Goal: Information Seeking & Learning: Learn about a topic

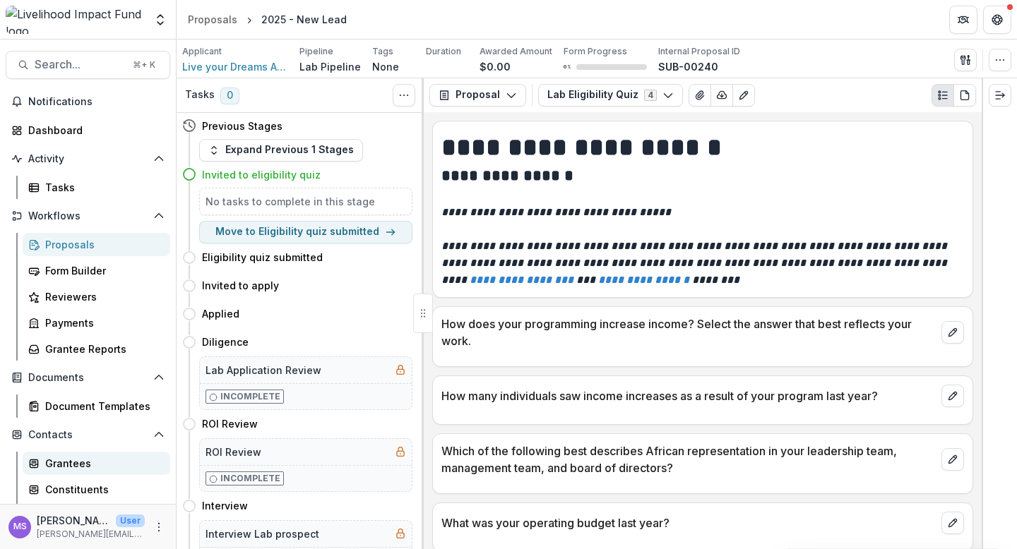
click at [65, 463] on div "Grantees" at bounding box center [102, 463] width 114 height 15
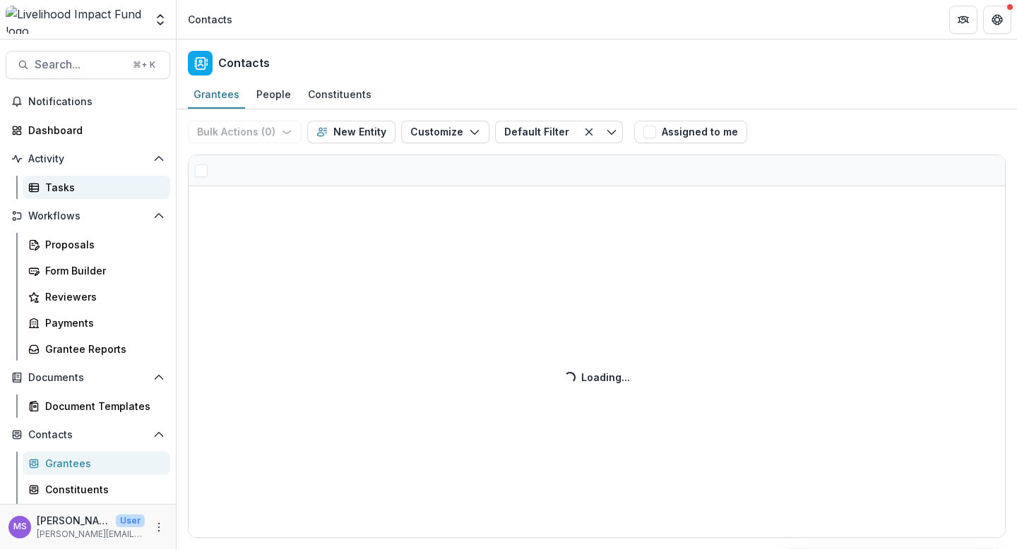
click at [77, 190] on div "Tasks" at bounding box center [102, 187] width 114 height 15
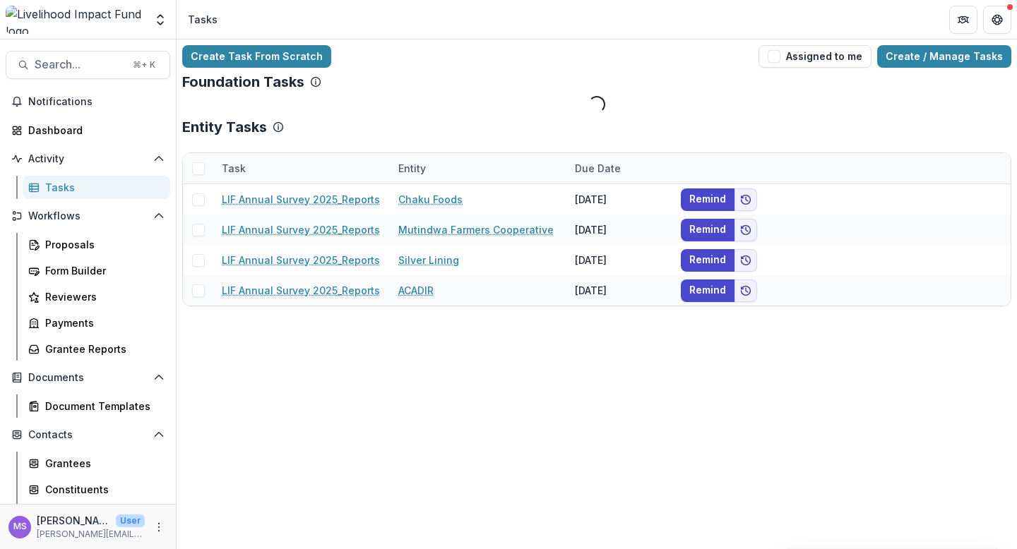
click at [451, 169] on div "Entity" at bounding box center [478, 168] width 177 height 30
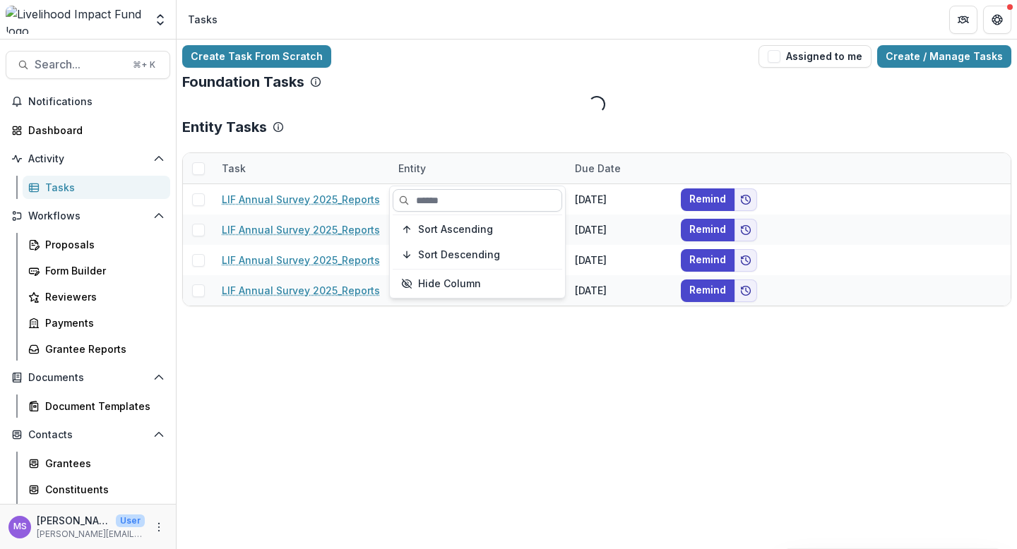
click at [464, 206] on input at bounding box center [477, 200] width 169 height 23
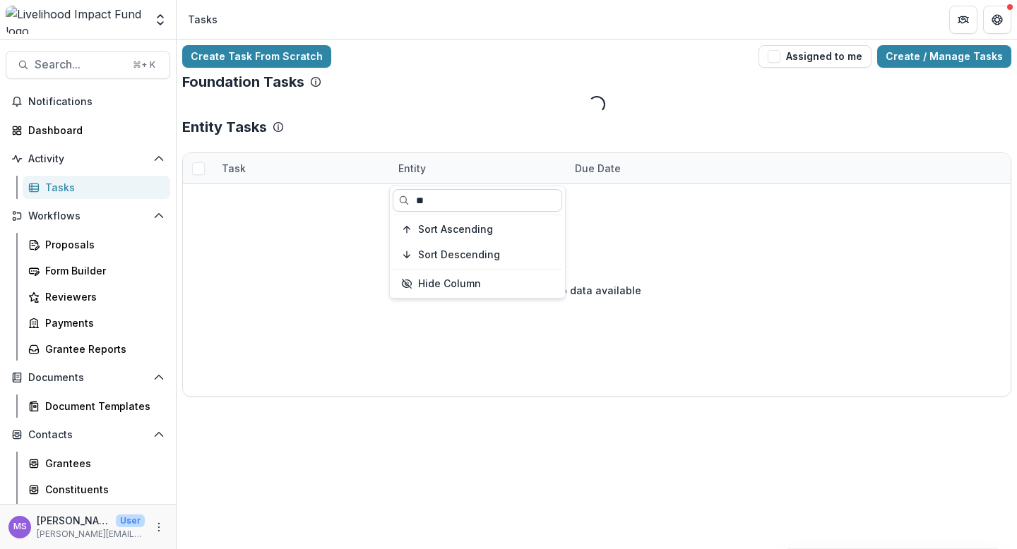
type input "*"
type input "****"
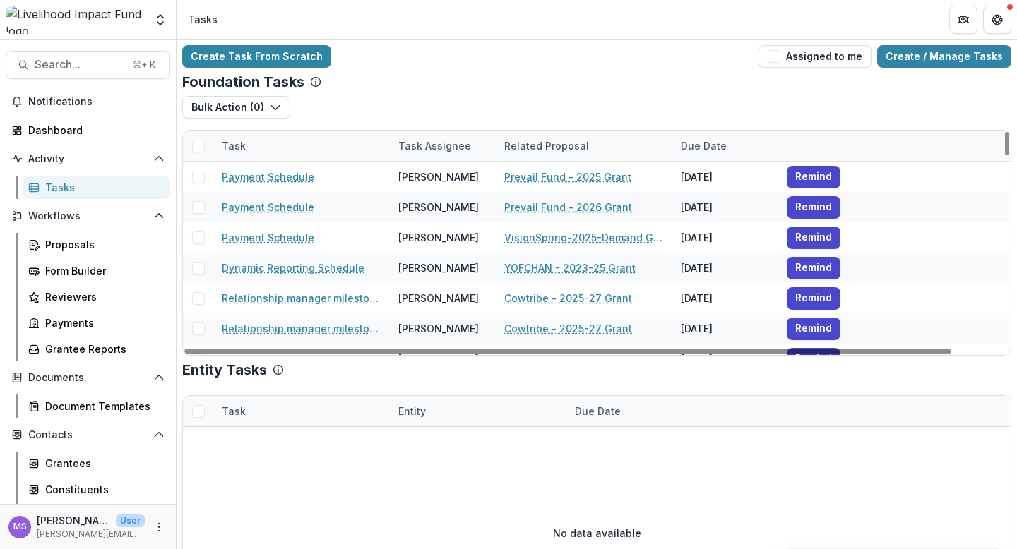
click at [453, 142] on div "Task Assignee" at bounding box center [435, 145] width 90 height 15
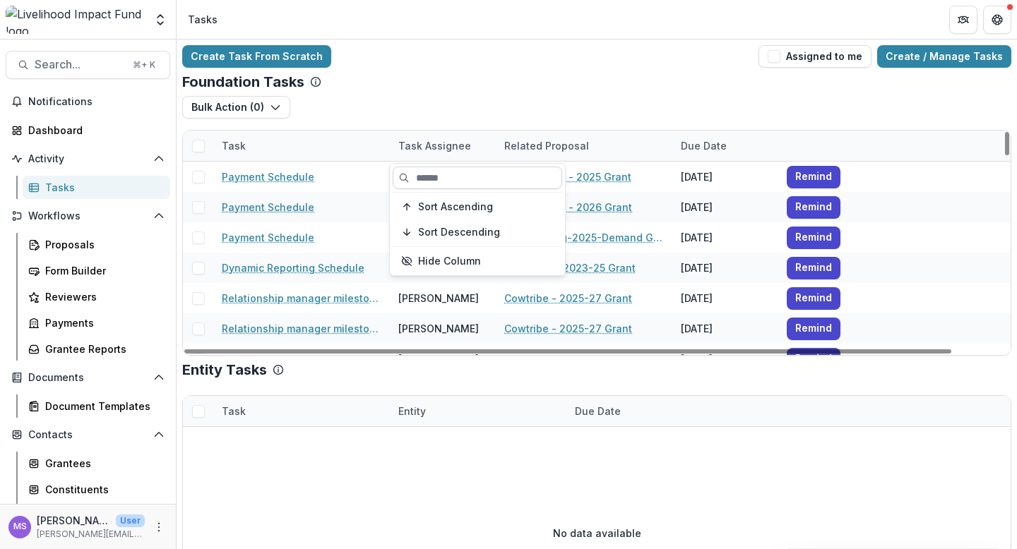
click at [446, 172] on input at bounding box center [477, 178] width 169 height 23
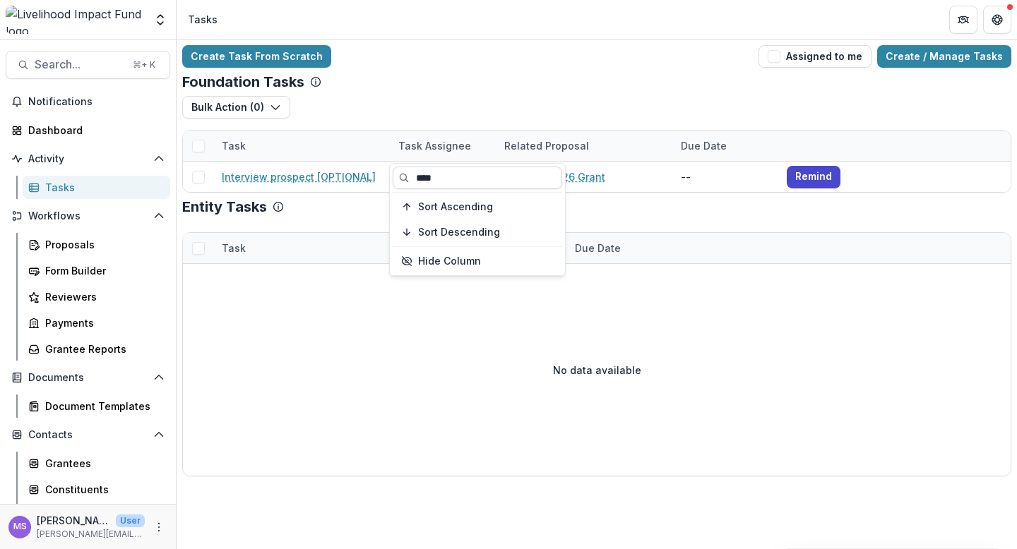
type input "****"
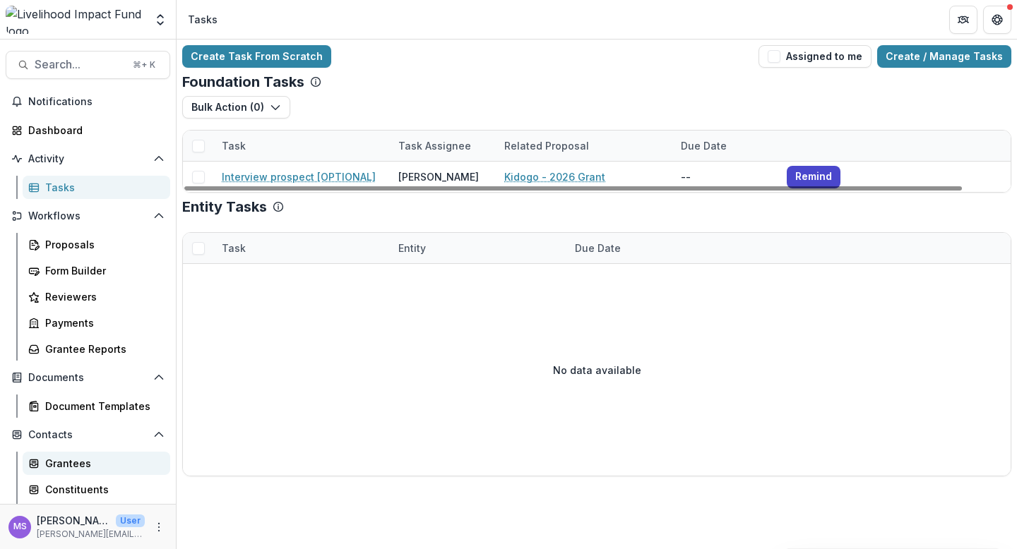
click at [86, 464] on div "Grantees" at bounding box center [102, 463] width 114 height 15
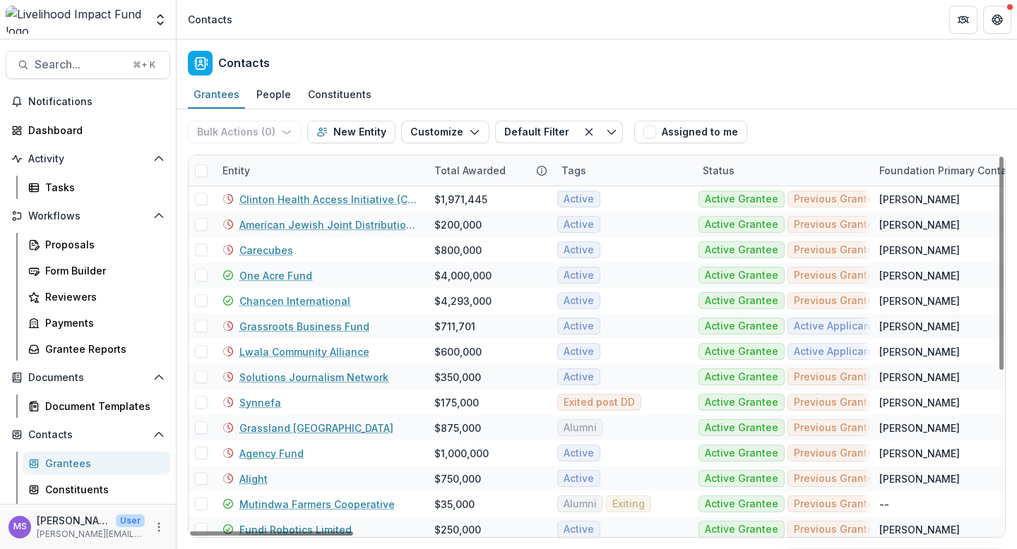
click at [366, 168] on div "Entity" at bounding box center [320, 170] width 212 height 30
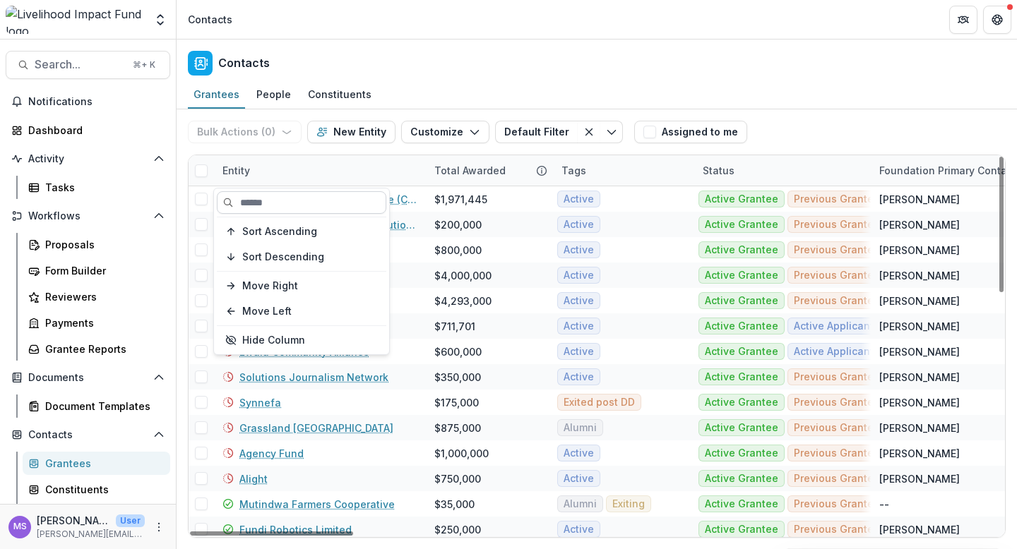
click at [349, 198] on input at bounding box center [301, 202] width 169 height 23
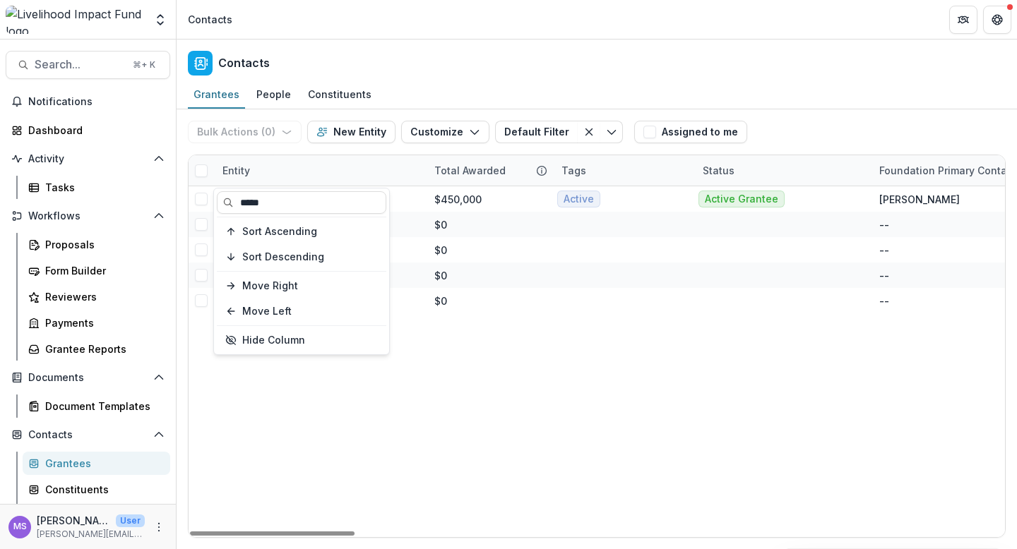
type input "*****"
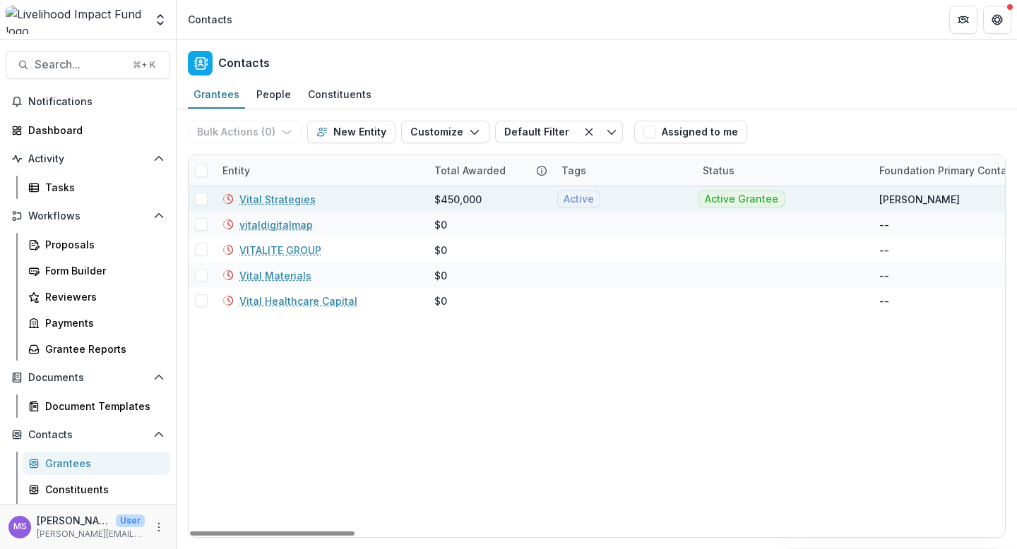
click at [295, 198] on link "Vital Strategies" at bounding box center [277, 199] width 76 height 15
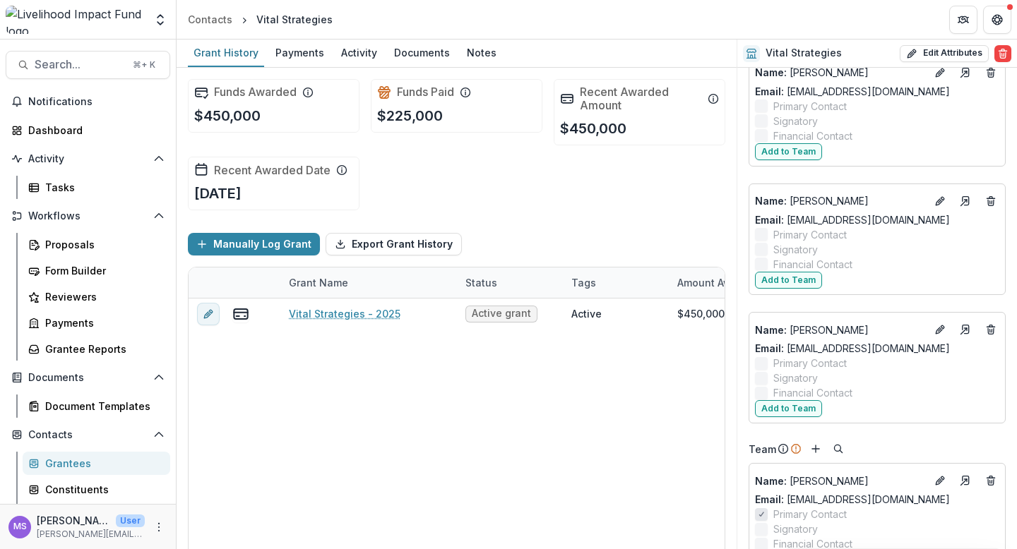
scroll to position [2163, 0]
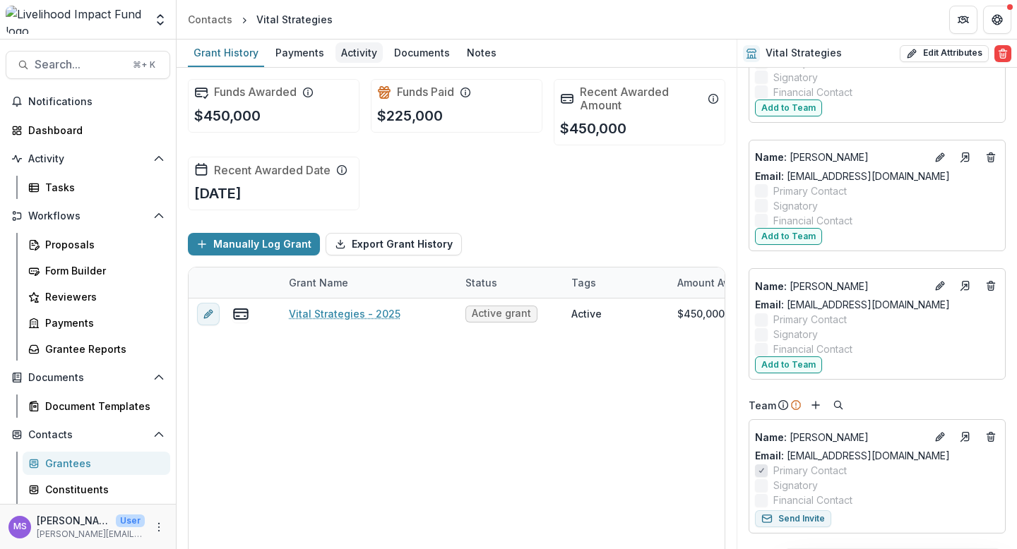
click at [351, 49] on div "Activity" at bounding box center [358, 52] width 47 height 20
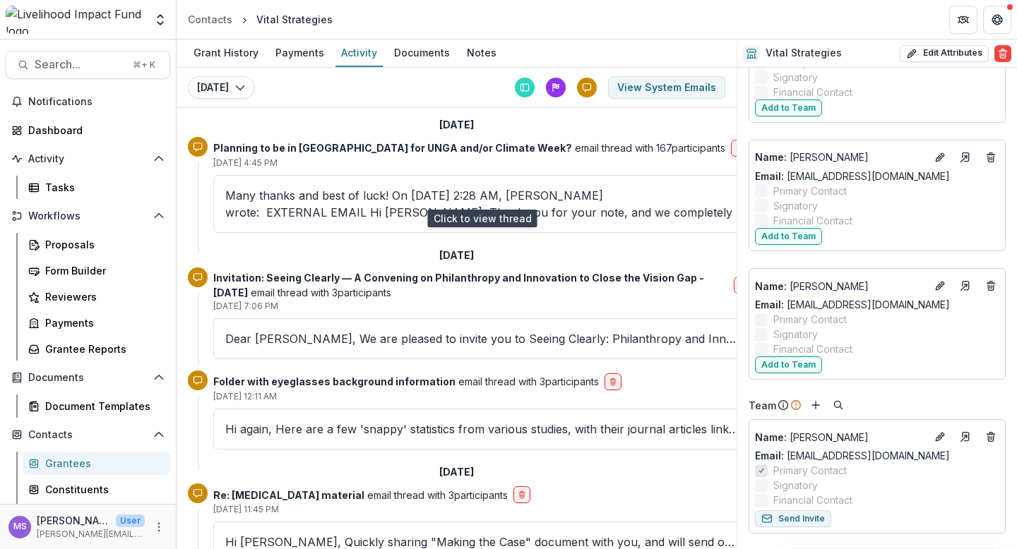
click at [347, 197] on p "Many thanks and best of luck! On [DATE] 2:28 AM, [PERSON_NAME] wrote: ﻿ EXTERNA…" at bounding box center [481, 204] width 513 height 34
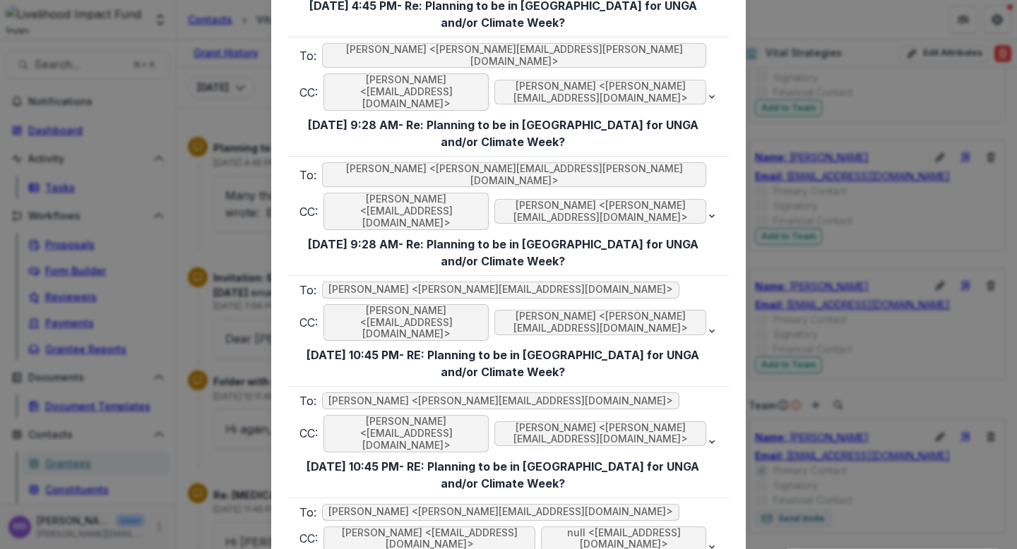
scroll to position [1879, 0]
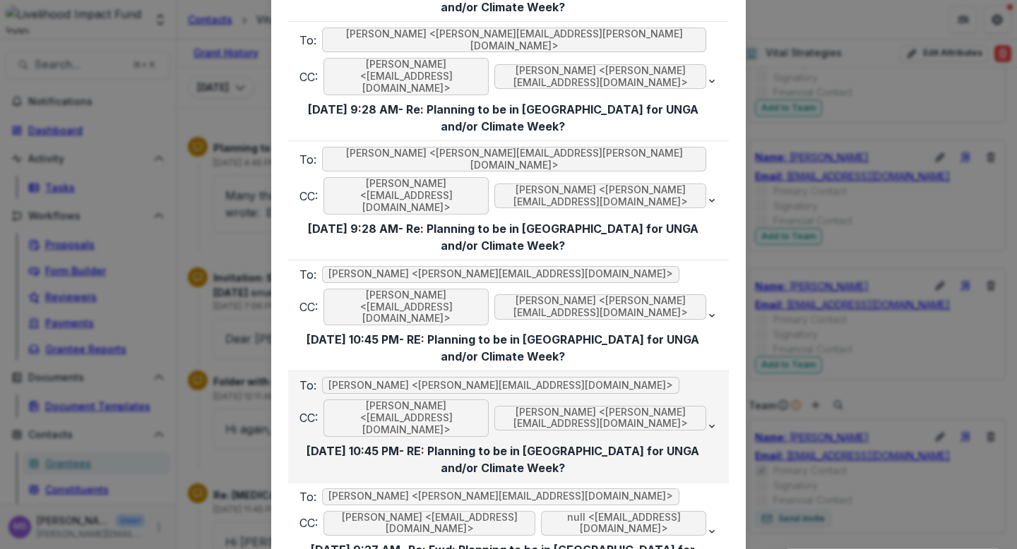
click at [643, 406] on span "[PERSON_NAME] <[PERSON_NAME][EMAIL_ADDRESS][DOMAIN_NAME]>" at bounding box center [600, 418] width 212 height 25
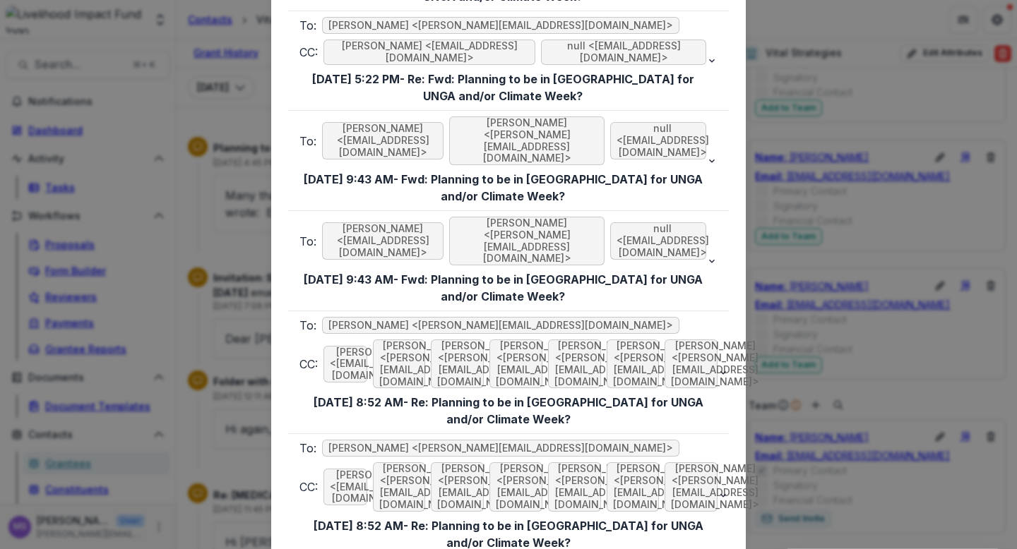
scroll to position [3904, 0]
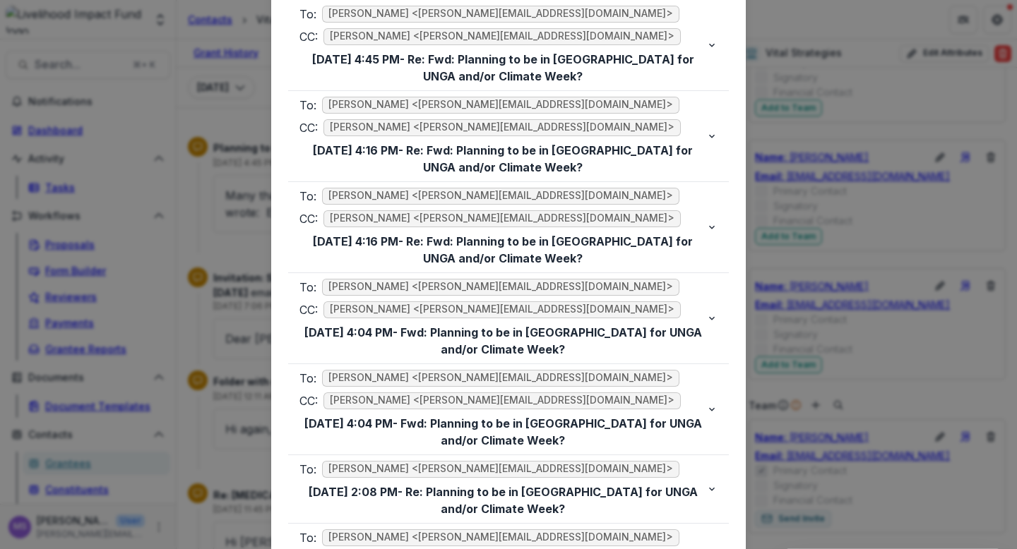
scroll to position [16840, 0]
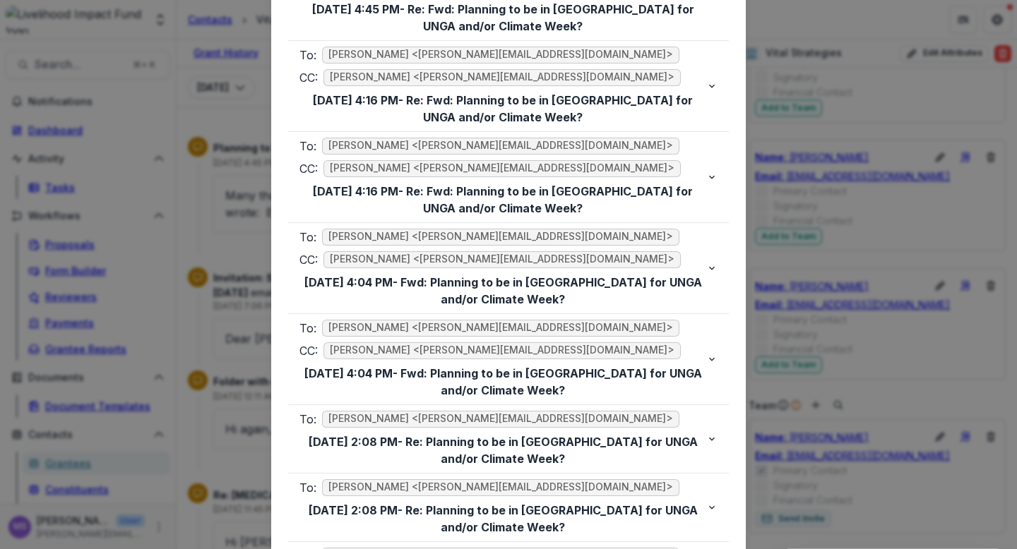
click at [206, 218] on div "Viewing Thread To: [PERSON_NAME] <[PERSON_NAME][EMAIL_ADDRESS][DOMAIN_NAME]> CC…" at bounding box center [508, 274] width 1017 height 549
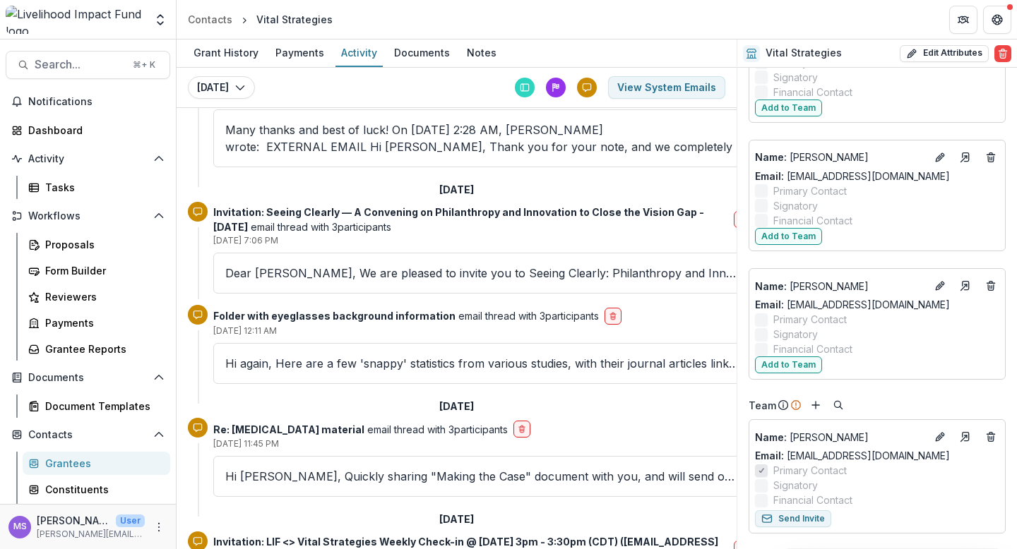
scroll to position [60, 0]
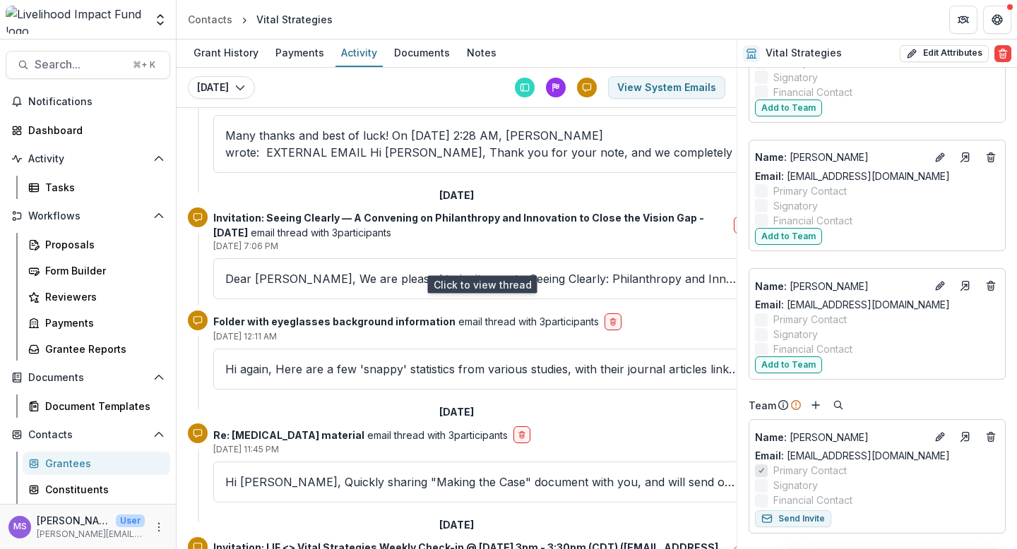
click at [316, 270] on p "Dear [PERSON_NAME], We are pleased to invite you to Seeing Clearly: Philanthrop…" at bounding box center [481, 278] width 513 height 17
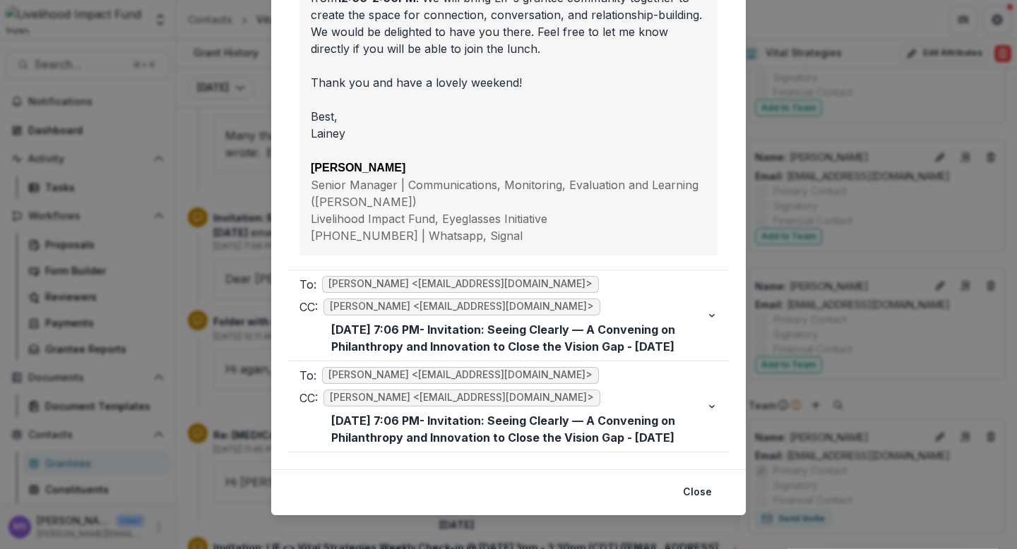
scroll to position [691, 0]
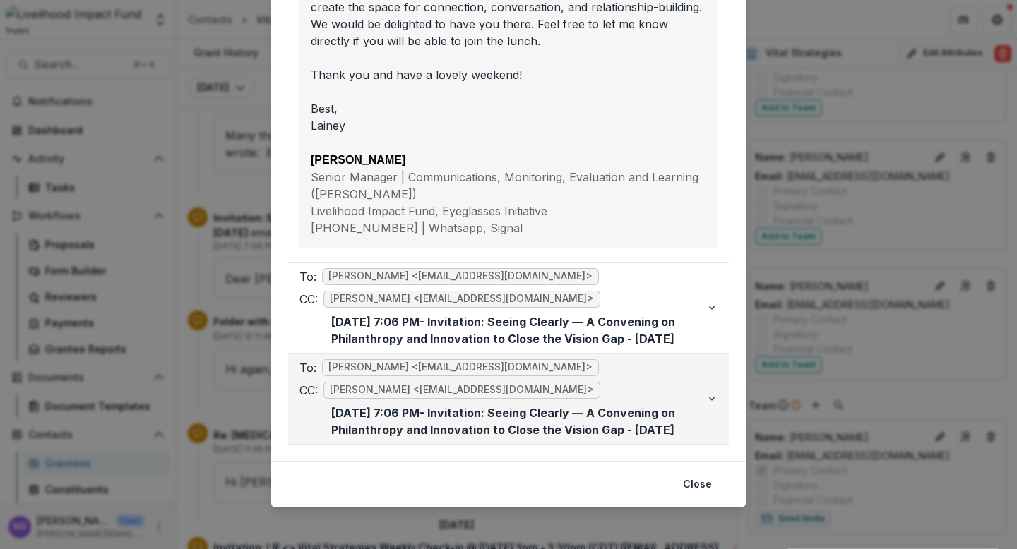
click at [566, 399] on div "To: [PERSON_NAME] <[EMAIL_ADDRESS][DOMAIN_NAME]> CC: [PERSON_NAME] <[EMAIL_ADDR…" at bounding box center [502, 398] width 407 height 79
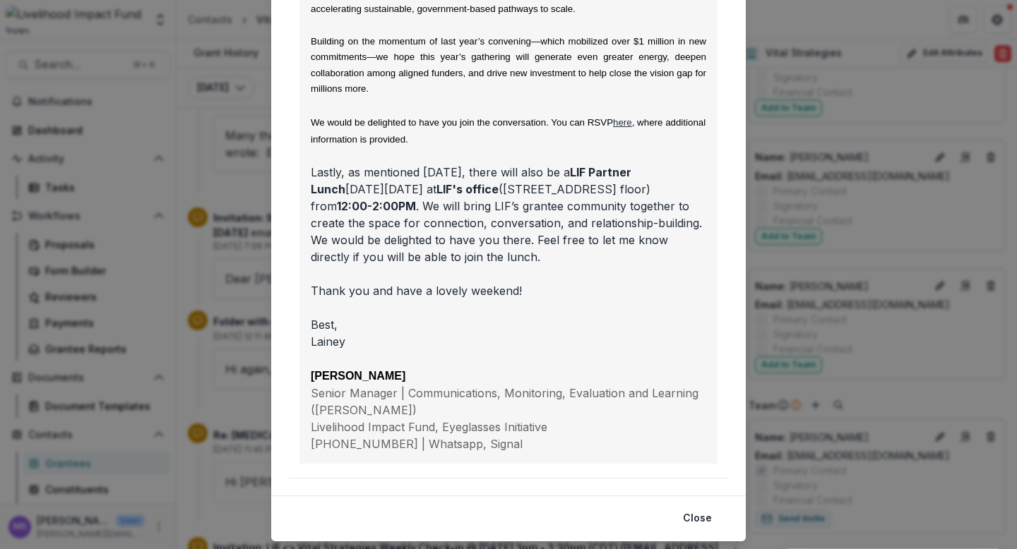
scroll to position [1444, 0]
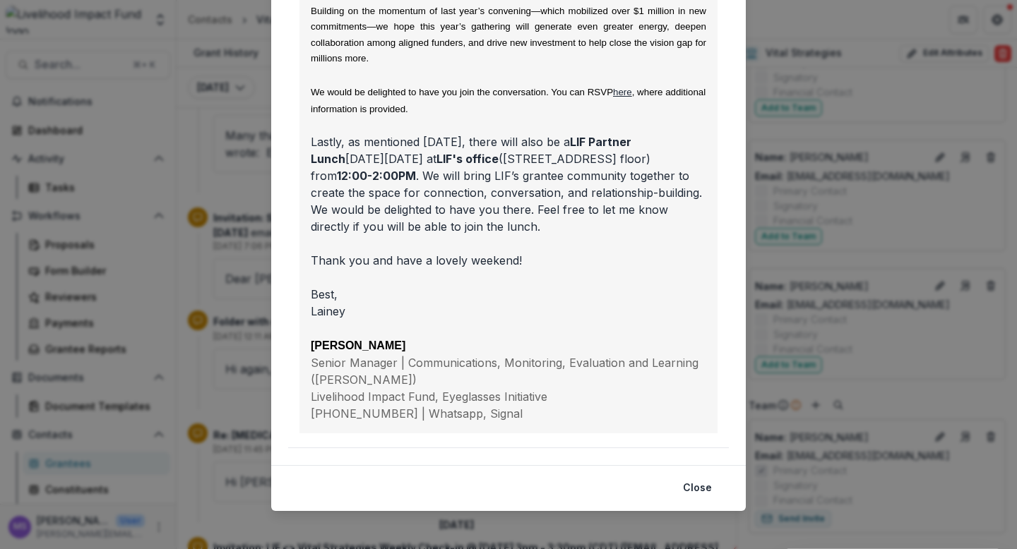
click at [233, 347] on div "Viewing Thread To: [PERSON_NAME] <[EMAIL_ADDRESS][DOMAIN_NAME]> CC: [PERSON_NAM…" at bounding box center [508, 274] width 1017 height 549
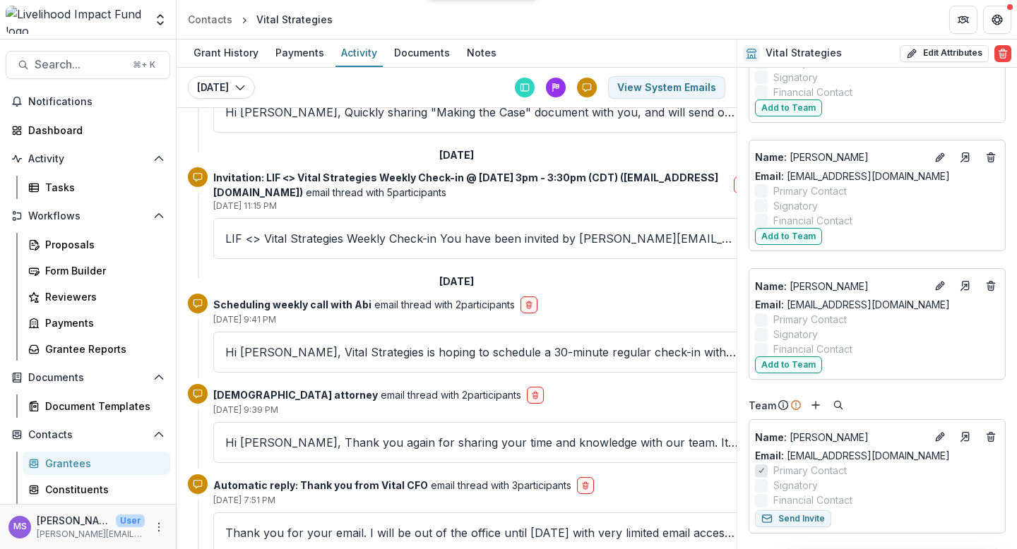
scroll to position [444, 0]
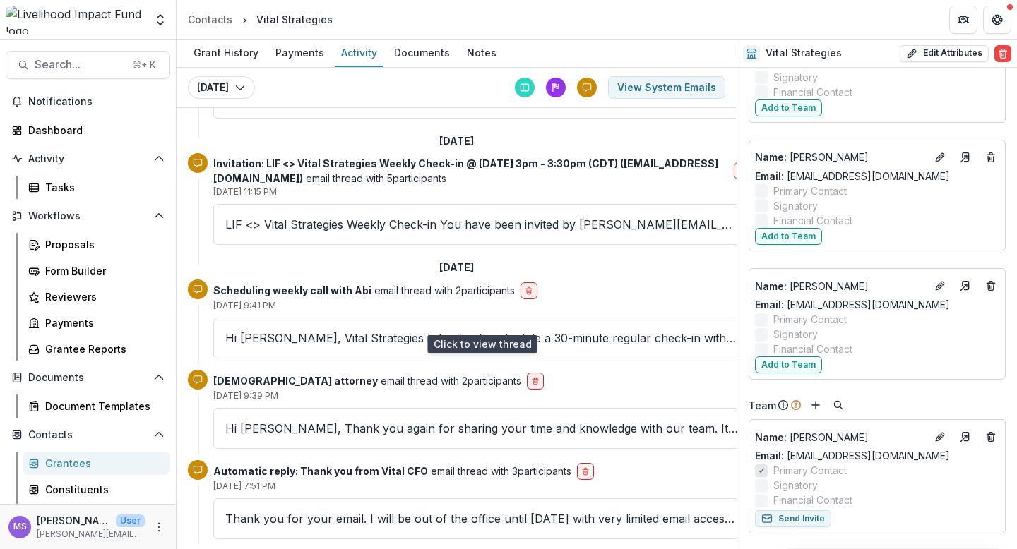
click at [364, 330] on p "Hi [PERSON_NAME], Vital Strategies is hoping to schedule a 30-minute regular ch…" at bounding box center [481, 338] width 513 height 17
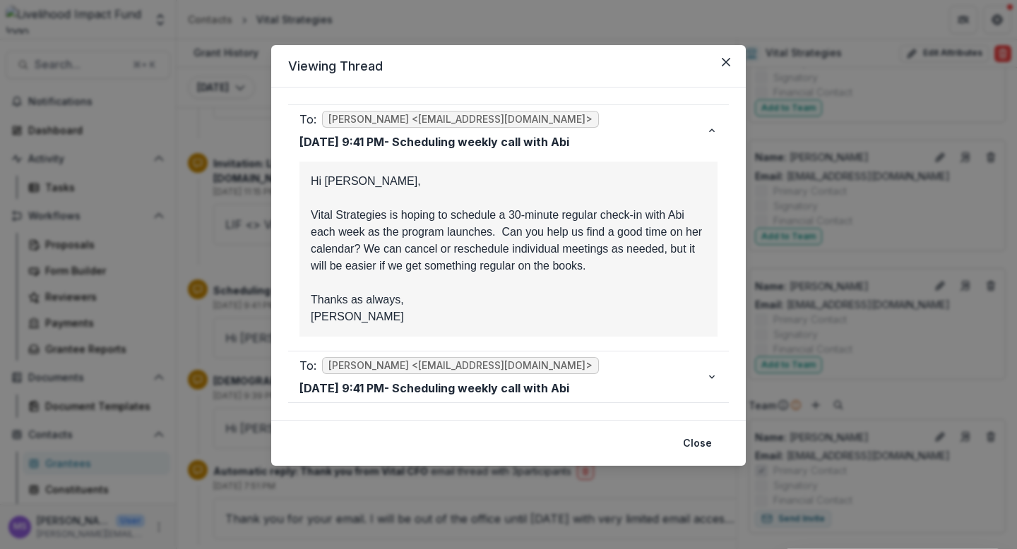
click at [238, 362] on div "Viewing Thread To: [PERSON_NAME] <[EMAIL_ADDRESS][DOMAIN_NAME]> [DATE] 9:41 PM …" at bounding box center [508, 274] width 1017 height 549
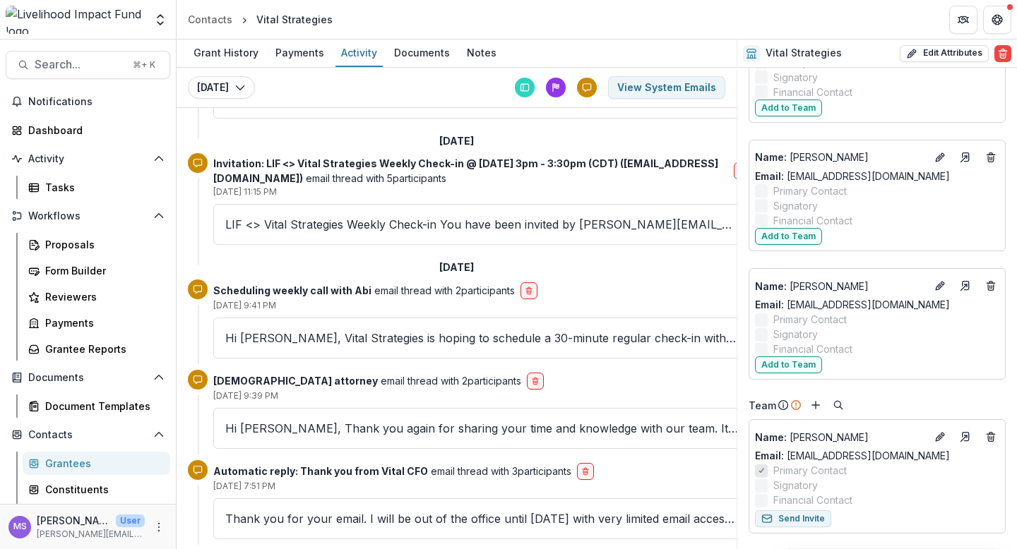
click at [371, 204] on div "LIF <> Vital Strategies Weekly Check-in You have been invited by [PERSON_NAME][…" at bounding box center [481, 224] width 537 height 41
click at [356, 216] on p "LIF <> Vital Strategies Weekly Check-in You have been invited by [PERSON_NAME][…" at bounding box center [481, 224] width 513 height 17
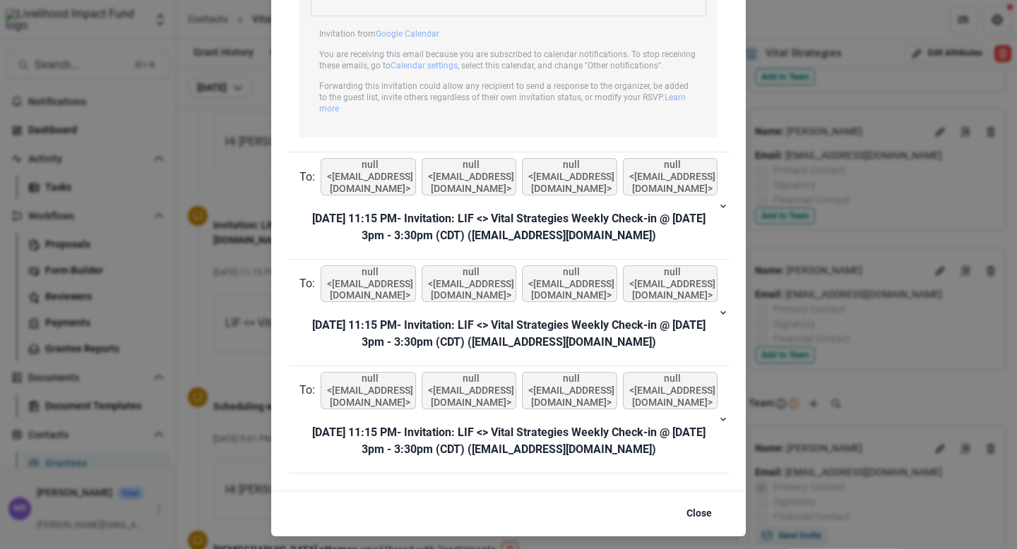
scroll to position [619, 0]
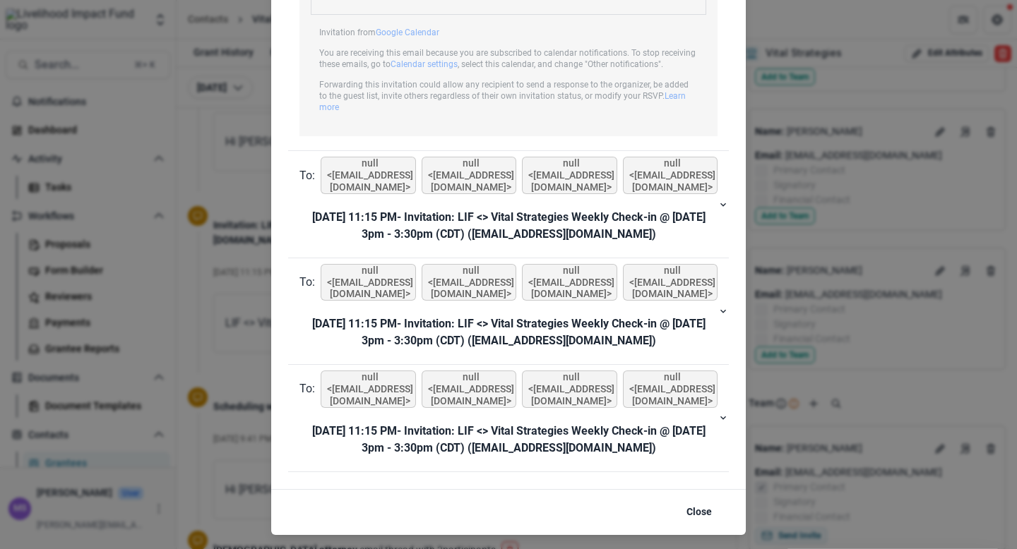
click at [251, 337] on div "Viewing Thread To: null <[EMAIL_ADDRESS][DOMAIN_NAME]> null <[EMAIL_ADDRESS][DO…" at bounding box center [508, 274] width 1017 height 549
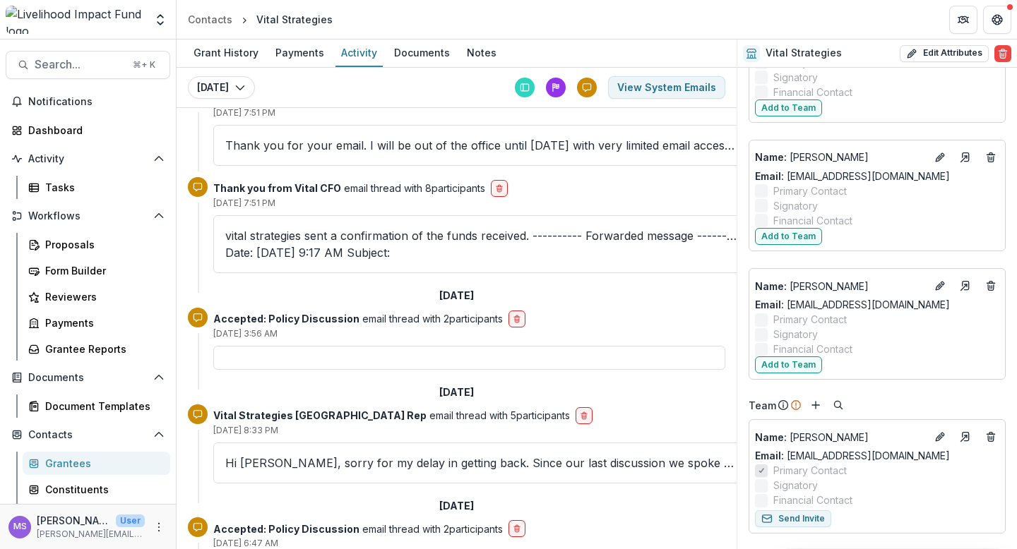
scroll to position [974, 0]
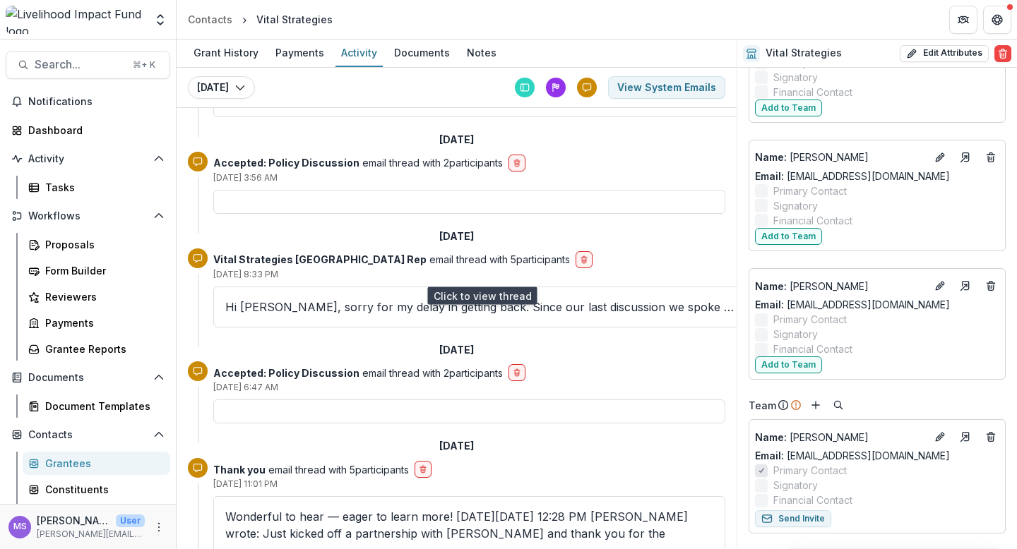
click at [316, 299] on p "Hi [PERSON_NAME], sorry for my delay in getting back. Since our last discussion…" at bounding box center [481, 307] width 513 height 17
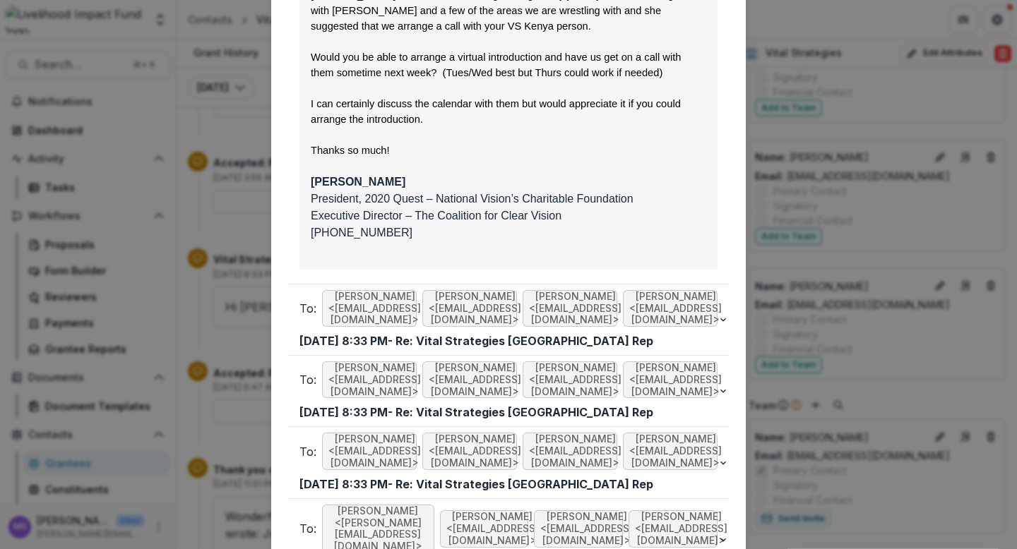
scroll to position [1436, 0]
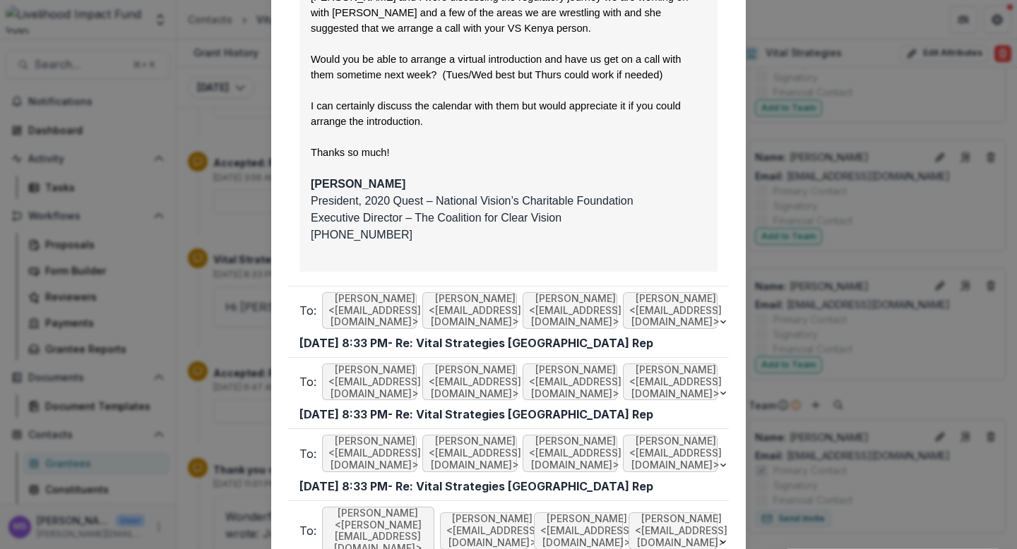
click at [819, 83] on div "Viewing Thread To: [PERSON_NAME] <[EMAIL_ADDRESS][DOMAIN_NAME]> [PERSON_NAME] <…" at bounding box center [508, 274] width 1017 height 549
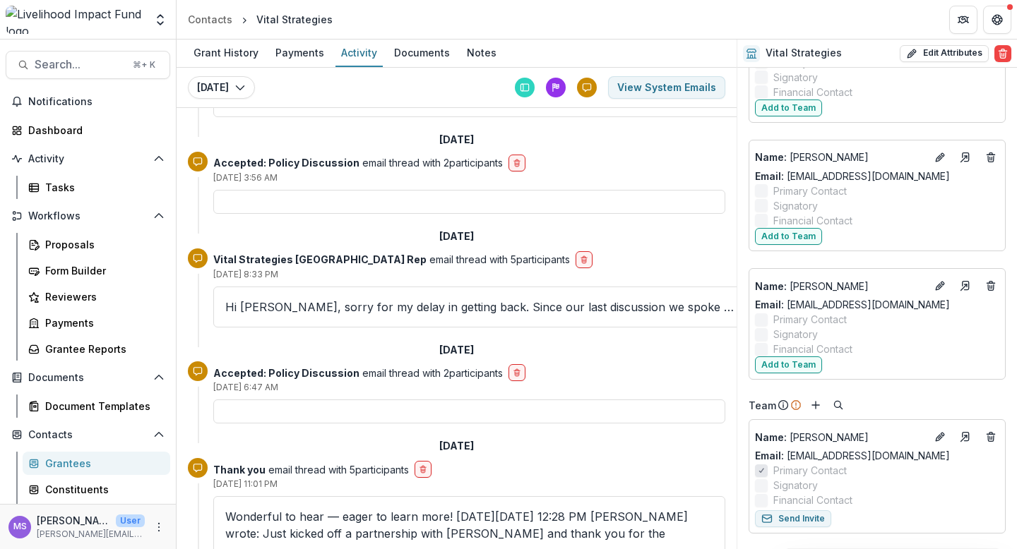
click at [69, 458] on div "Grantees" at bounding box center [102, 463] width 114 height 15
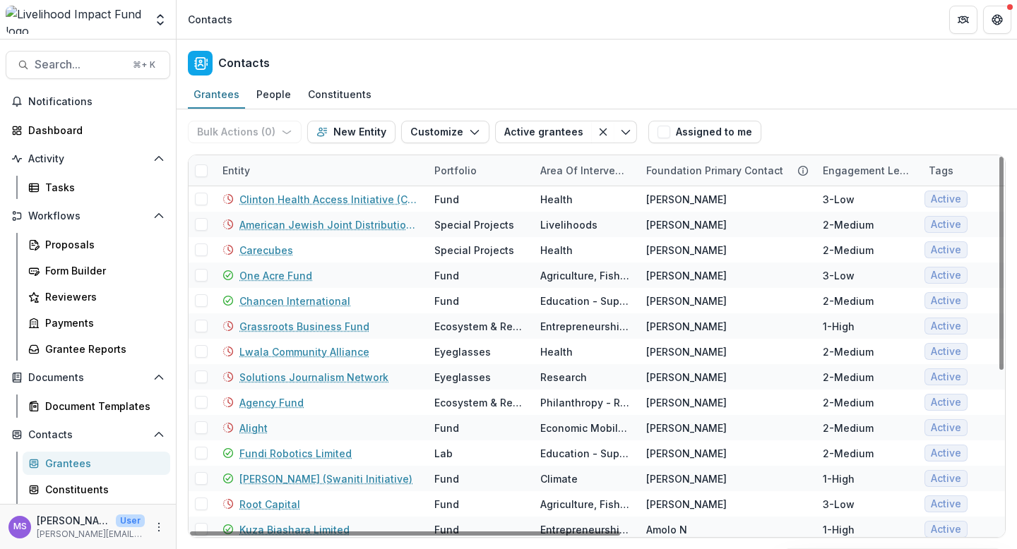
click at [313, 170] on div "Entity" at bounding box center [320, 170] width 212 height 30
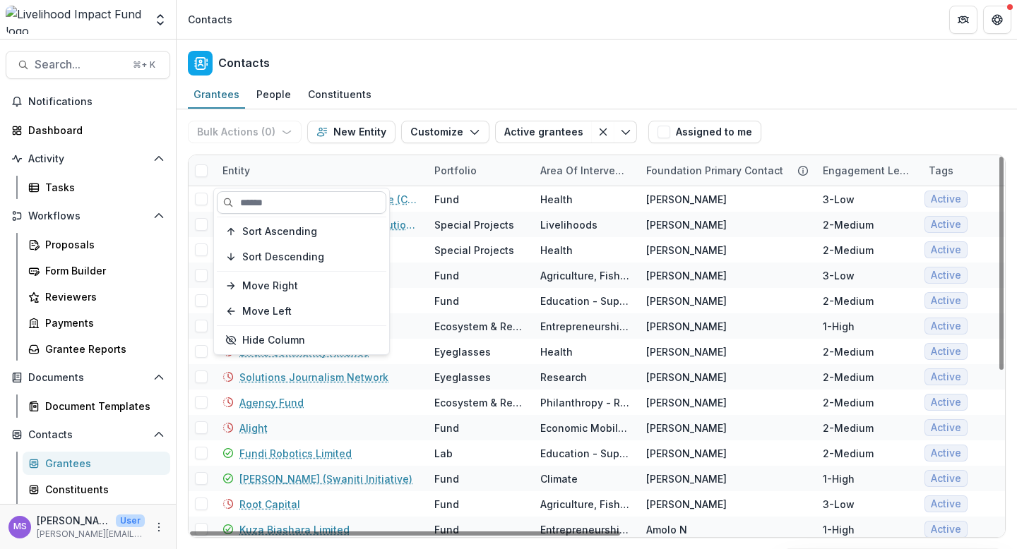
click at [285, 209] on input at bounding box center [301, 202] width 169 height 23
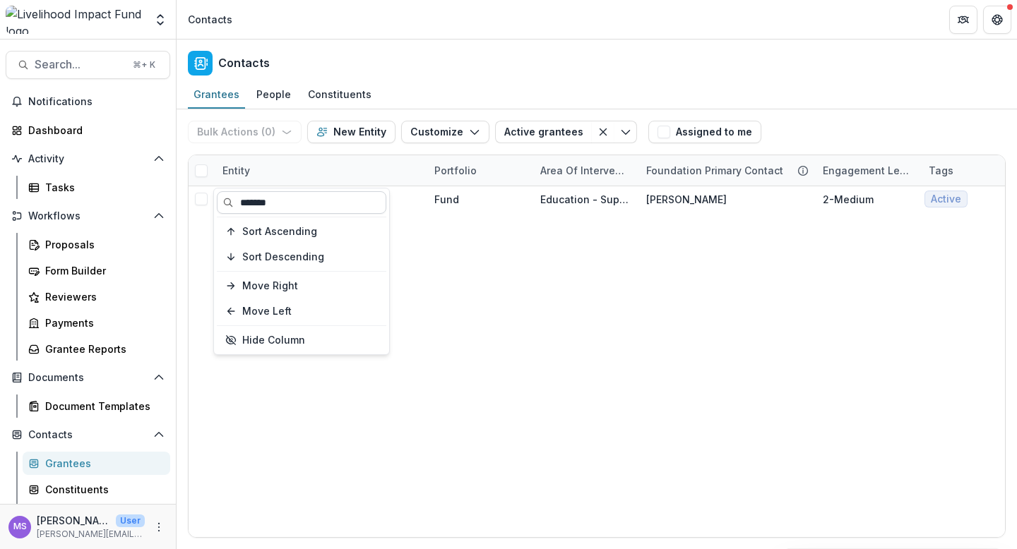
type input "*******"
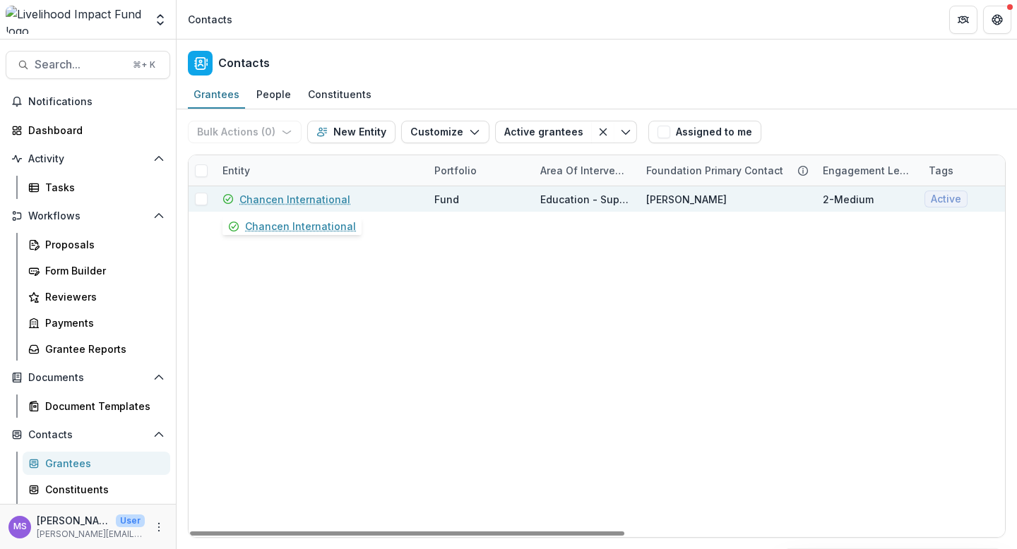
click at [297, 198] on link "Chancen International" at bounding box center [294, 199] width 111 height 15
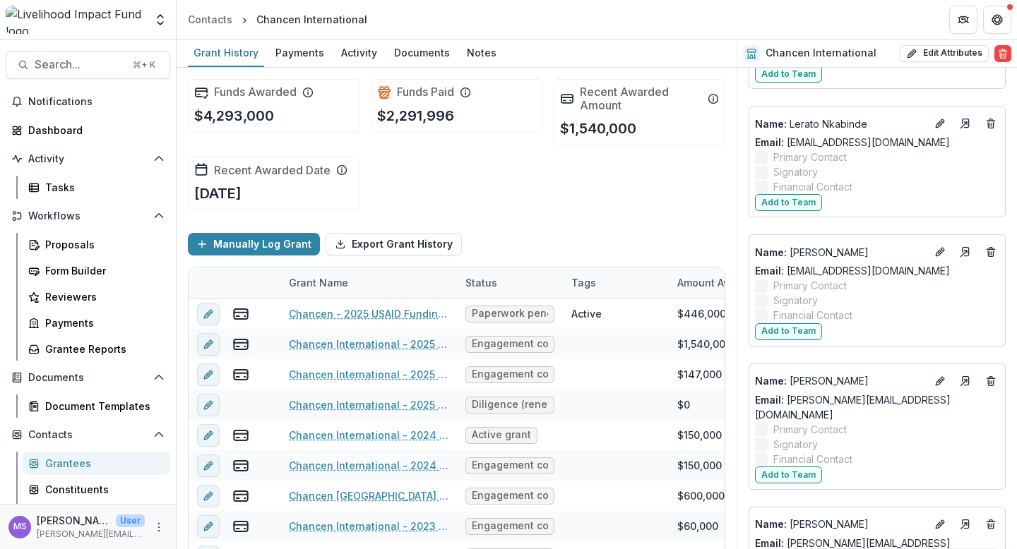
scroll to position [2598, 0]
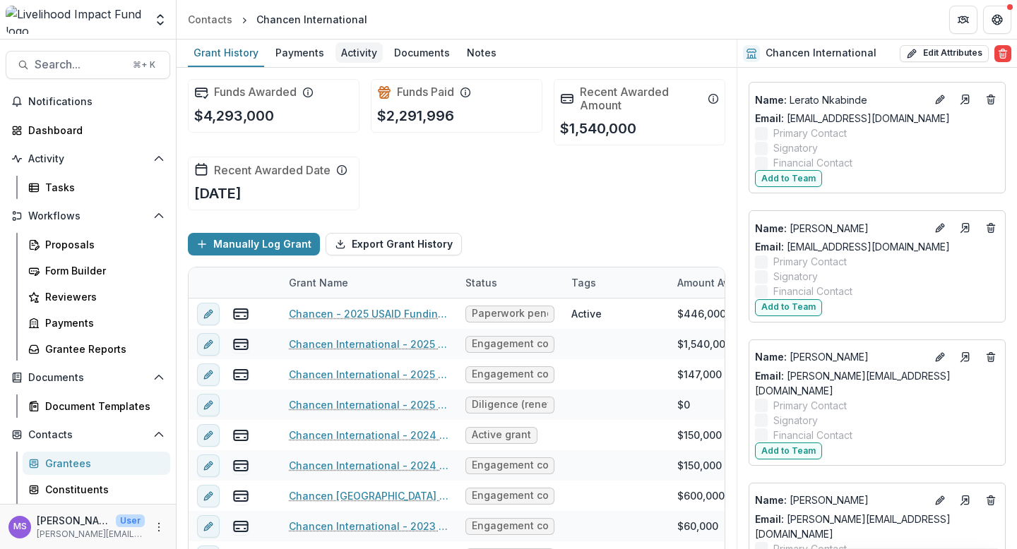
click at [352, 56] on div "Activity" at bounding box center [358, 52] width 47 height 20
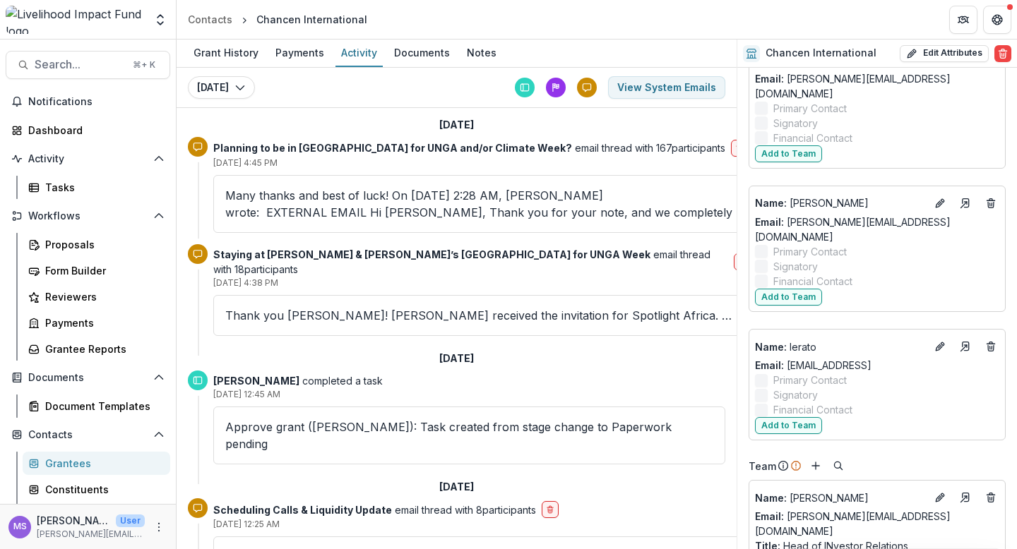
scroll to position [4677, 0]
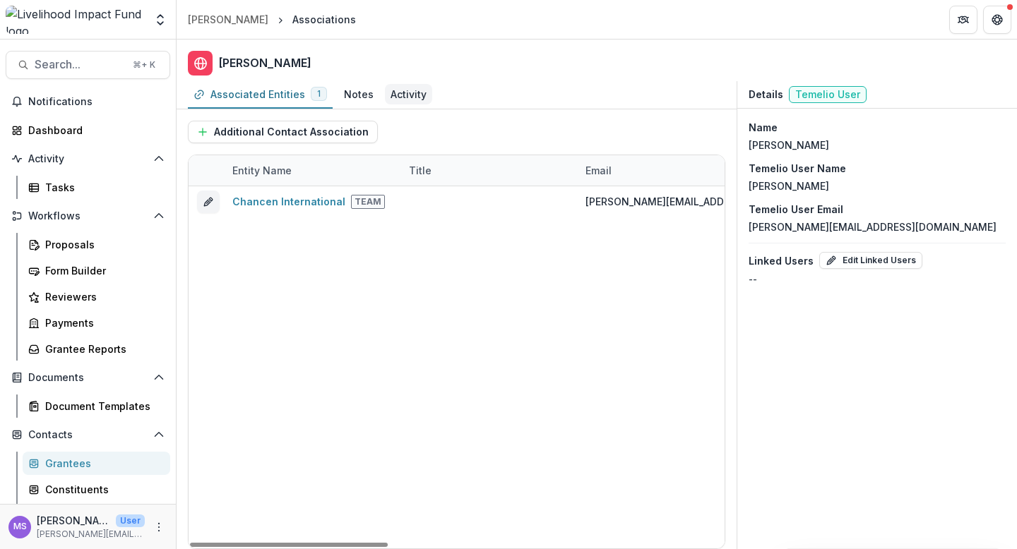
click at [400, 101] on div "Activity" at bounding box center [409, 94] width 36 height 15
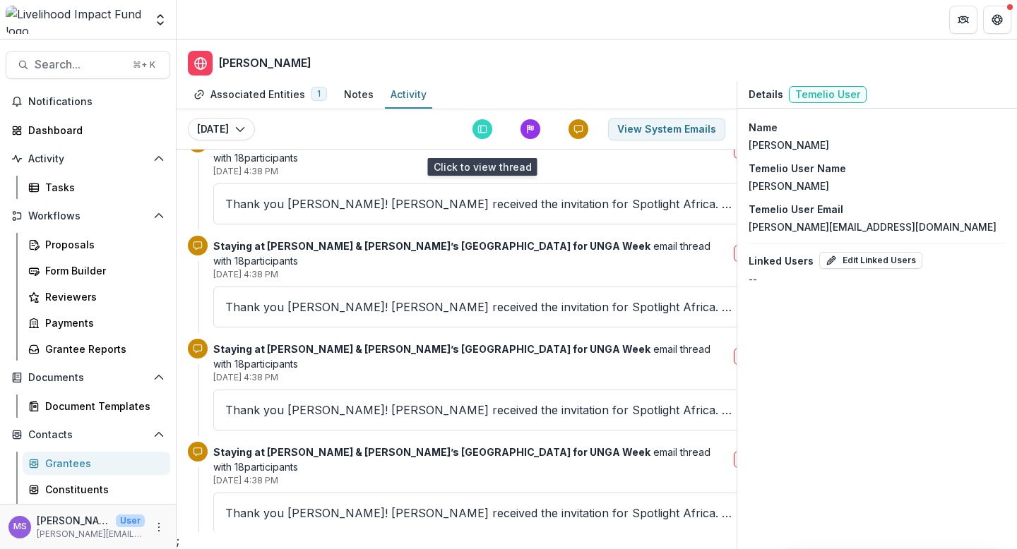
scroll to position [374, 0]
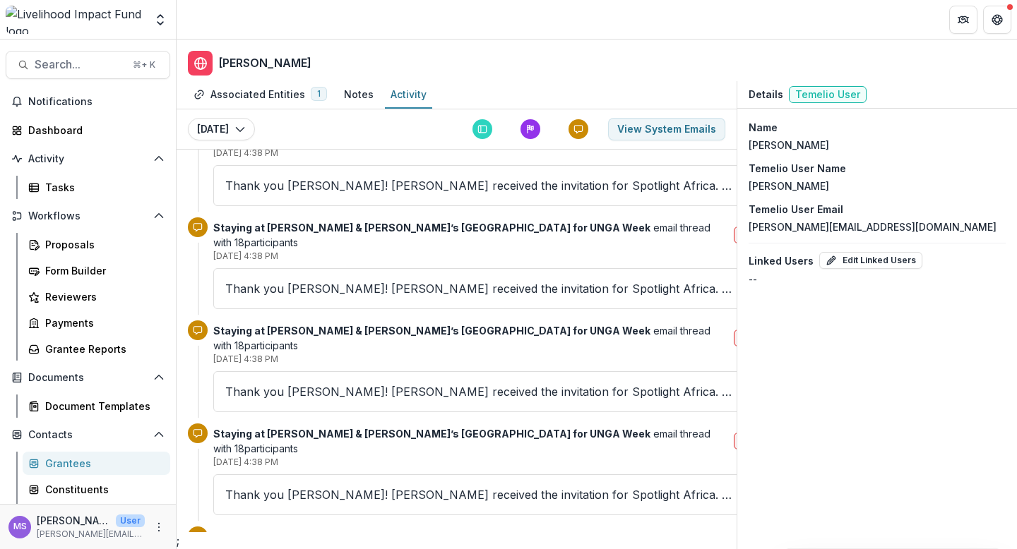
click at [330, 371] on div "Thank you [PERSON_NAME]! [PERSON_NAME] received the invitation for Spotlight Af…" at bounding box center [481, 391] width 537 height 41
click at [349, 383] on p "Thank you [PERSON_NAME]! [PERSON_NAME] received the invitation for Spotlight Af…" at bounding box center [481, 391] width 513 height 17
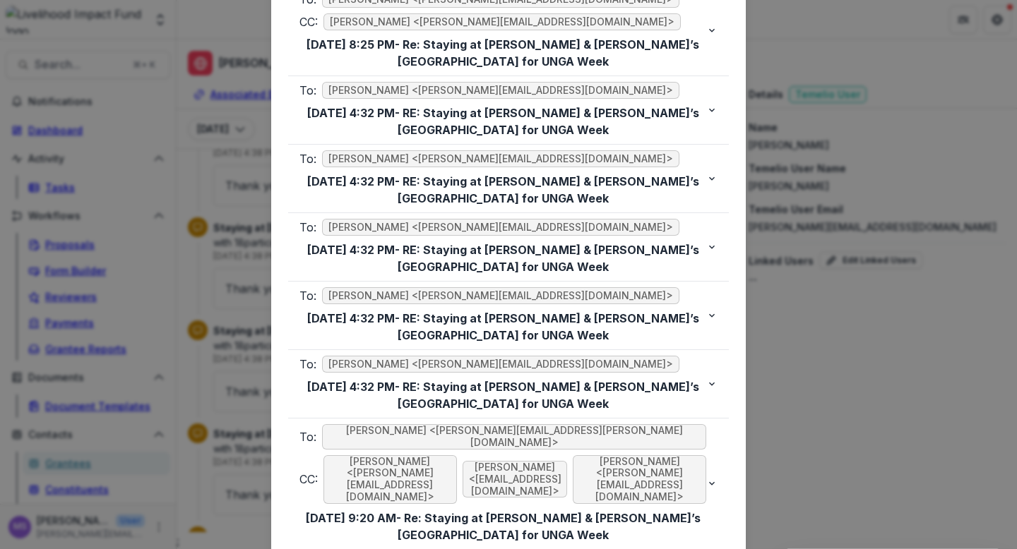
scroll to position [2836, 0]
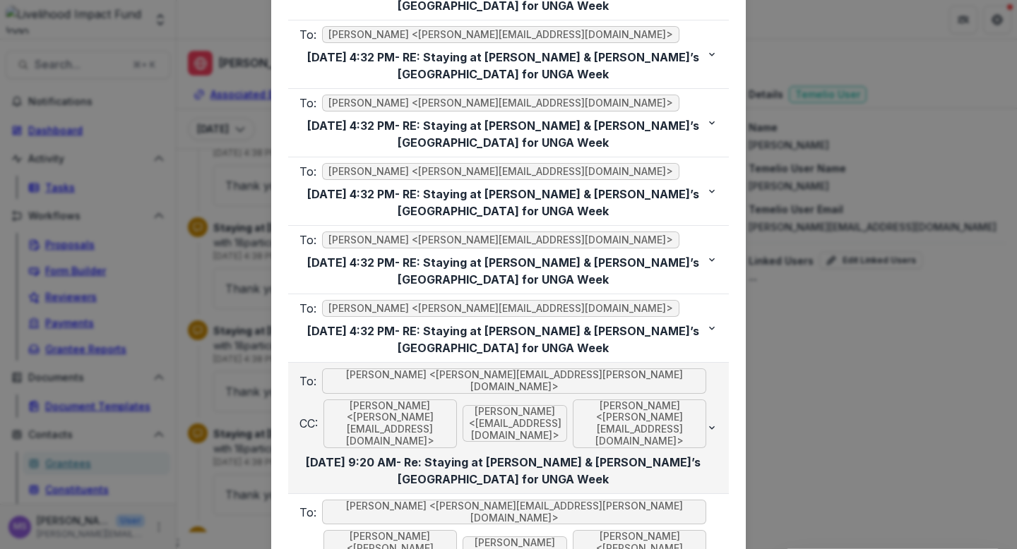
click at [629, 369] on div "To: [PERSON_NAME] <[PERSON_NAME][EMAIL_ADDRESS][PERSON_NAME][DOMAIN_NAME]>" at bounding box center [502, 381] width 407 height 25
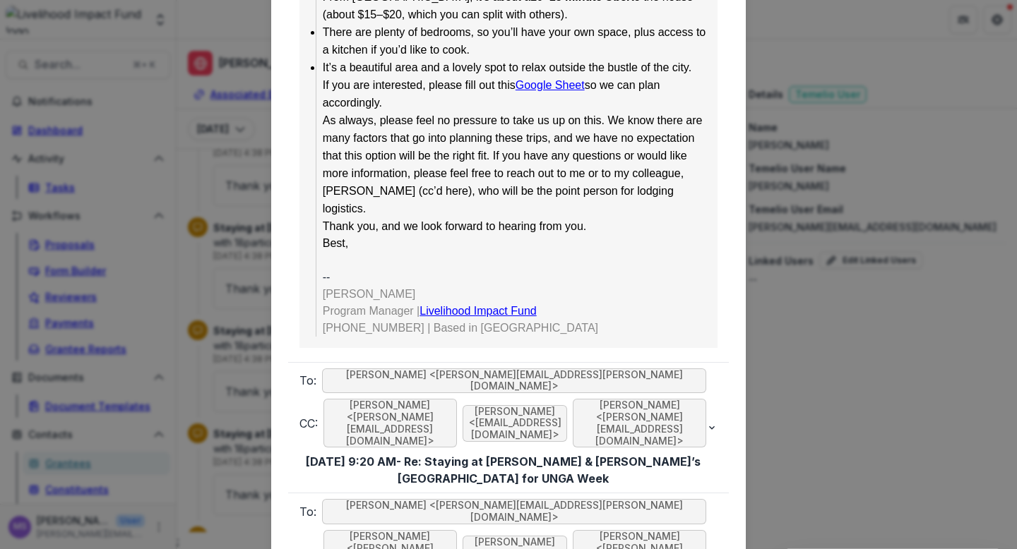
scroll to position [5206, 0]
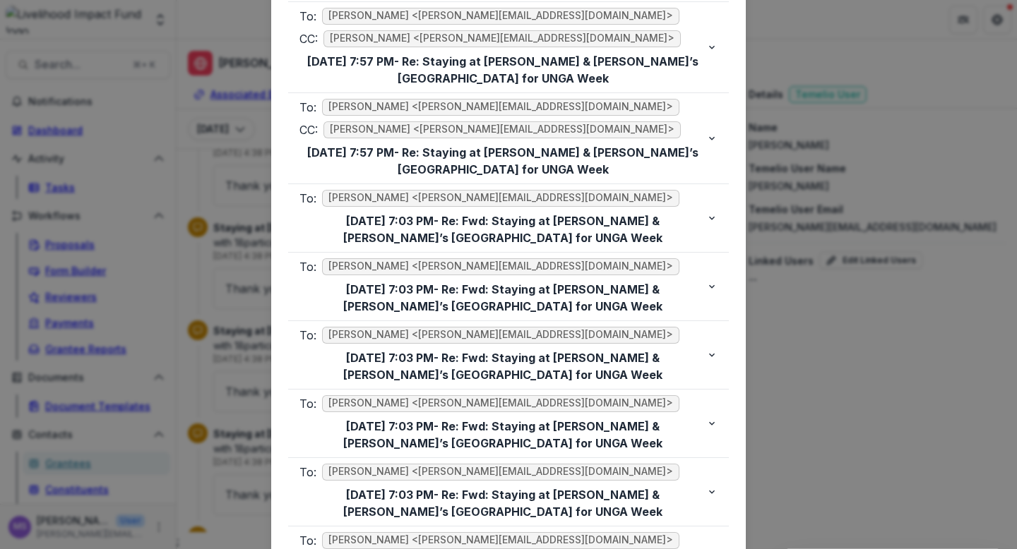
scroll to position [8514, 0]
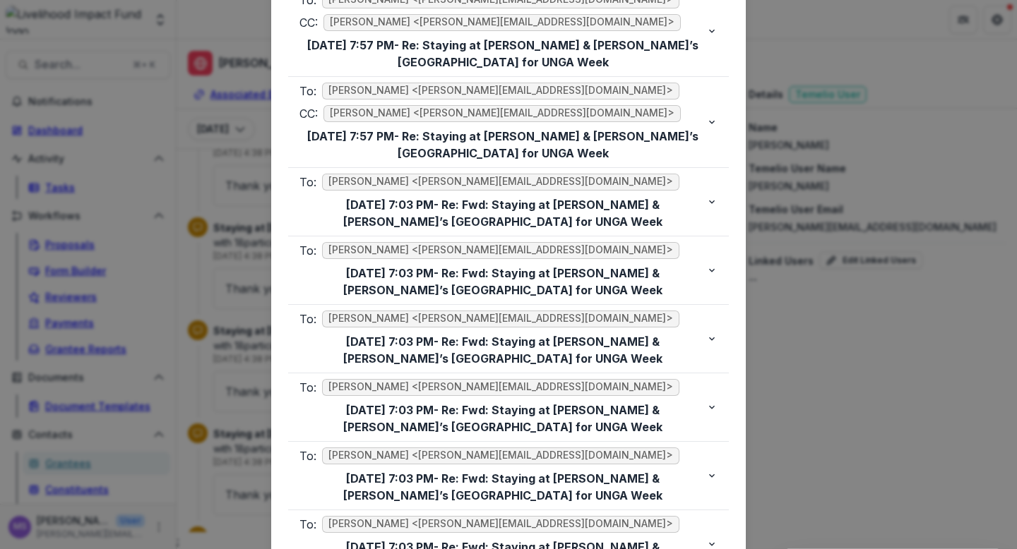
click at [216, 369] on div "Viewing Thread To: [PERSON_NAME] <[PERSON_NAME][EMAIL_ADDRESS][DOMAIN_NAME]> CC…" at bounding box center [508, 274] width 1017 height 549
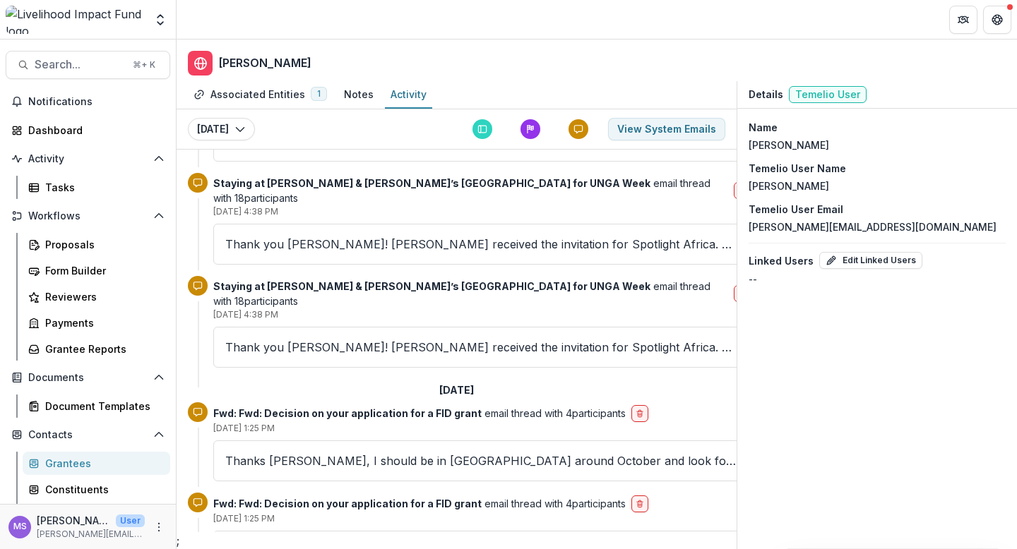
scroll to position [1356, 0]
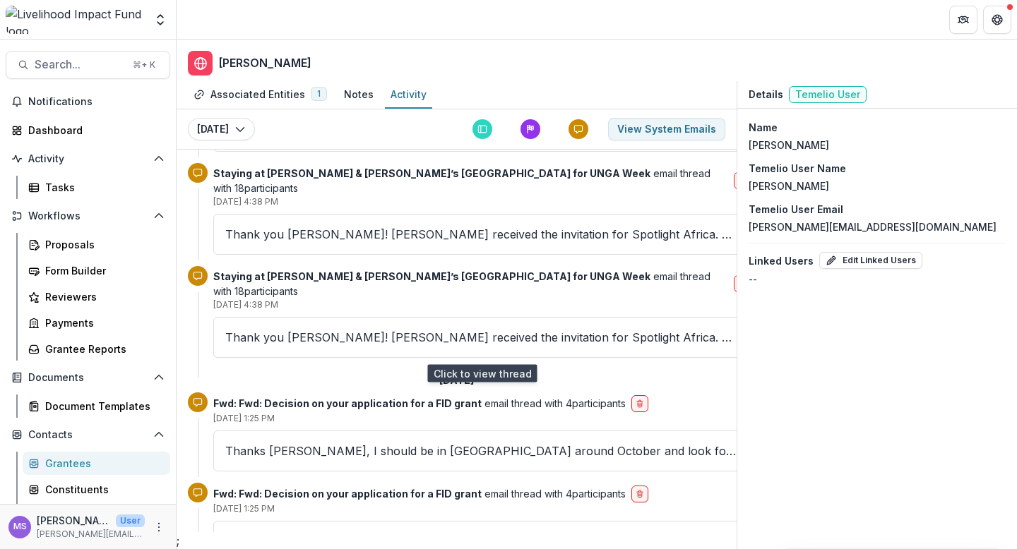
click at [356, 533] on p "Thanks [PERSON_NAME], I should be in [GEOGRAPHIC_DATA] around October and look …" at bounding box center [481, 541] width 513 height 17
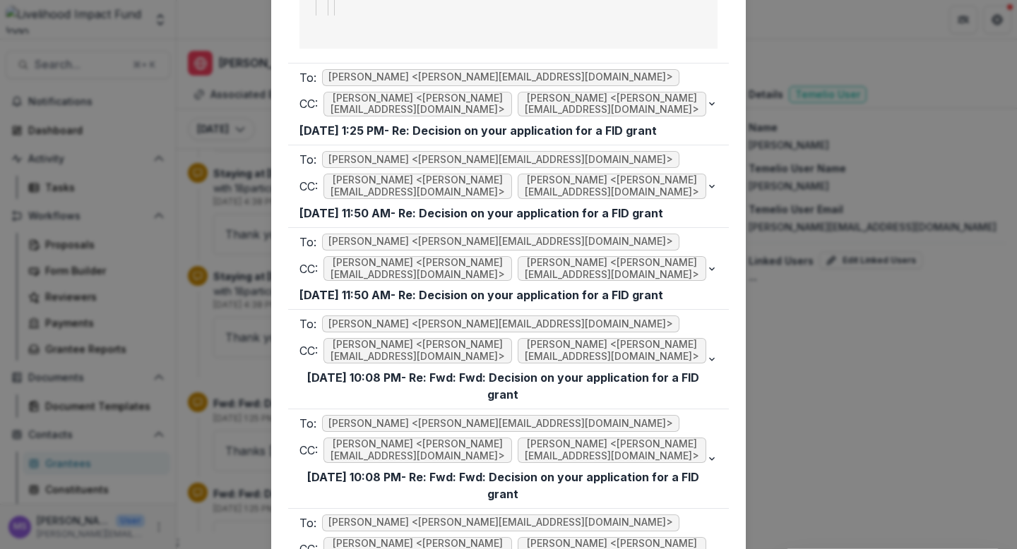
scroll to position [3269, 0]
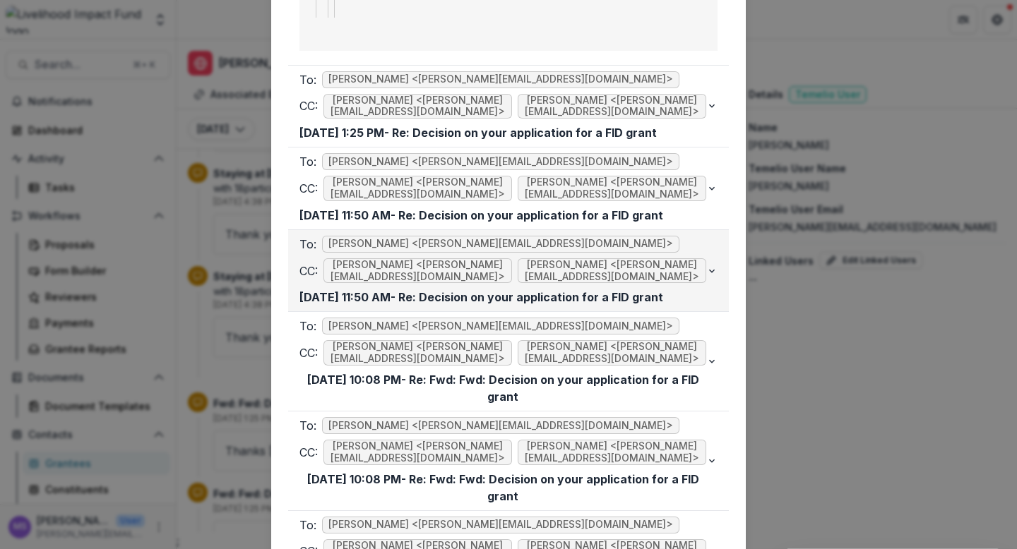
click at [597, 236] on div "To: [PERSON_NAME] <[PERSON_NAME][EMAIL_ADDRESS][DOMAIN_NAME]>" at bounding box center [502, 244] width 407 height 17
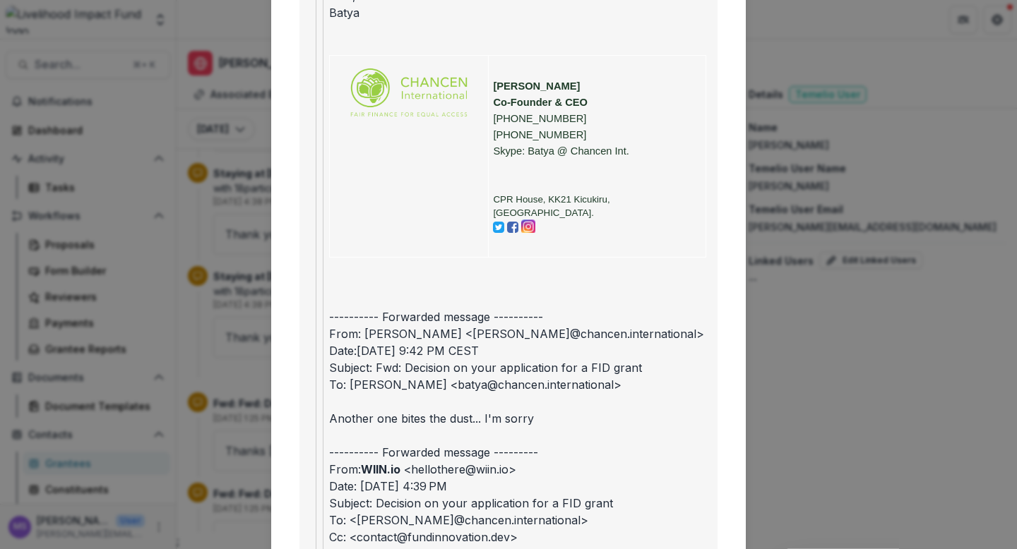
scroll to position [4834, 0]
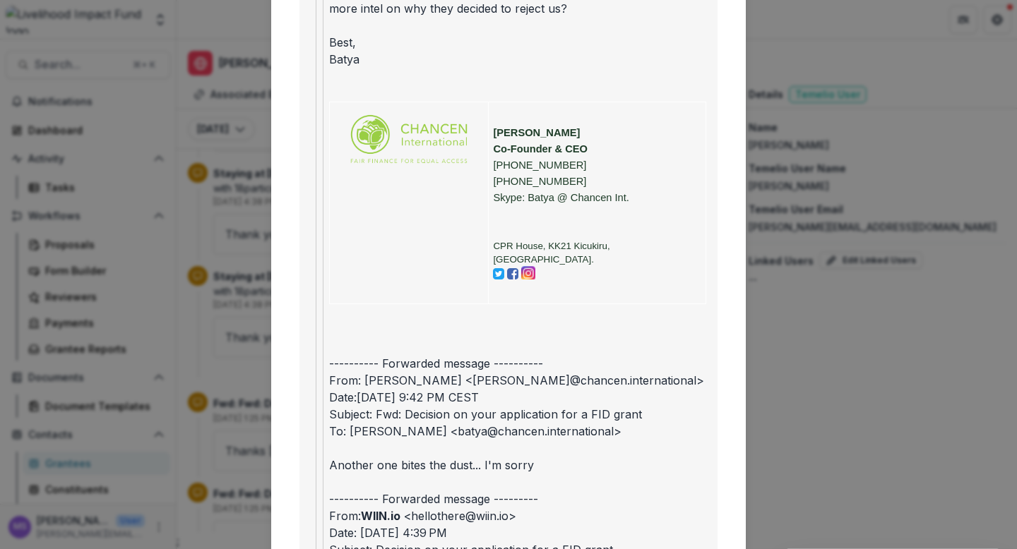
click at [235, 319] on div "Viewing Thread To: [PERSON_NAME] <[PERSON_NAME][EMAIL_ADDRESS][DOMAIN_NAME]> CC…" at bounding box center [508, 274] width 1017 height 549
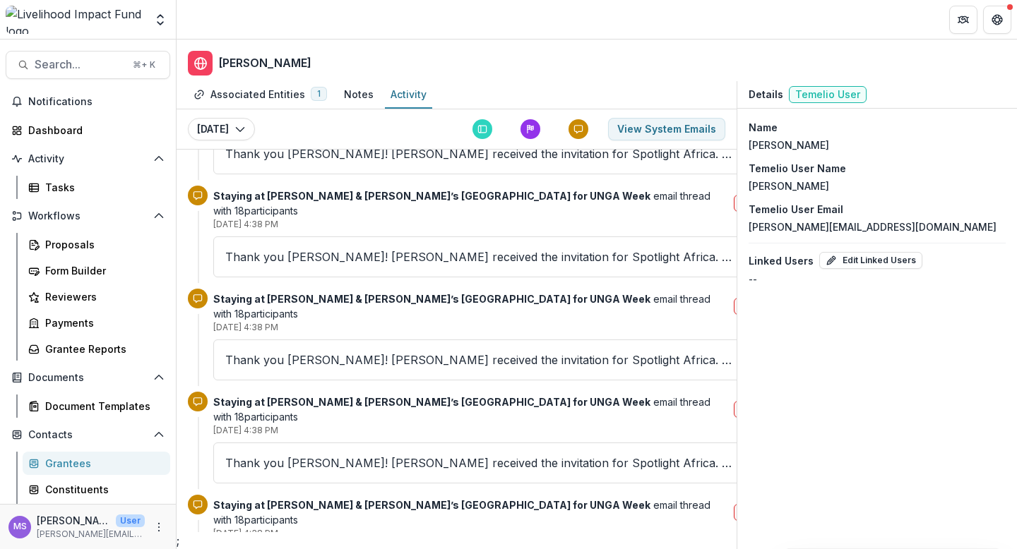
scroll to position [136, 0]
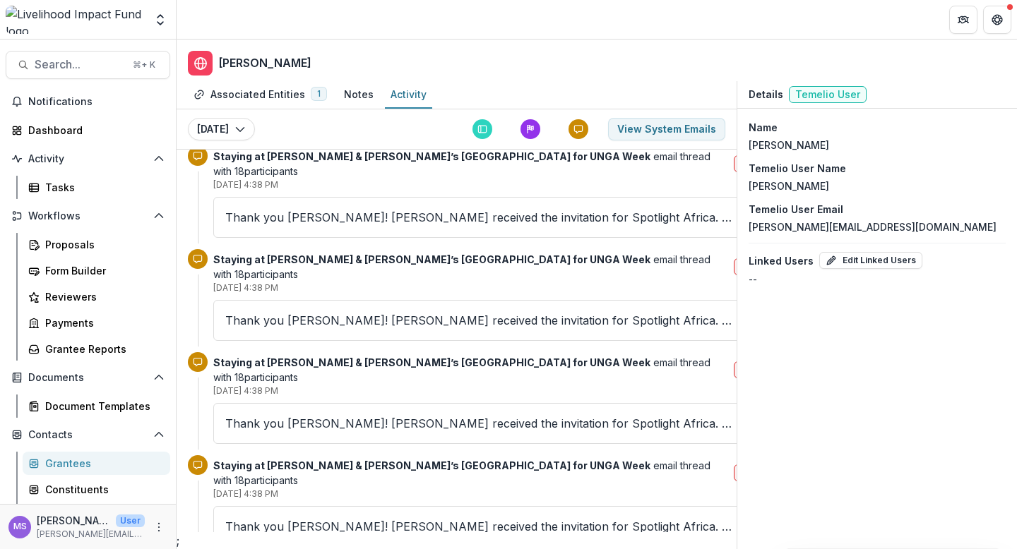
click at [76, 456] on link "Grantees" at bounding box center [97, 463] width 148 height 23
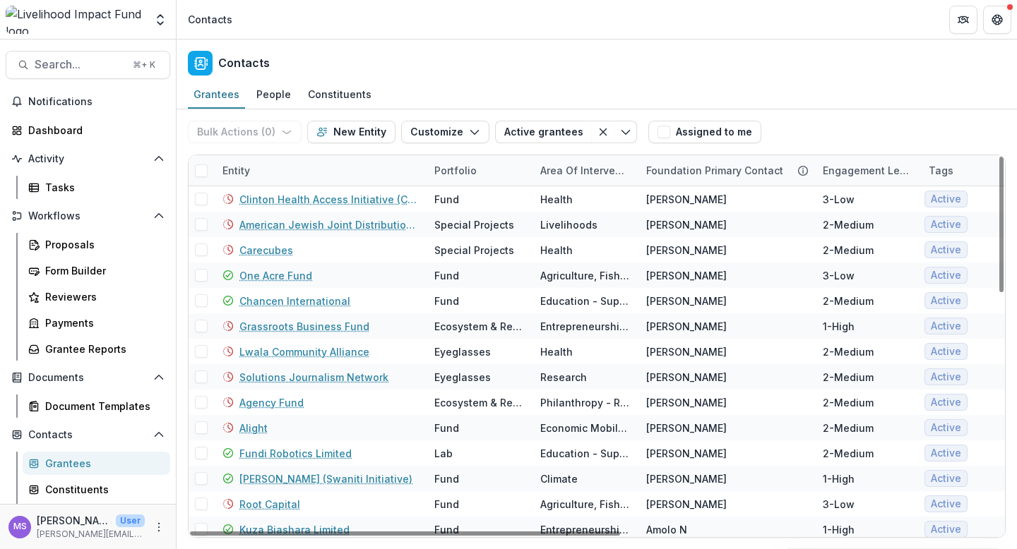
click at [329, 164] on div "Entity" at bounding box center [320, 170] width 212 height 30
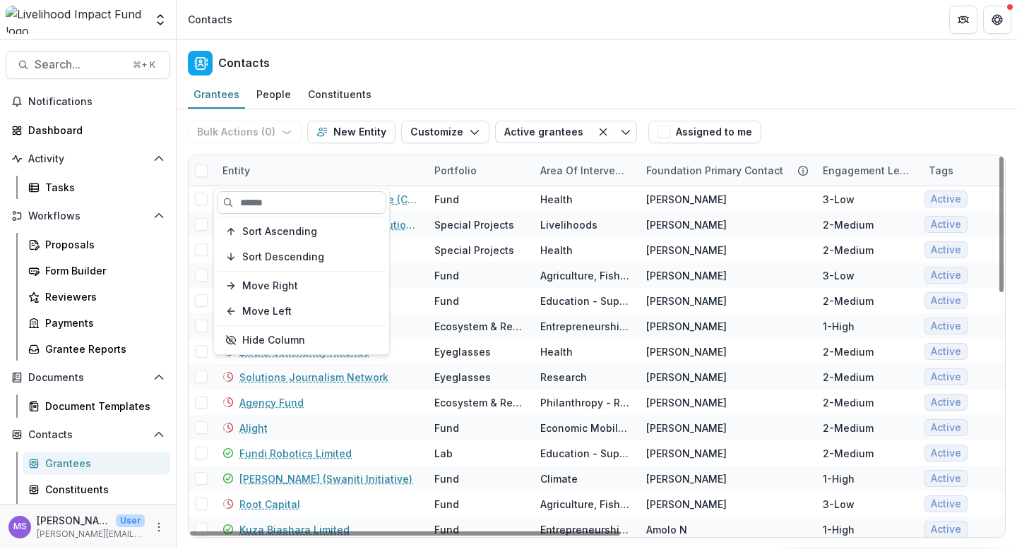
click at [312, 194] on input at bounding box center [301, 202] width 169 height 23
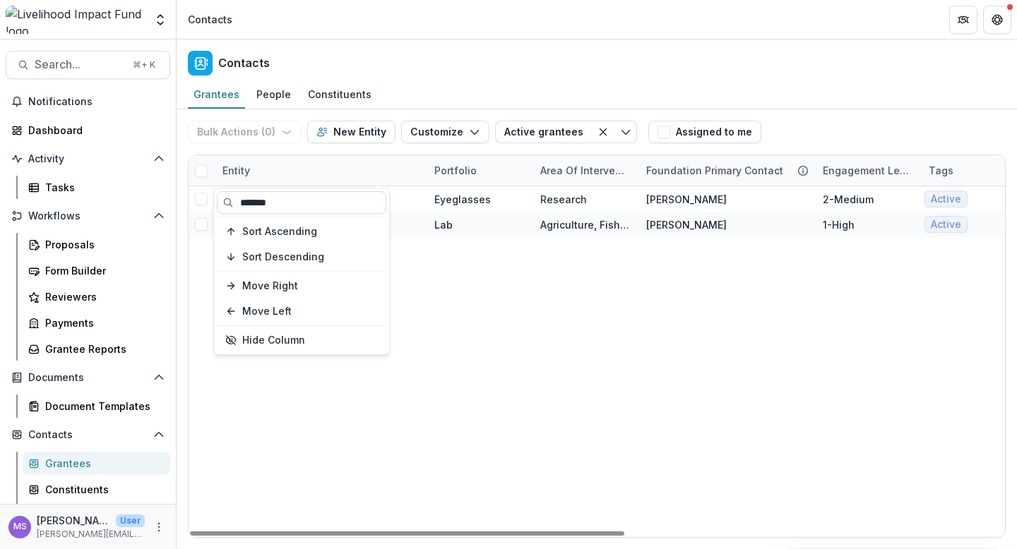
type input "*******"
click at [547, 456] on div "Solutions Journalism Network Eyeglasses Research [PERSON_NAME] S 2-Medium Activ…" at bounding box center [954, 361] width 1530 height 351
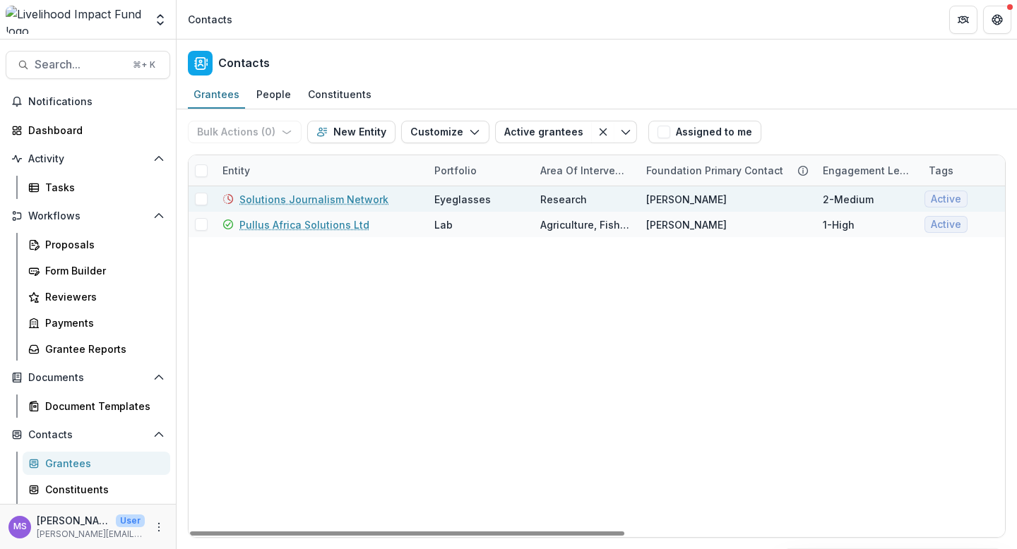
click at [345, 201] on link "Solutions Journalism Network" at bounding box center [313, 199] width 149 height 15
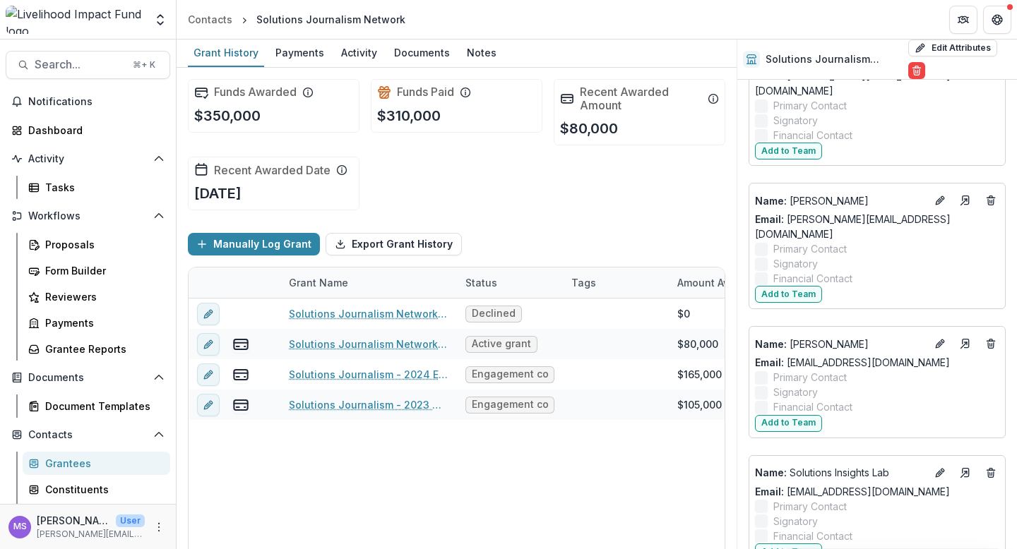
scroll to position [2107, 0]
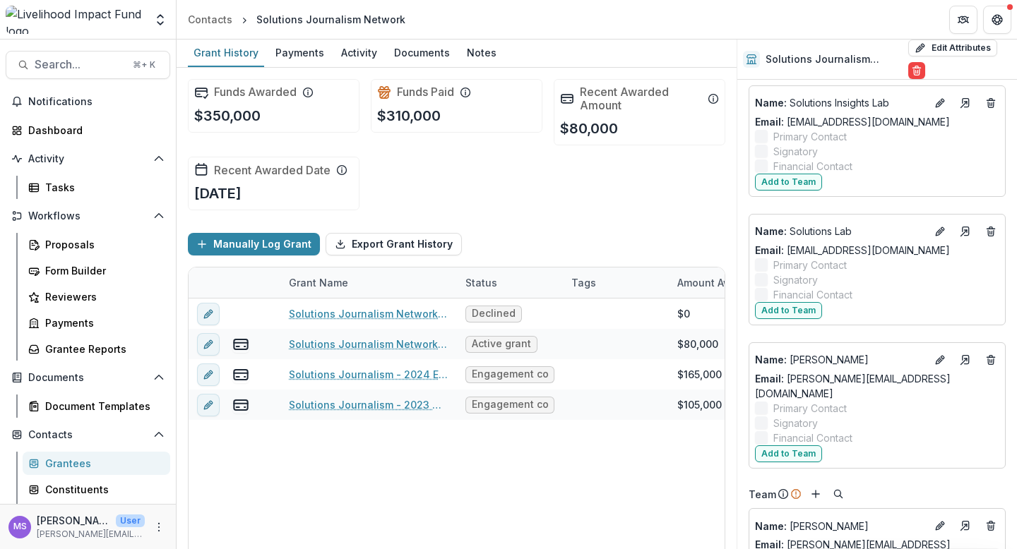
click at [81, 458] on div "Grantees" at bounding box center [102, 463] width 114 height 15
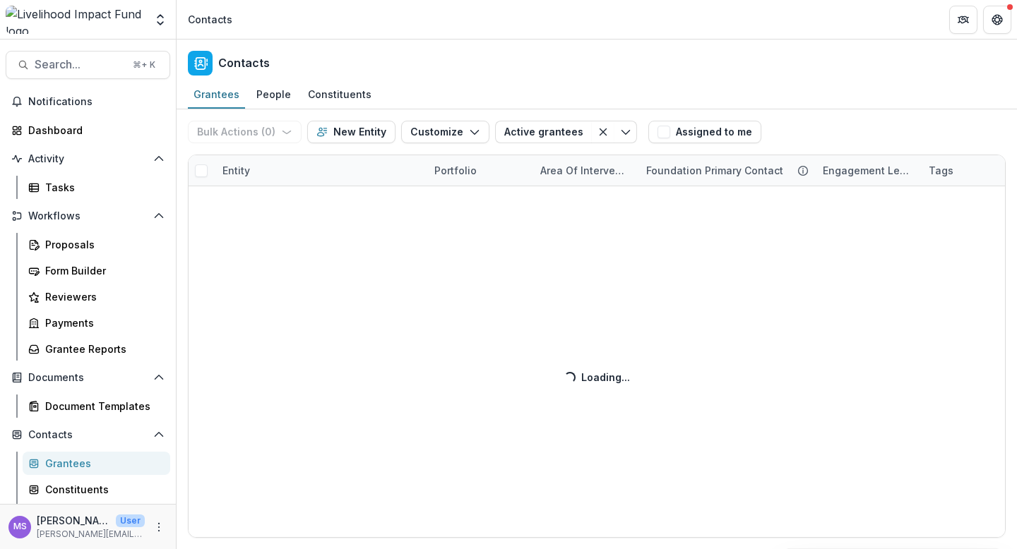
click at [326, 171] on div "Bulk Actions ( 0 ) Send Email Create Proposals Create Tasks New Entity Customiz…" at bounding box center [597, 329] width 840 height 440
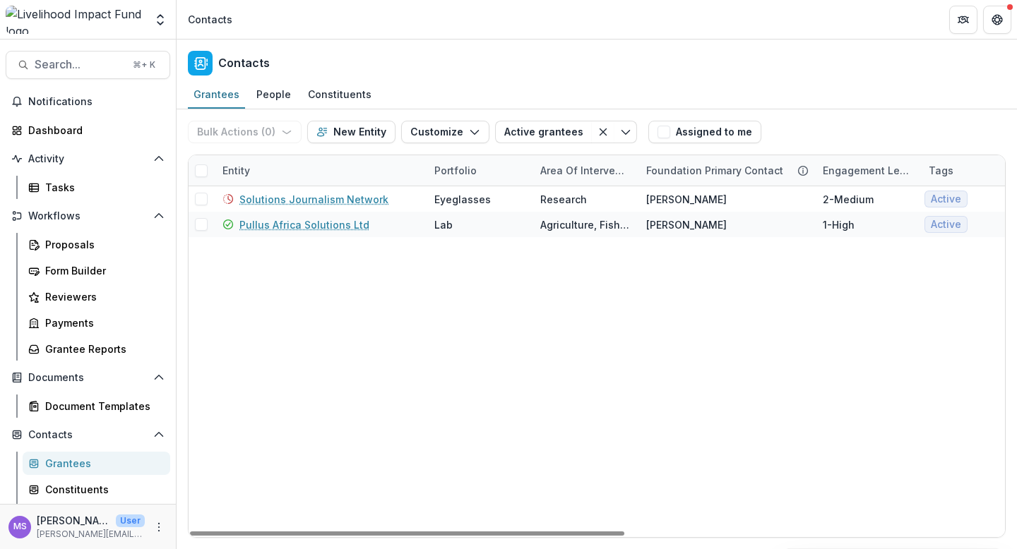
click at [343, 169] on div "Entity" at bounding box center [320, 170] width 212 height 30
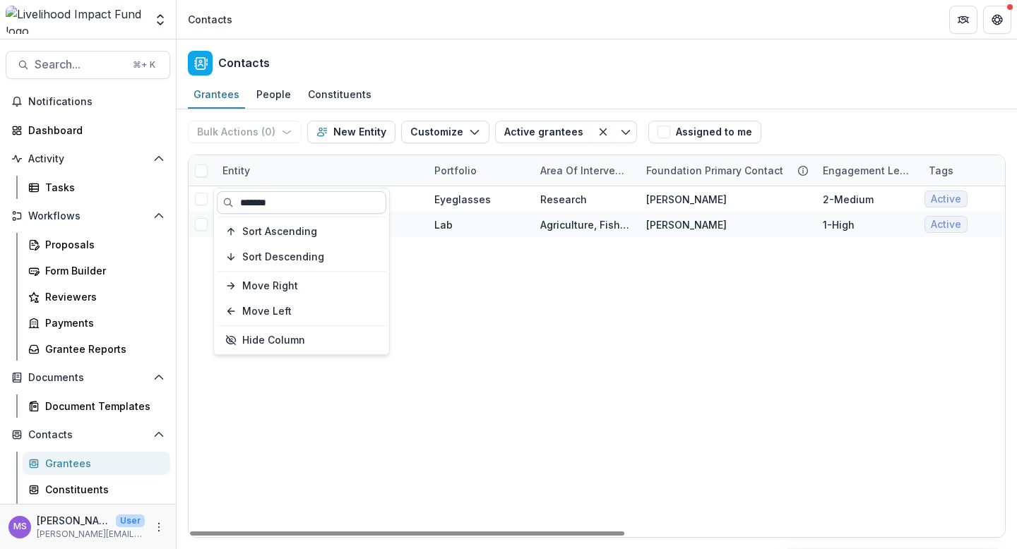
click at [311, 208] on input "*******" at bounding box center [301, 202] width 169 height 23
type input "*"
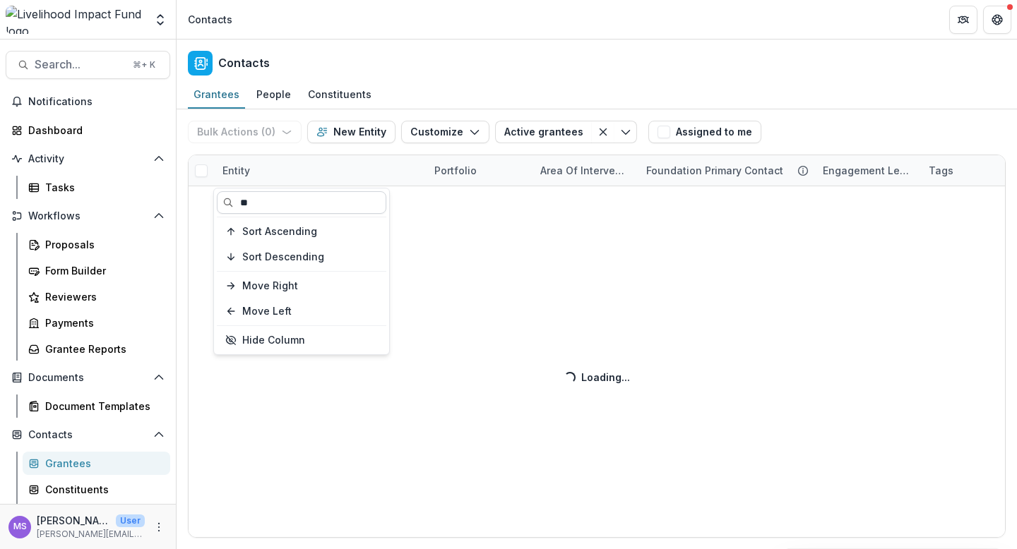
type input "*"
type input "******"
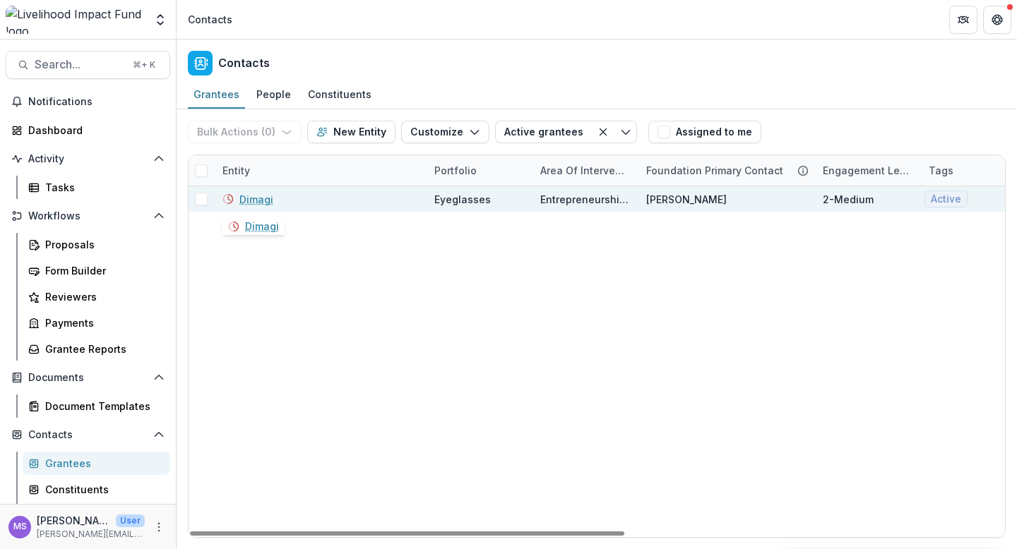
click at [256, 201] on link "Dimagi" at bounding box center [256, 199] width 34 height 15
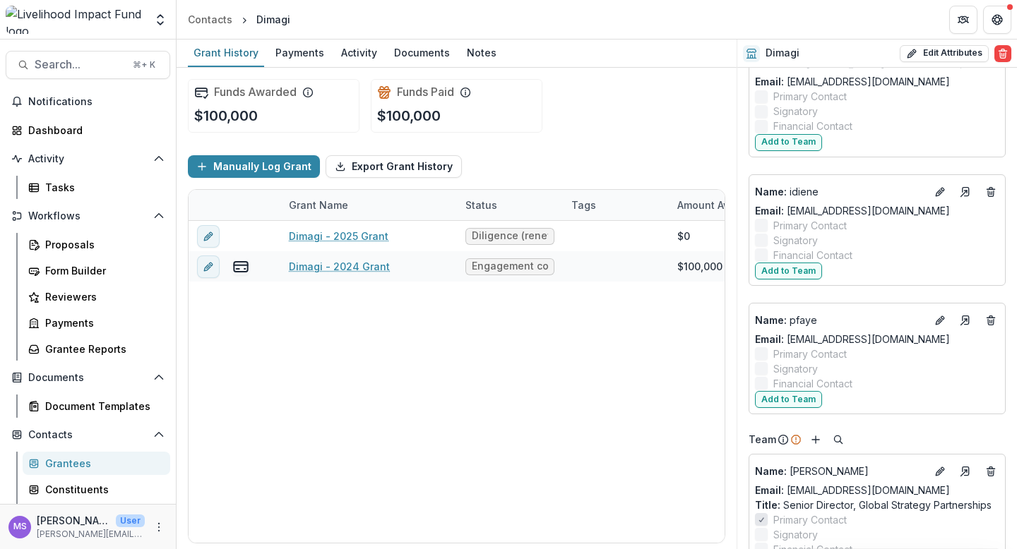
scroll to position [2049, 0]
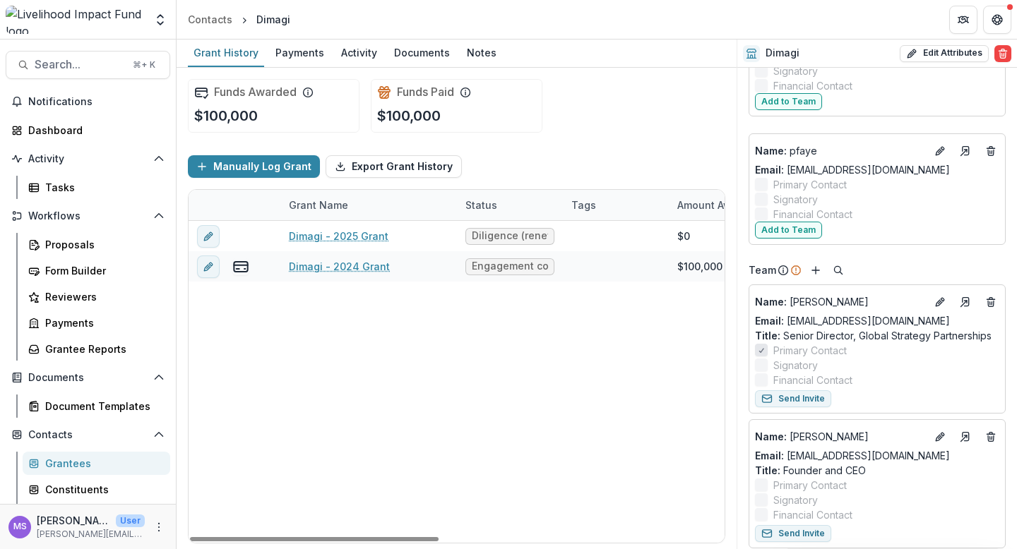
click at [59, 460] on div "Grantees" at bounding box center [102, 463] width 114 height 15
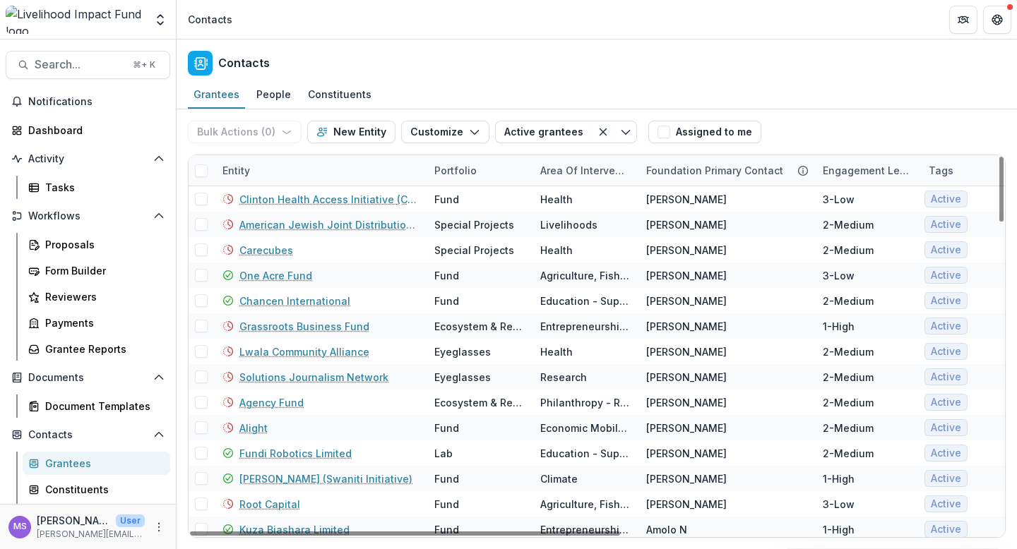
click at [324, 176] on div "Entity" at bounding box center [320, 170] width 212 height 30
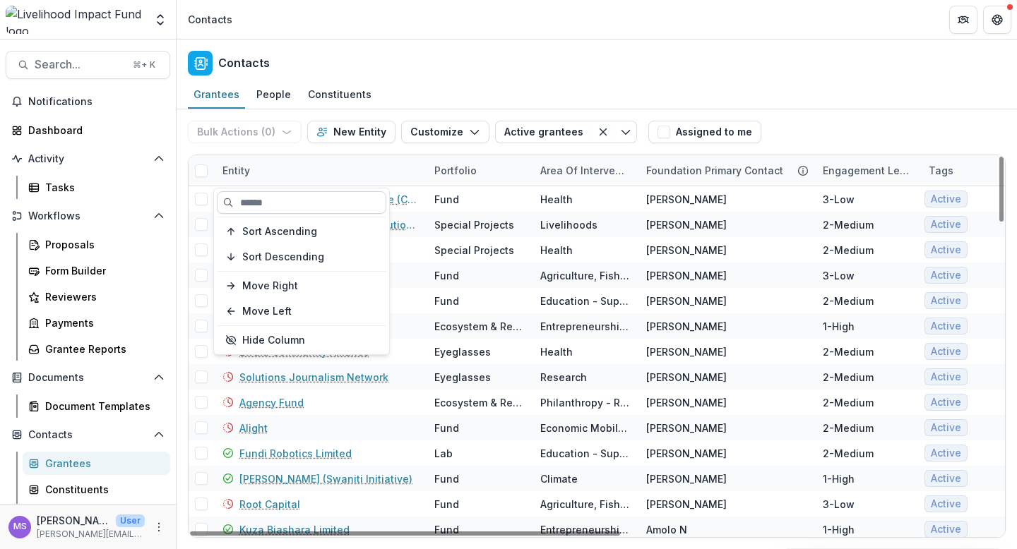
click at [303, 206] on input at bounding box center [301, 202] width 169 height 23
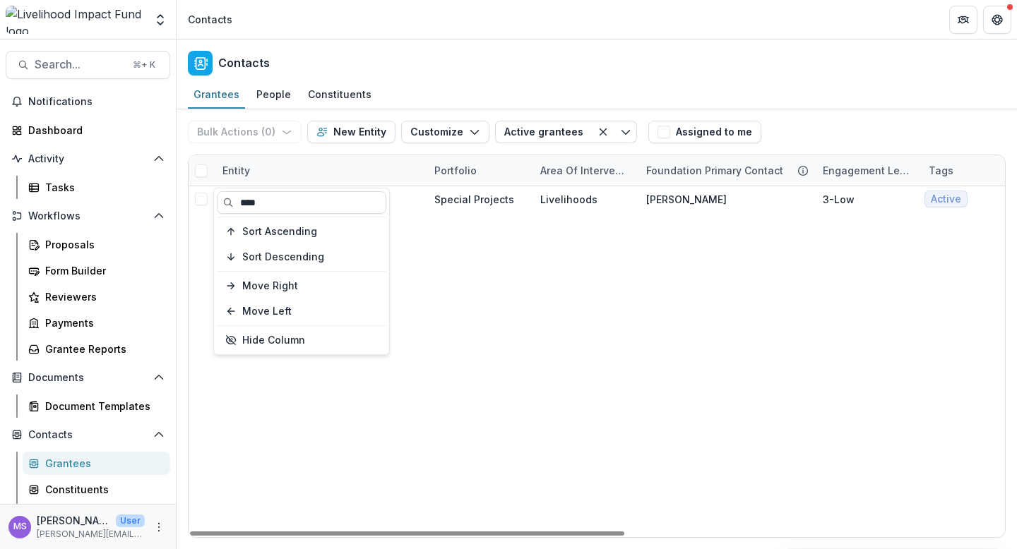
type input "****"
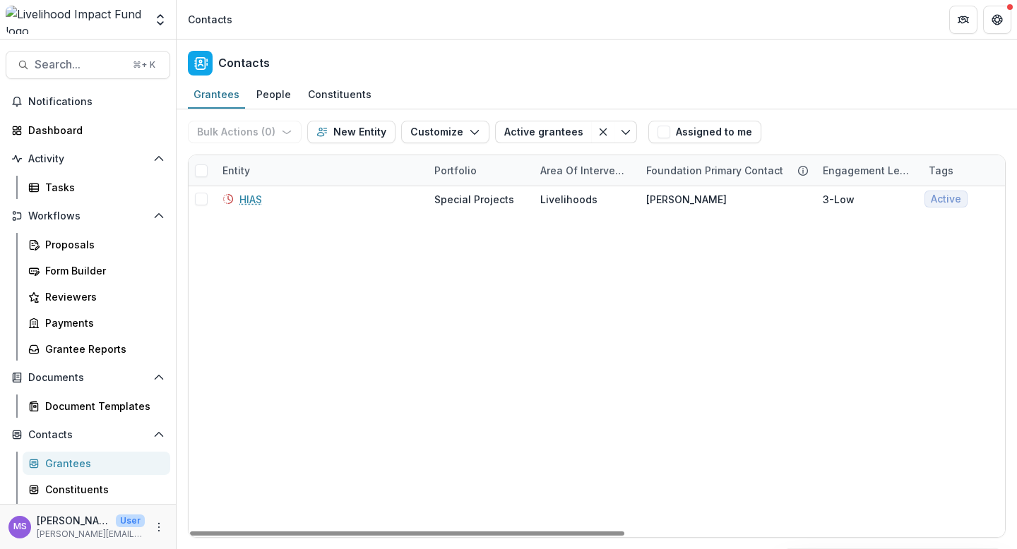
click at [474, 326] on div "HIAS Special Projects Livelihoods [PERSON_NAME] 3-Low Active Active Grantee $1,…" at bounding box center [954, 361] width 1530 height 351
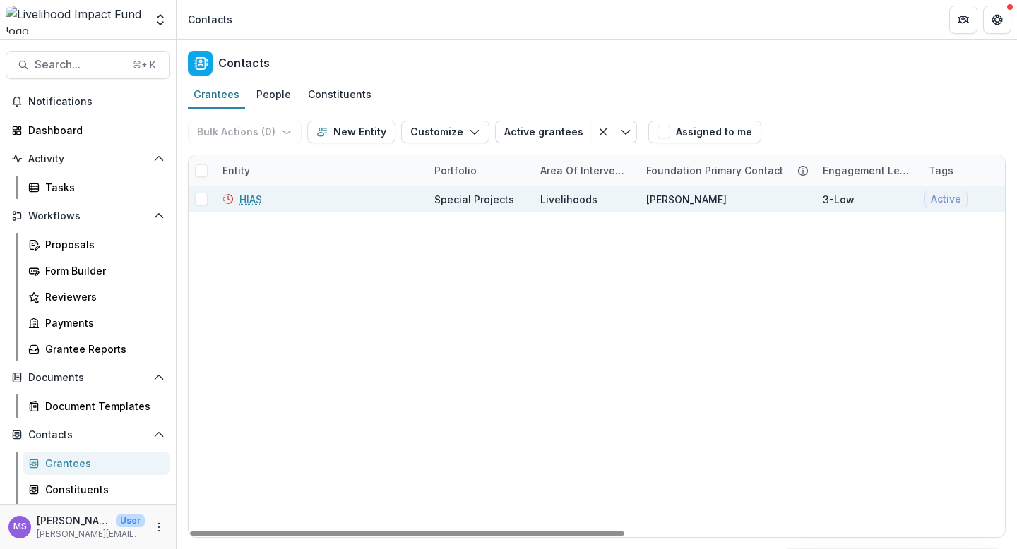
click at [244, 196] on link "HIAS" at bounding box center [250, 199] width 23 height 15
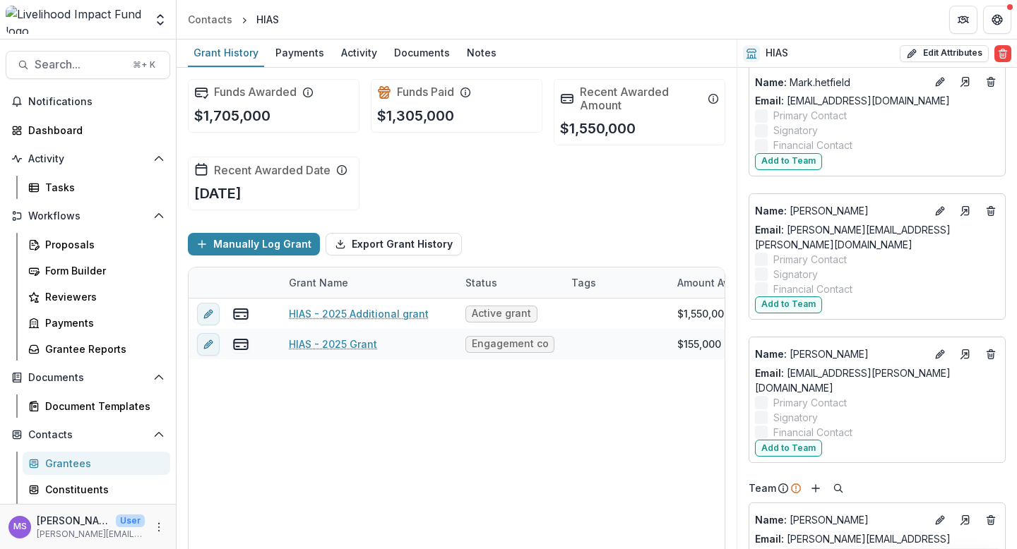
scroll to position [1293, 0]
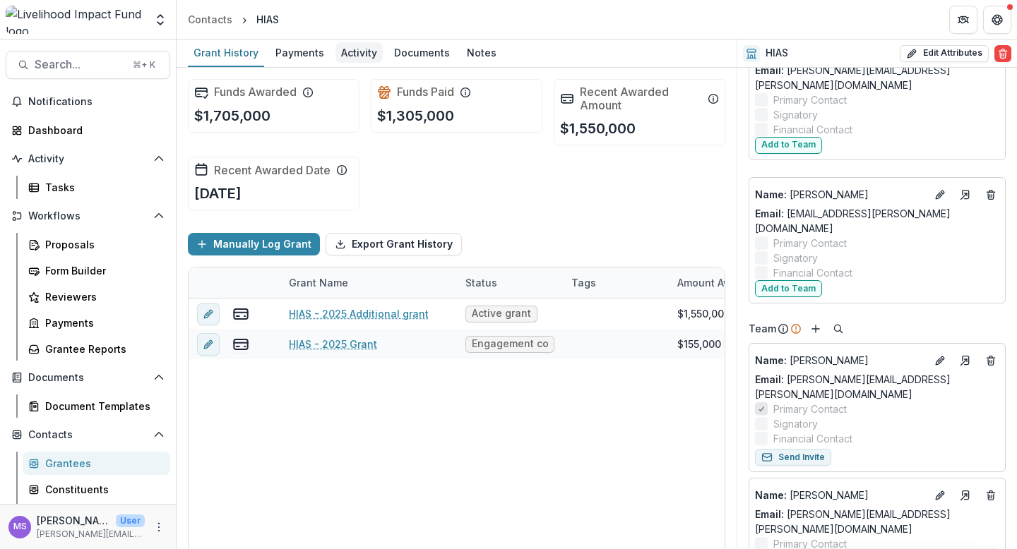
click at [352, 51] on div "Activity" at bounding box center [358, 52] width 47 height 20
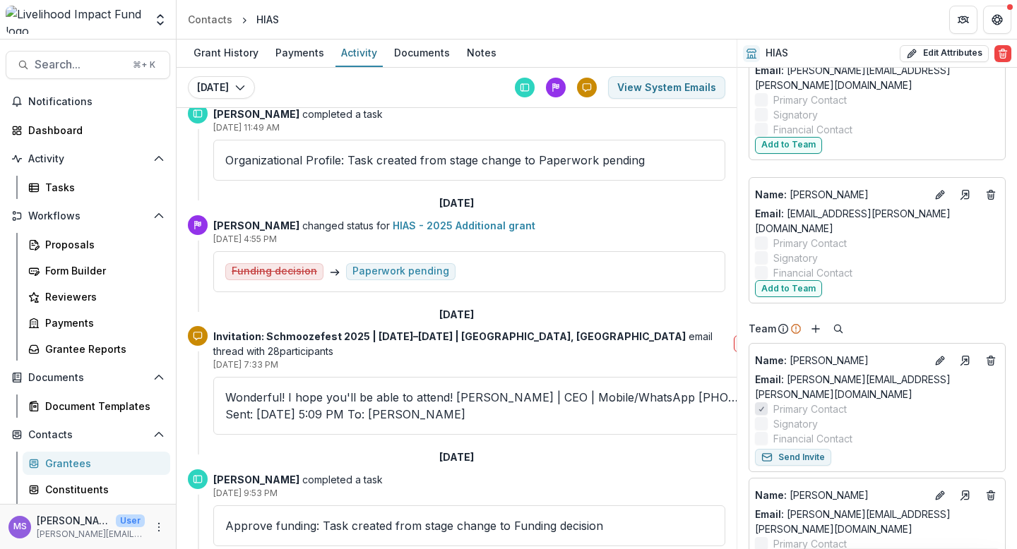
scroll to position [754, 0]
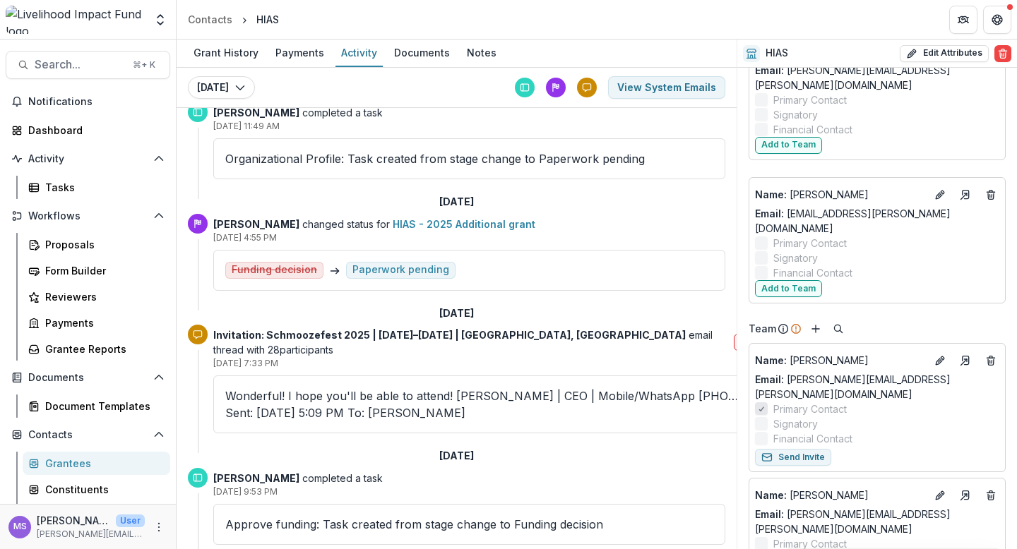
click at [397, 388] on p "Wonderful! I hope you'll be able to attend! [PERSON_NAME] | CEO | Mobile/WhatsA…" at bounding box center [481, 405] width 513 height 34
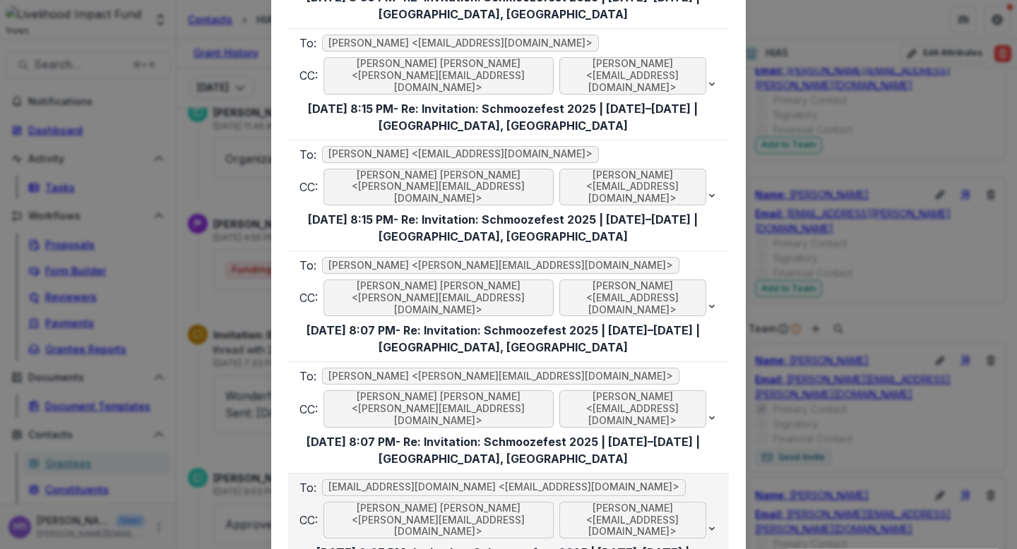
scroll to position [3254, 0]
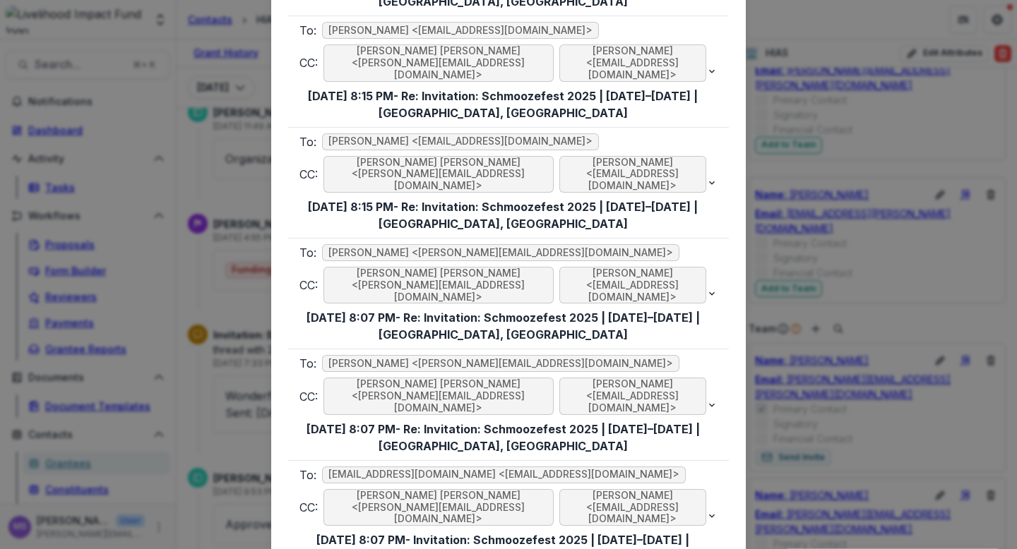
click at [213, 328] on div "Viewing Thread To: [PERSON_NAME] <[EMAIL_ADDRESS][DOMAIN_NAME]> CC: [PERSON_NAM…" at bounding box center [508, 274] width 1017 height 549
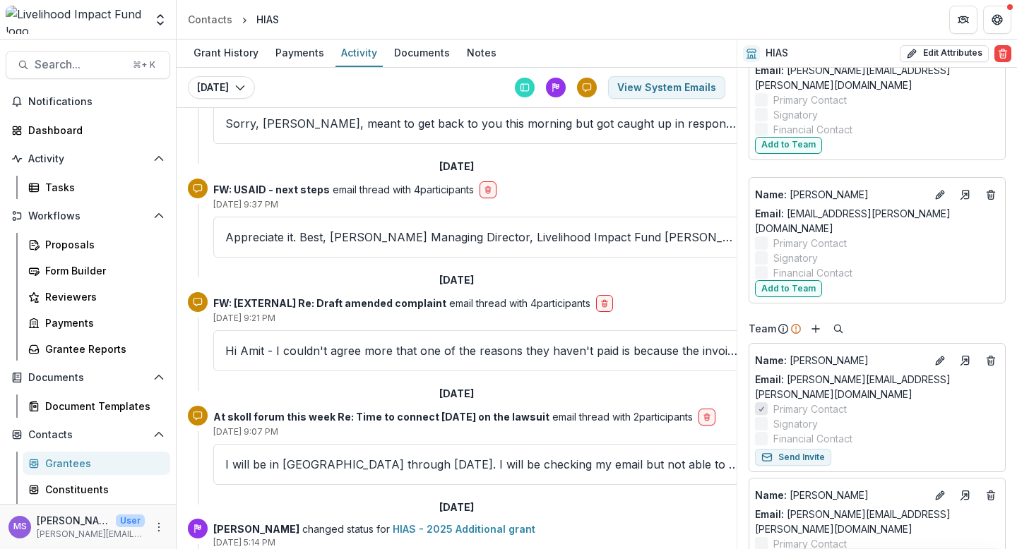
scroll to position [1832, 0]
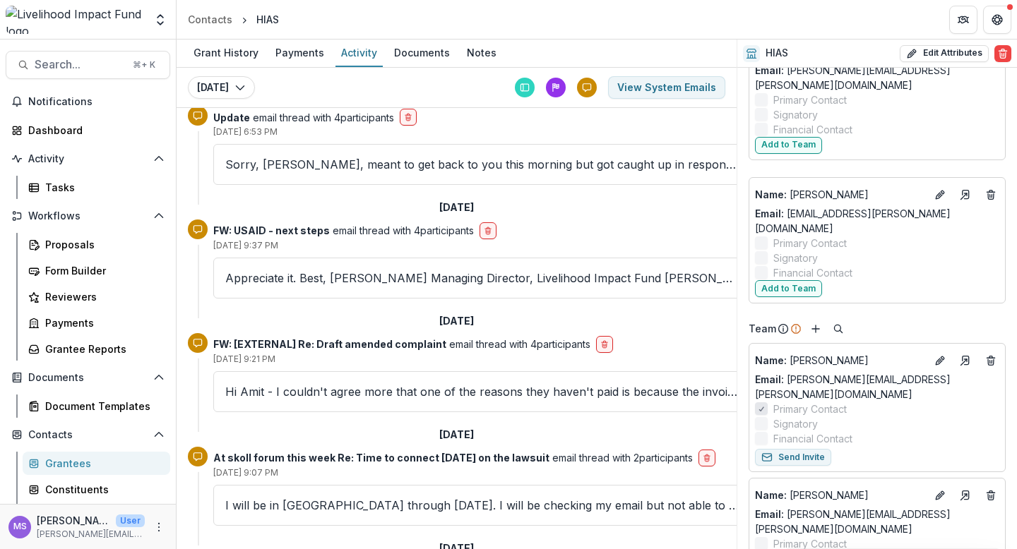
click at [374, 497] on p "I will be in [GEOGRAPHIC_DATA] through [DATE]. I will be checking my email but …" at bounding box center [481, 505] width 513 height 17
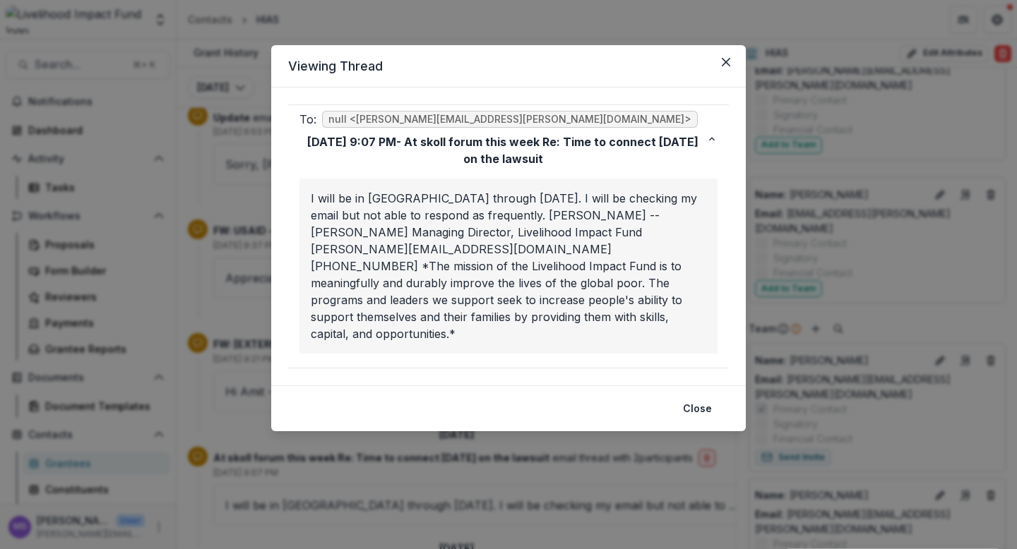
click at [520, 440] on div "Viewing Thread To: null <[PERSON_NAME][EMAIL_ADDRESS][PERSON_NAME][DOMAIN_NAME]…" at bounding box center [508, 274] width 1017 height 549
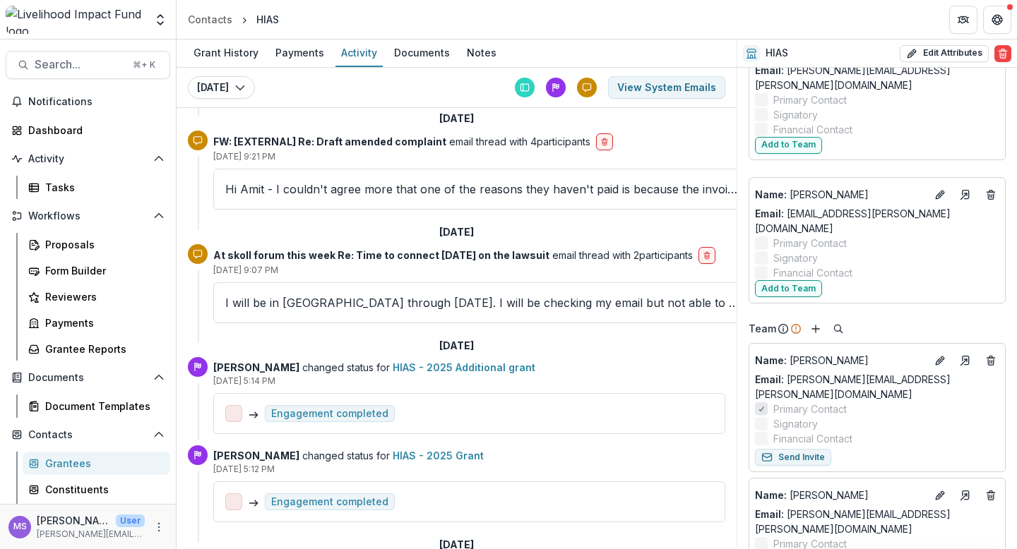
scroll to position [2122, 0]
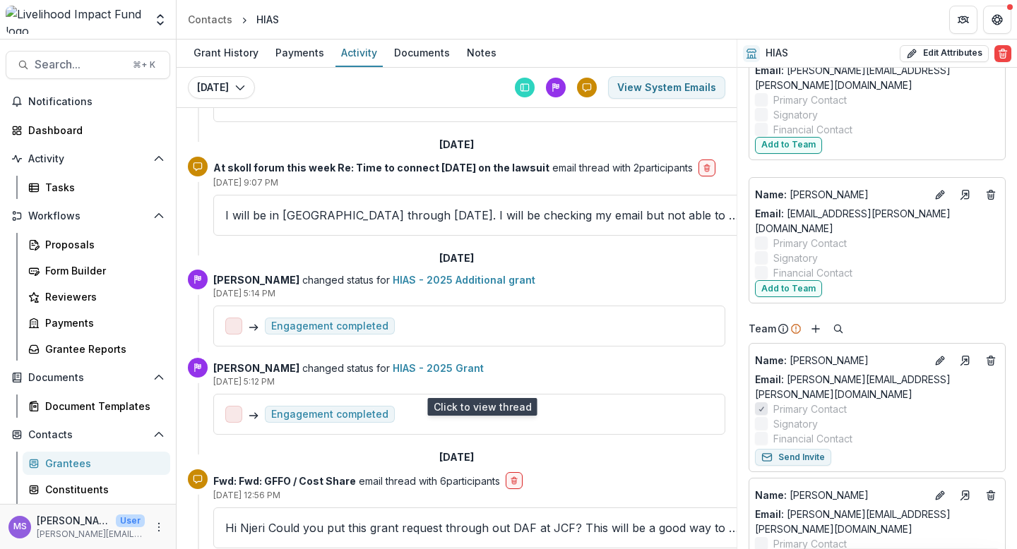
click at [435, 520] on p "Hi Njeri Could you put this grant request through out DAF at JCF? This will be …" at bounding box center [481, 528] width 513 height 17
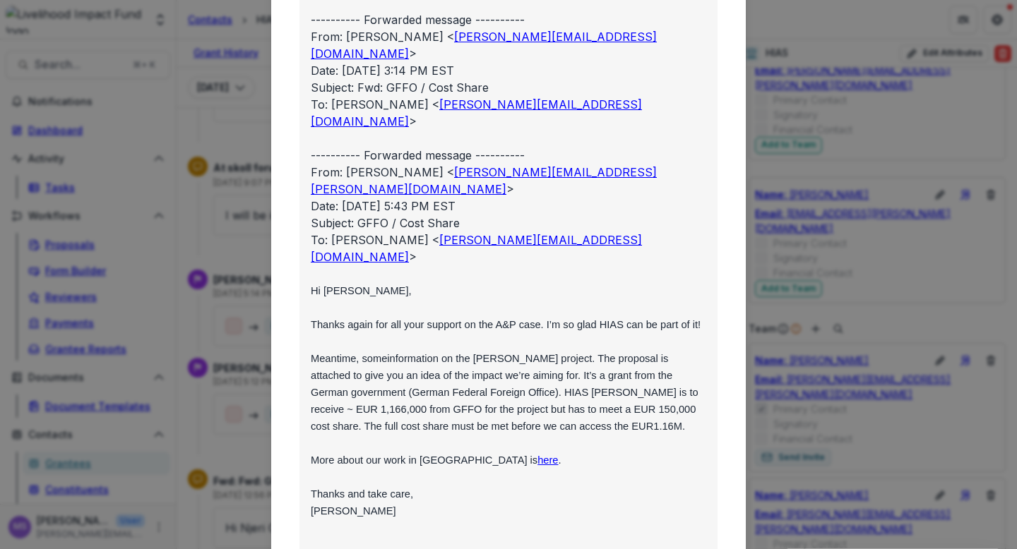
scroll to position [1217, 0]
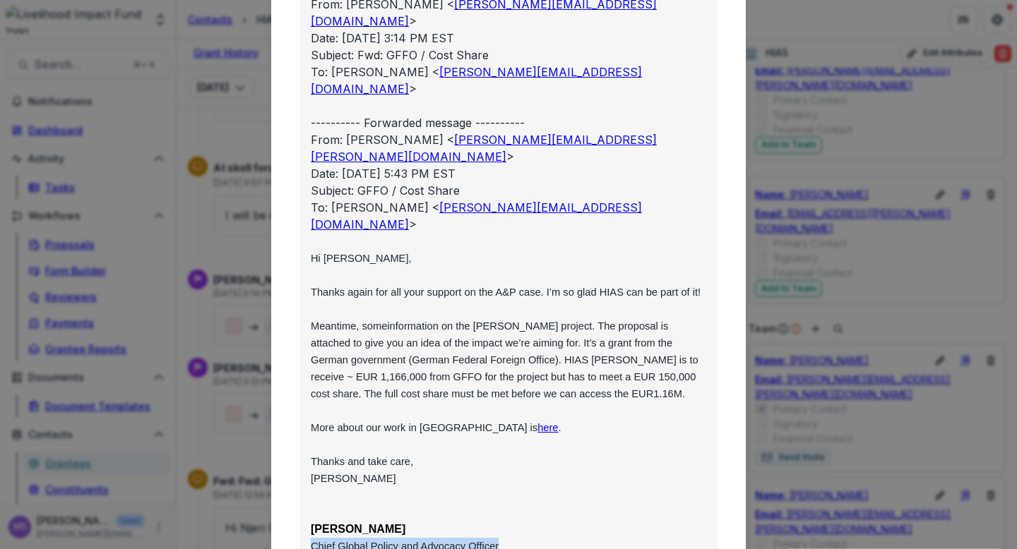
drag, startPoint x: 499, startPoint y: 410, endPoint x: 309, endPoint y: 409, distance: 189.3
click at [311, 521] on p "[PERSON_NAME] Chief Global Policy and Advocacy Officer" at bounding box center [508, 538] width 395 height 34
copy span "Chief Global Policy and Advocacy Officer"
click at [234, 149] on div "Viewing Thread To: [PERSON_NAME] <[PERSON_NAME][EMAIL_ADDRESS][DOMAIN_NAME]> CC…" at bounding box center [508, 274] width 1017 height 549
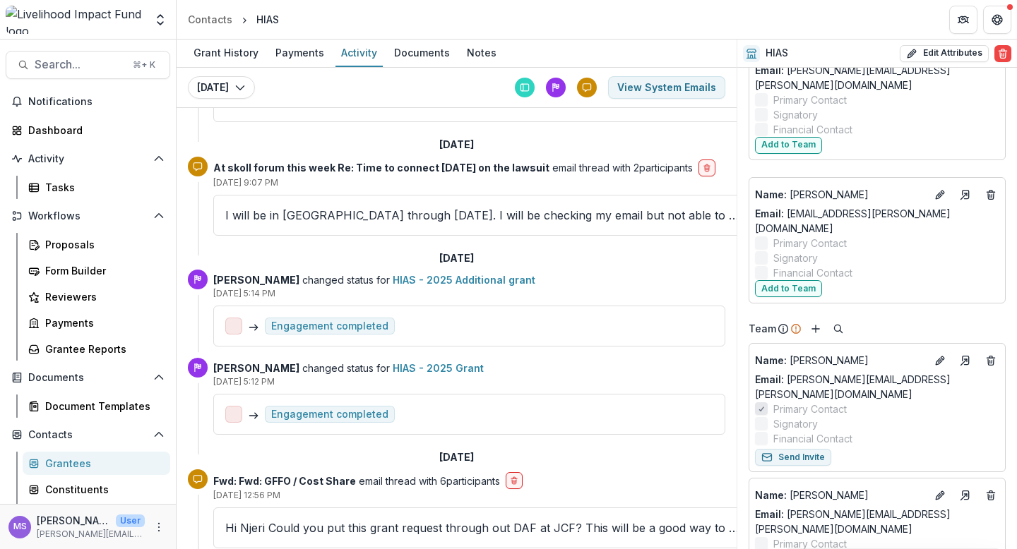
click at [69, 460] on div "Grantees" at bounding box center [102, 463] width 114 height 15
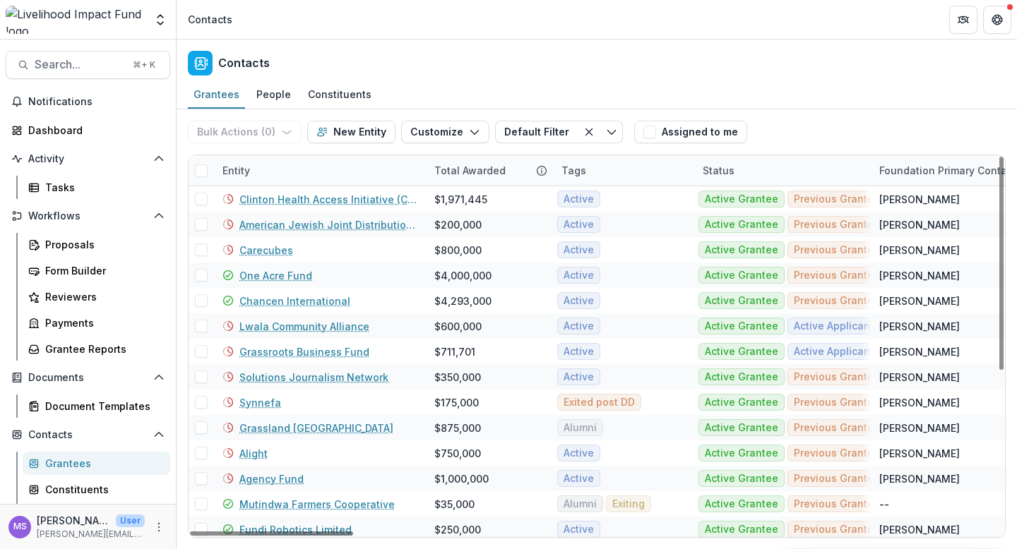
click at [338, 165] on div "Entity" at bounding box center [320, 170] width 212 height 30
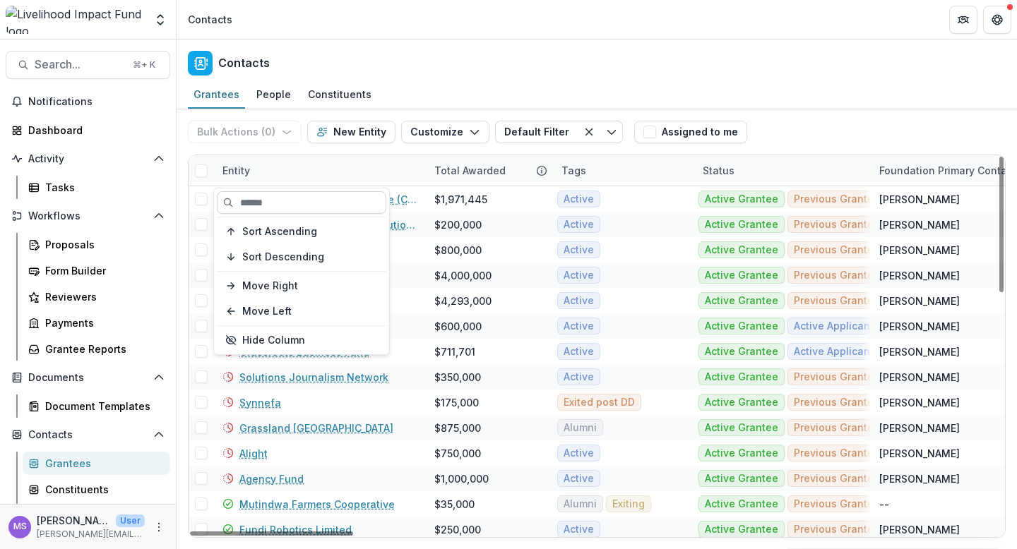
click at [343, 196] on input at bounding box center [301, 202] width 169 height 23
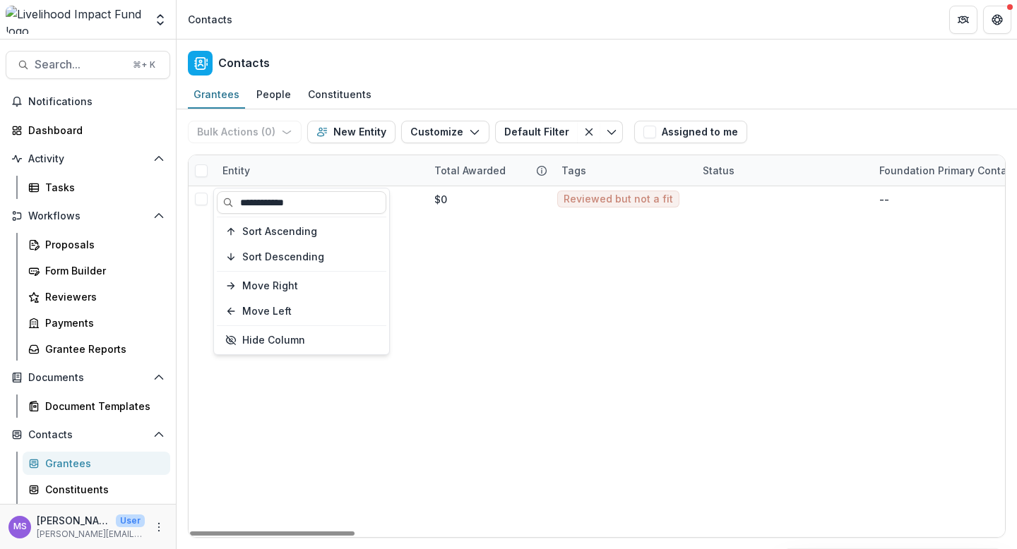
type input "**********"
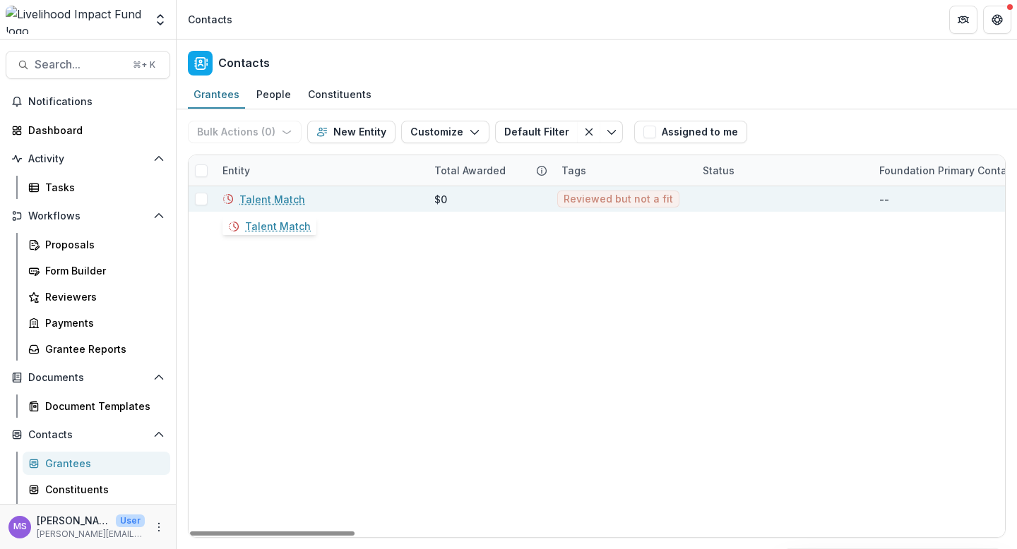
click at [271, 201] on link "Talent Match" at bounding box center [272, 199] width 66 height 15
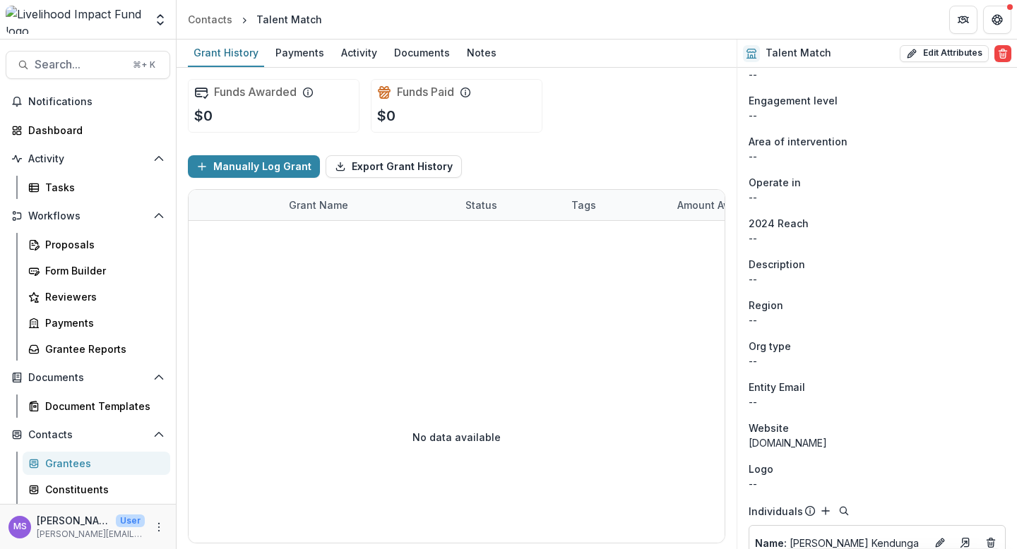
scroll to position [555, 0]
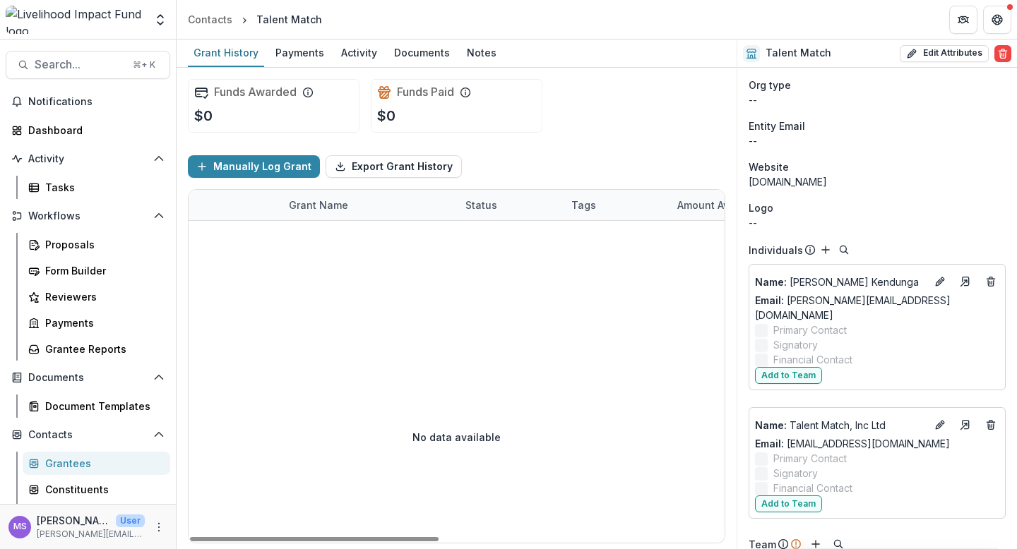
click at [65, 465] on div "Grantees" at bounding box center [102, 463] width 114 height 15
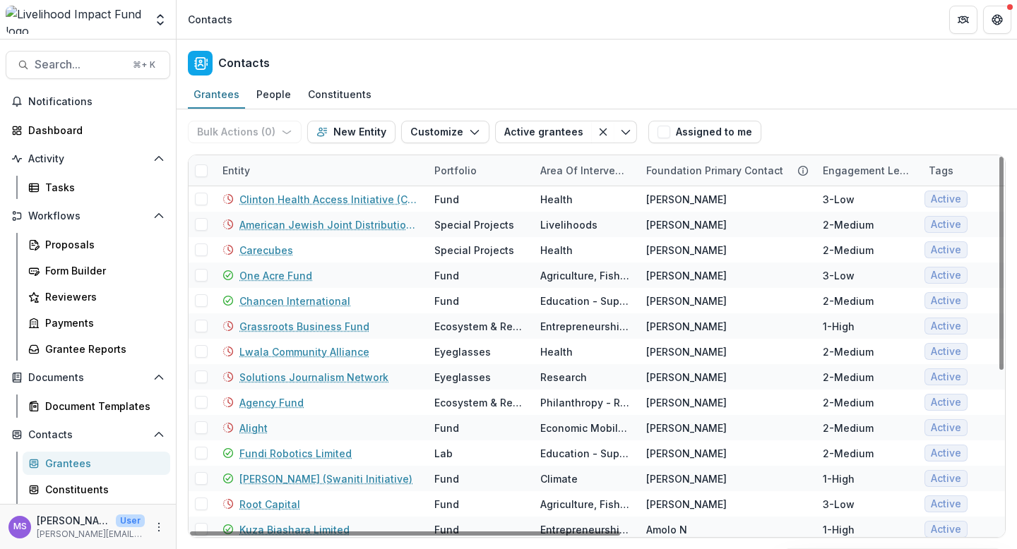
click at [286, 163] on div "Entity" at bounding box center [320, 170] width 212 height 30
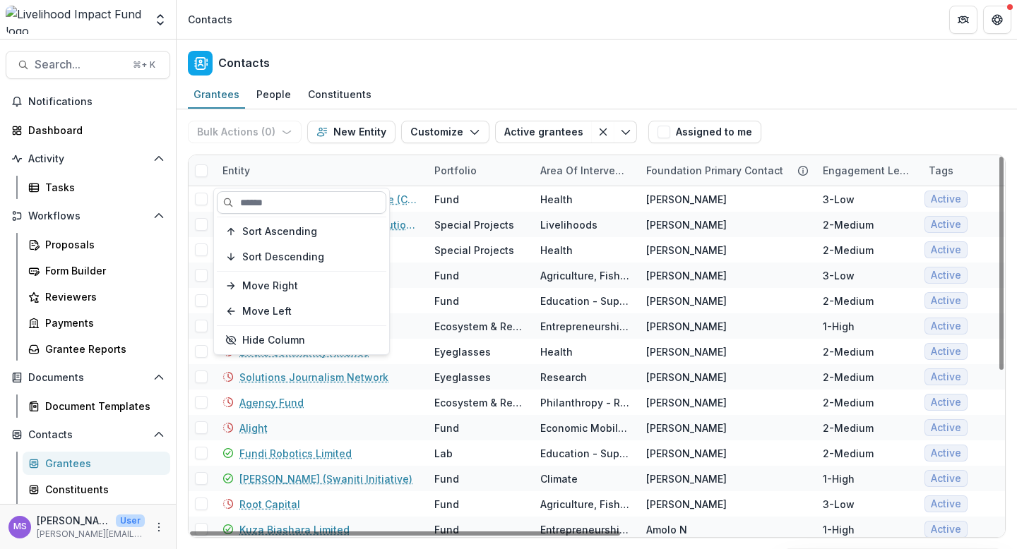
click at [287, 204] on input at bounding box center [301, 202] width 169 height 23
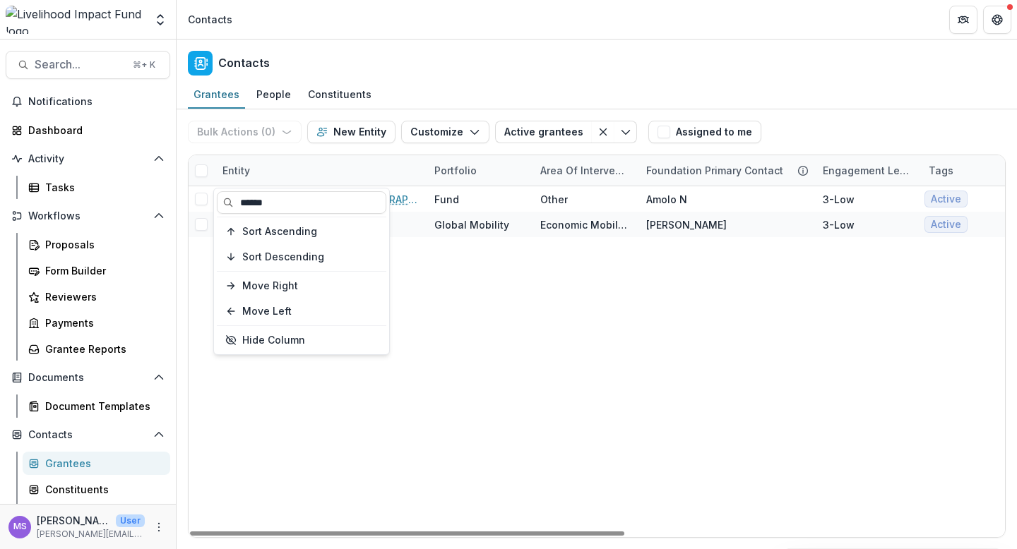
type input "******"
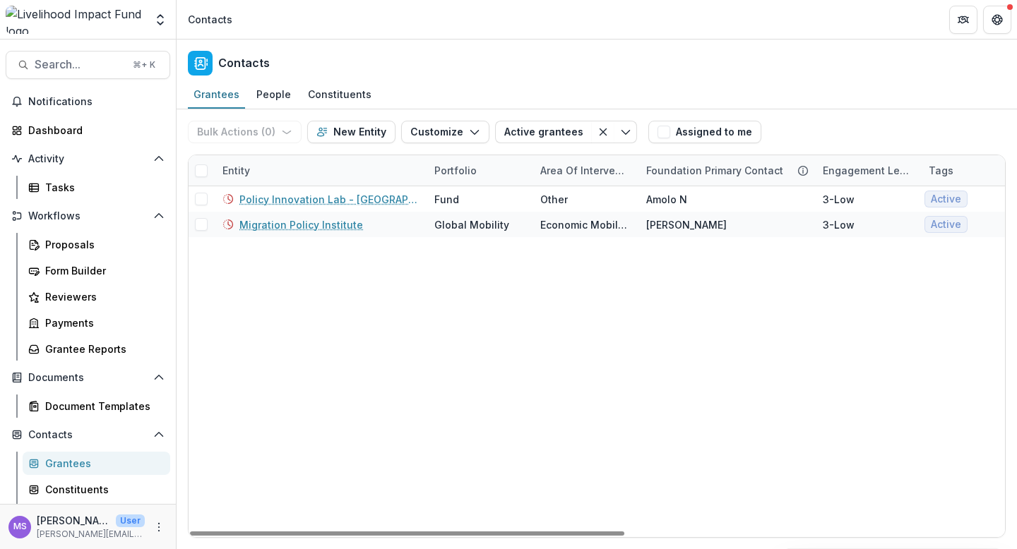
click at [432, 305] on div "Policy Innovation Lab - [GEOGRAPHIC_DATA] Fund Other Amolo N 3-Low Active Activ…" at bounding box center [954, 361] width 1530 height 351
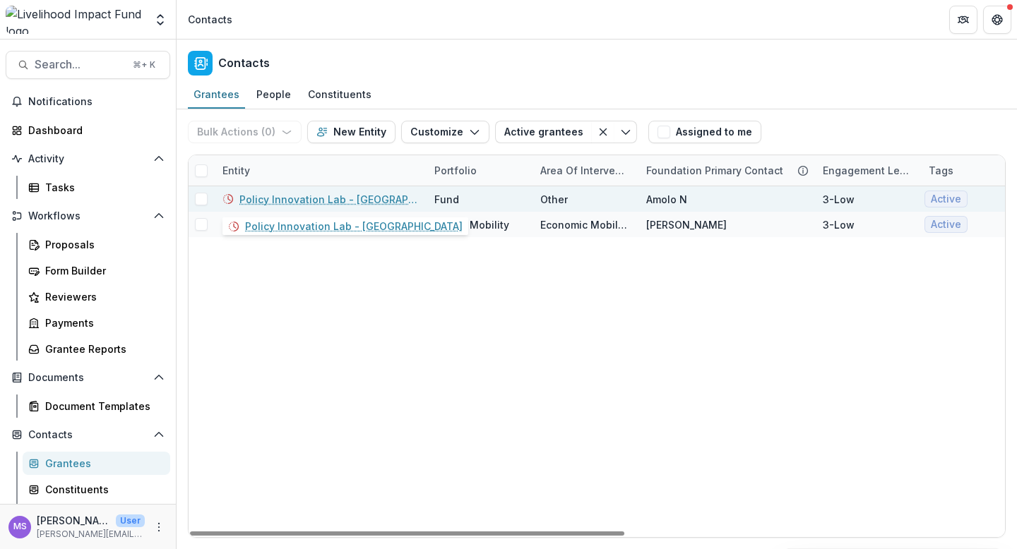
click at [304, 199] on link "Policy Innovation Lab - [GEOGRAPHIC_DATA]" at bounding box center [328, 199] width 178 height 15
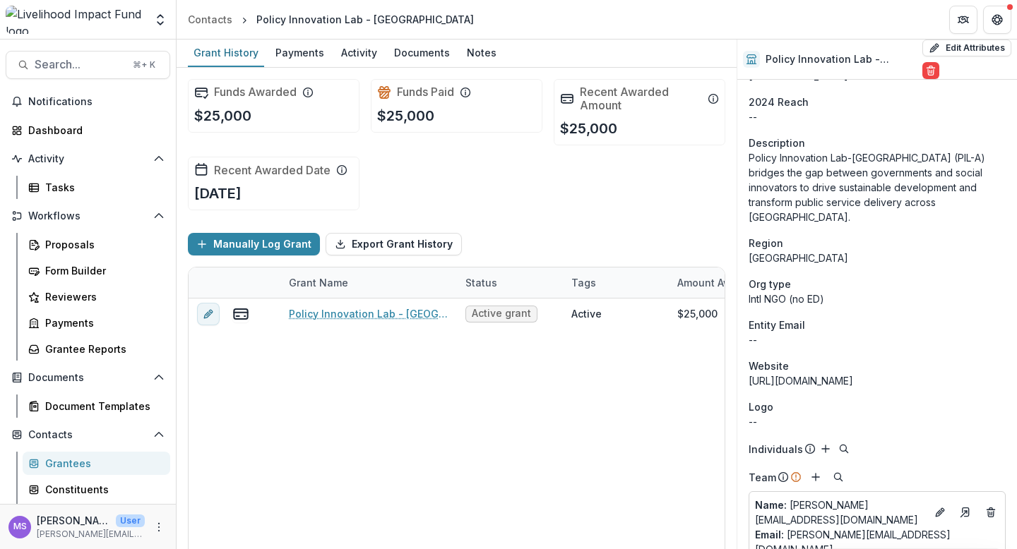
scroll to position [461, 0]
click at [817, 373] on link "[URL][DOMAIN_NAME]" at bounding box center [801, 379] width 105 height 12
click at [59, 463] on div "Grantees" at bounding box center [102, 463] width 114 height 15
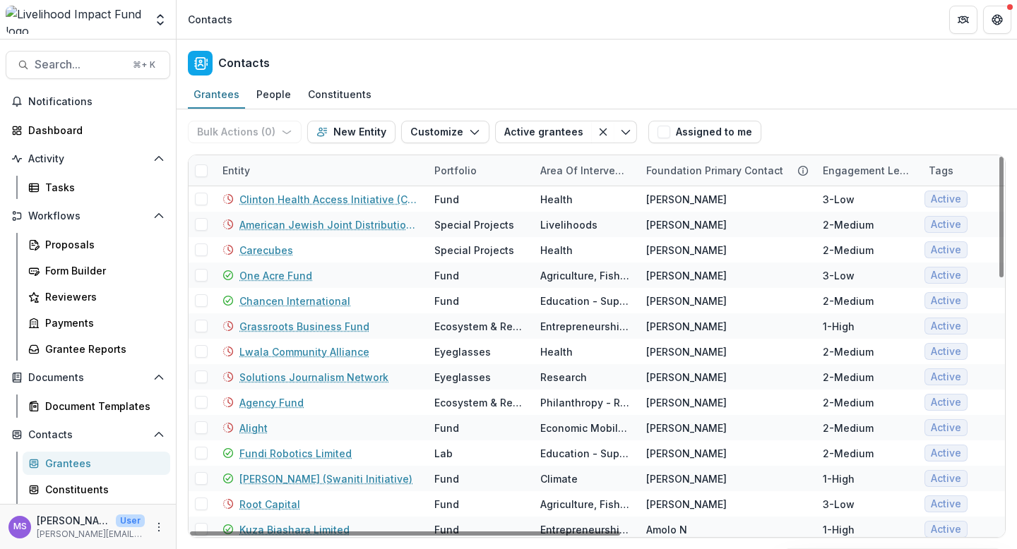
click at [312, 162] on div "Entity" at bounding box center [320, 170] width 212 height 30
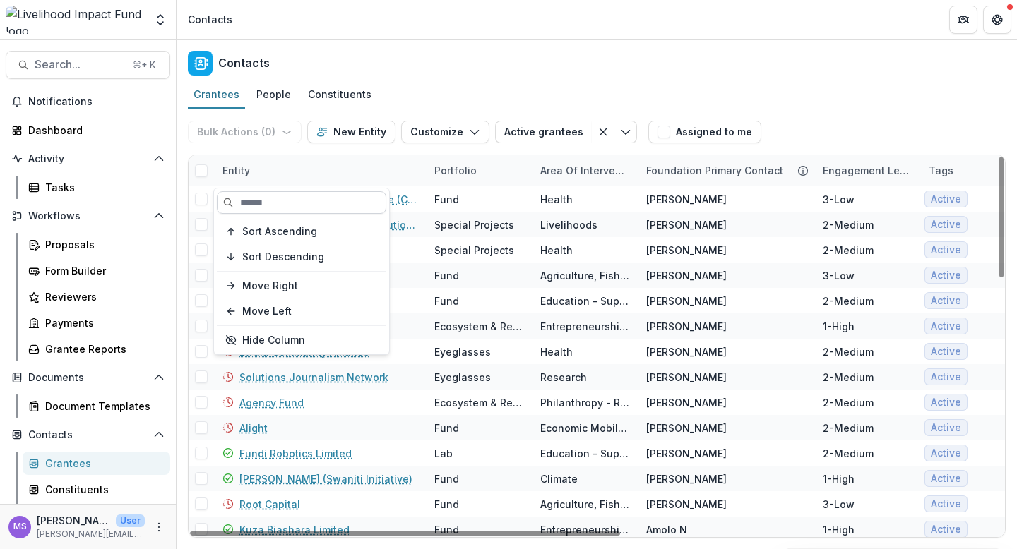
click at [295, 206] on input at bounding box center [301, 202] width 169 height 23
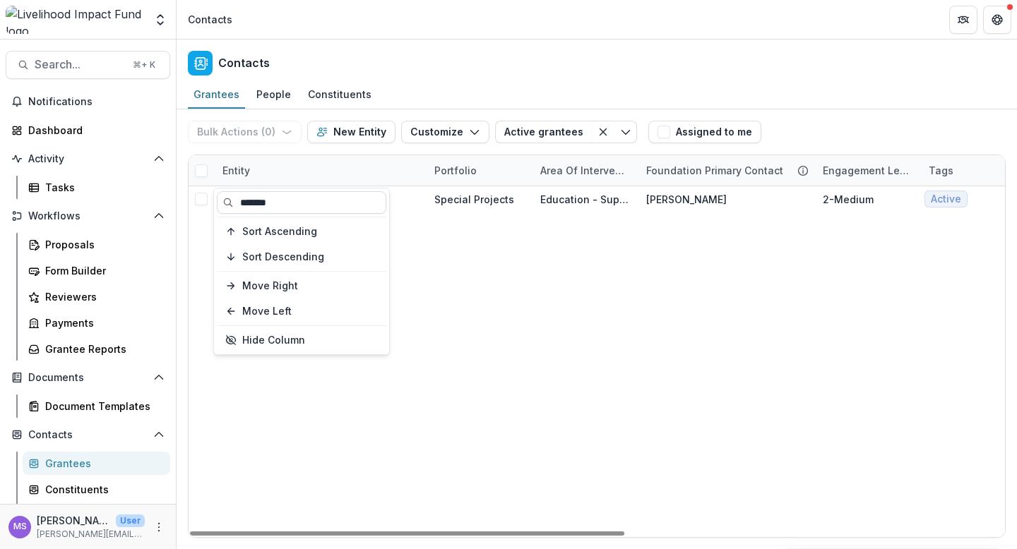
type input "*******"
click at [409, 309] on div "Prevail Fund Special Projects Education - Support for Education [PERSON_NAME] 2…" at bounding box center [954, 361] width 1530 height 351
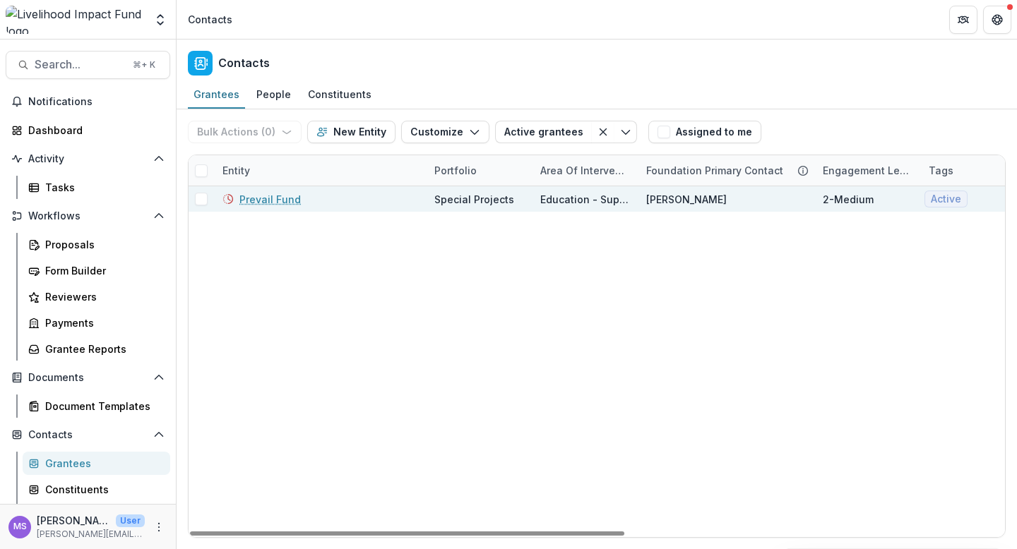
click at [283, 198] on link "Prevail Fund" at bounding box center [269, 199] width 61 height 15
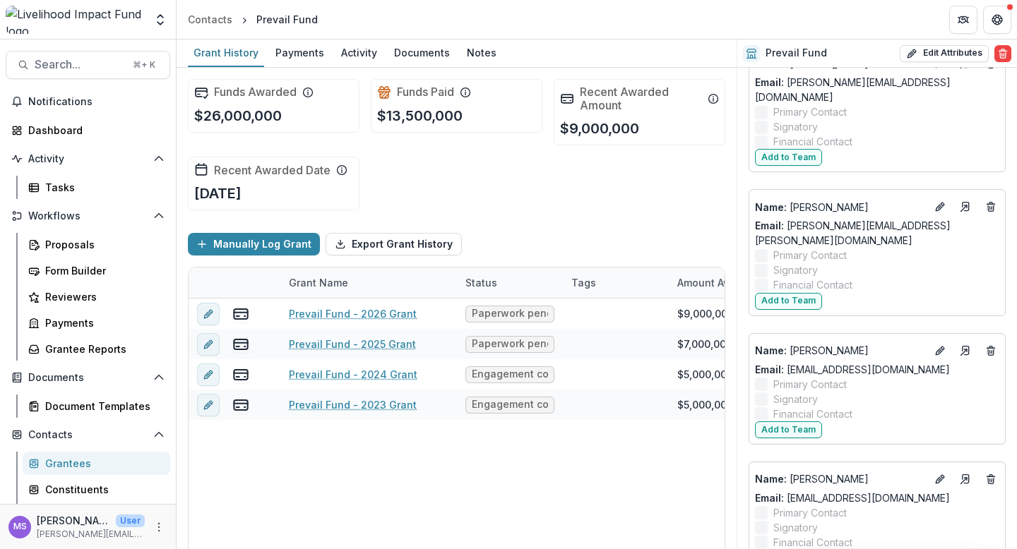
scroll to position [2261, 0]
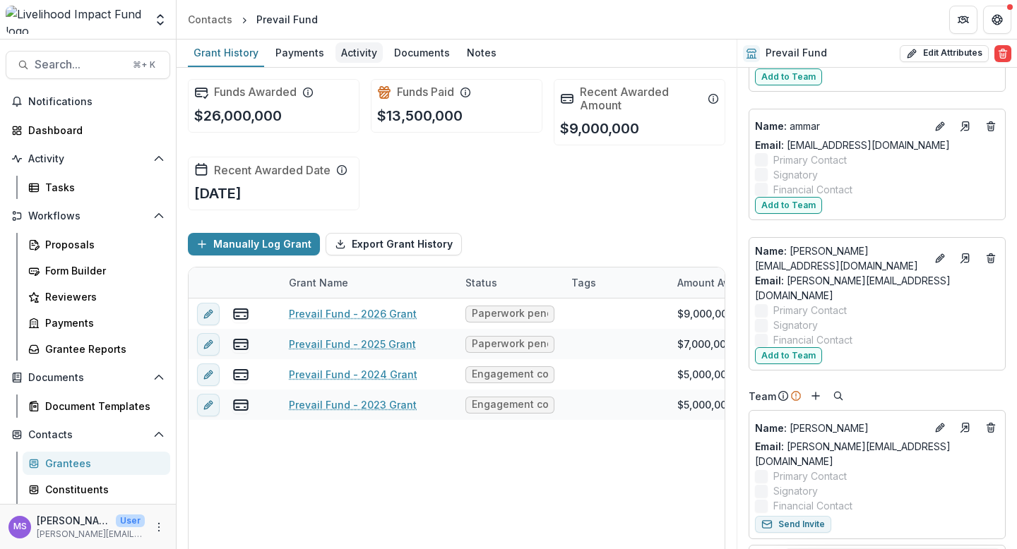
click at [352, 49] on div "Activity" at bounding box center [358, 52] width 47 height 20
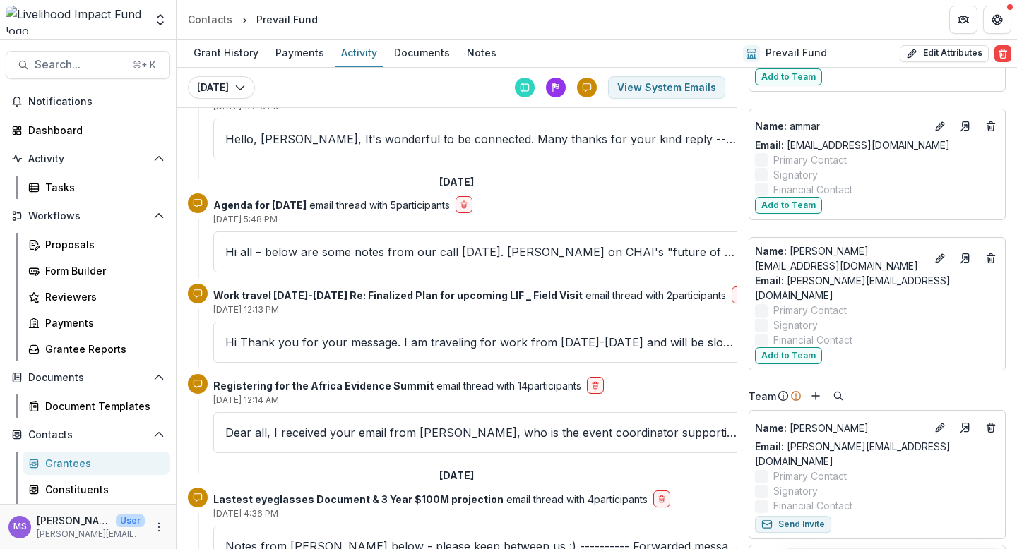
scroll to position [2570, 0]
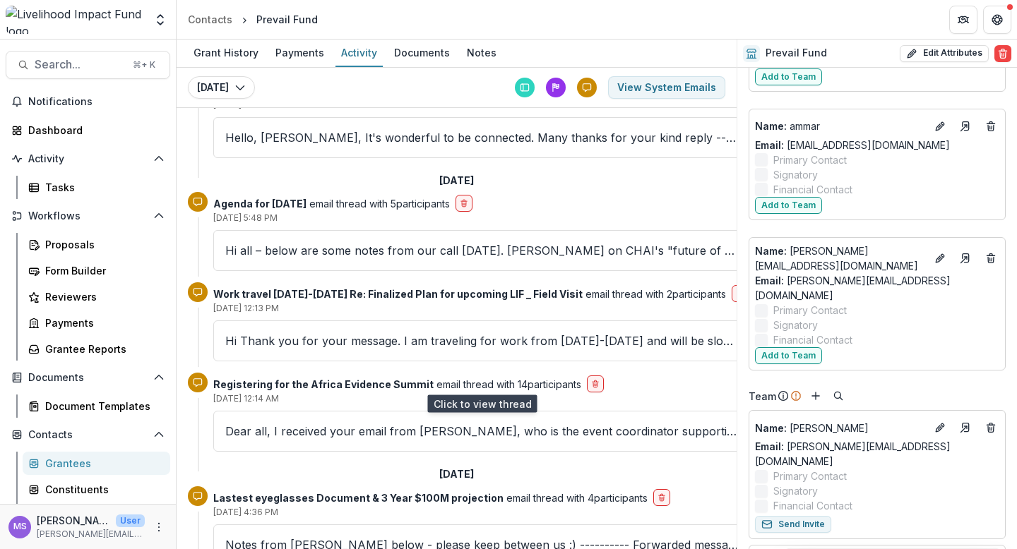
click at [357, 423] on p "Dear all, I received your email from [PERSON_NAME], who is the event coordinato…" at bounding box center [481, 431] width 513 height 17
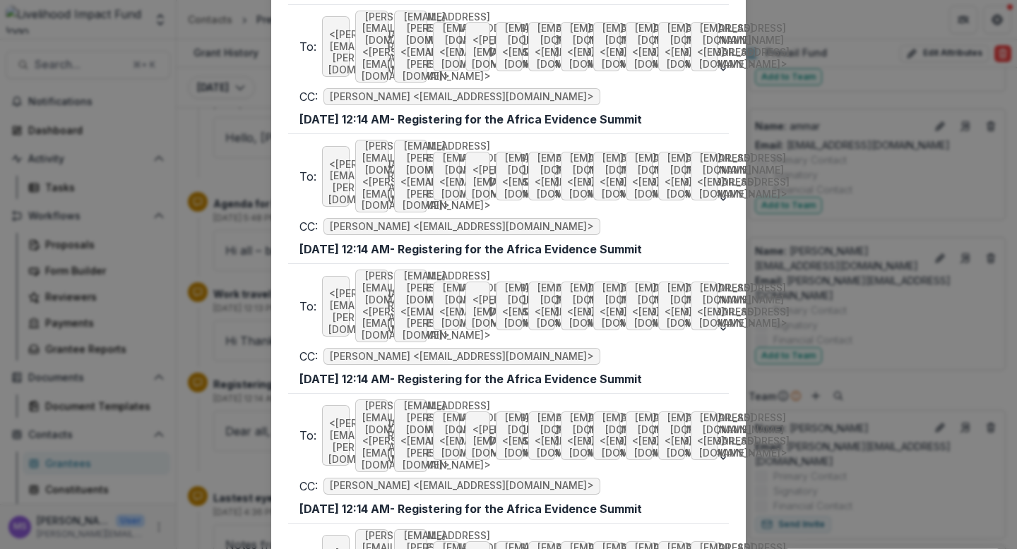
scroll to position [1244, 0]
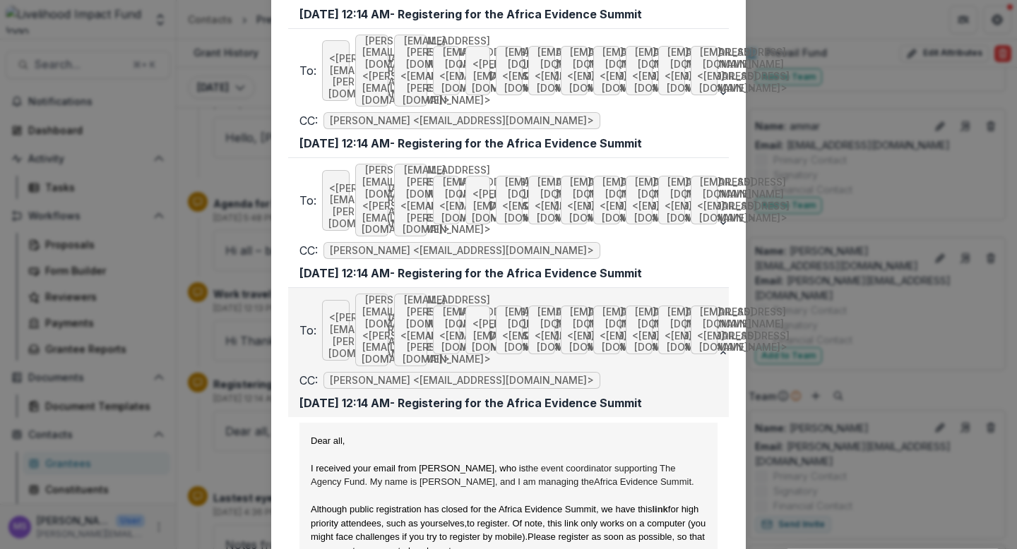
scroll to position [1659, 0]
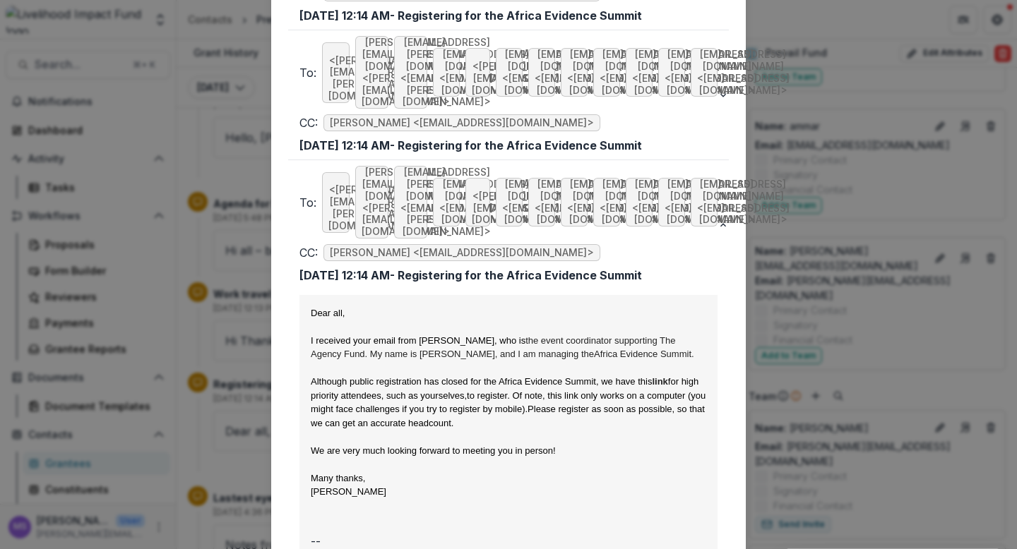
click at [222, 371] on div "Viewing Thread To: null <[PERSON_NAME][EMAIL_ADDRESS][PERSON_NAME][DOMAIN_NAME]…" at bounding box center [508, 274] width 1017 height 549
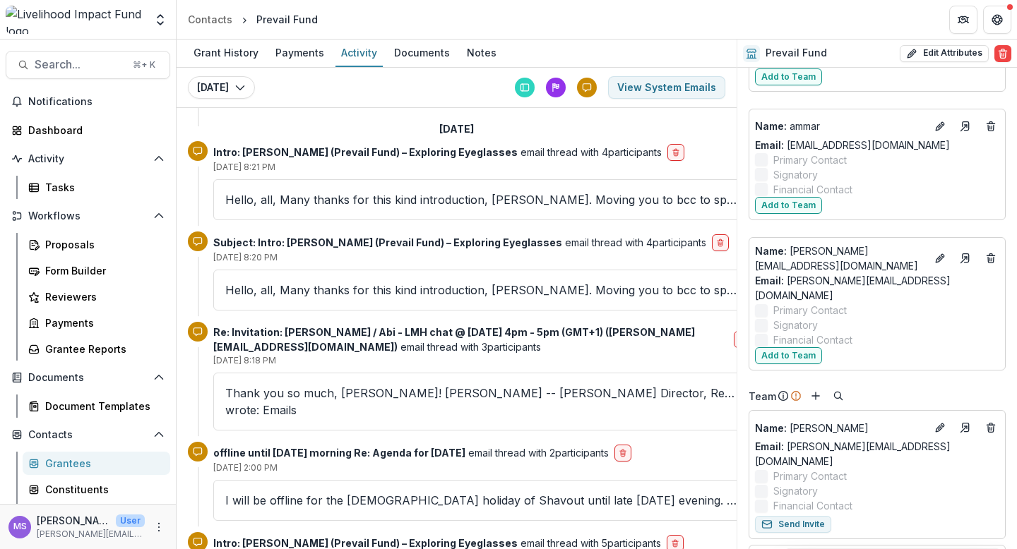
scroll to position [3377, 0]
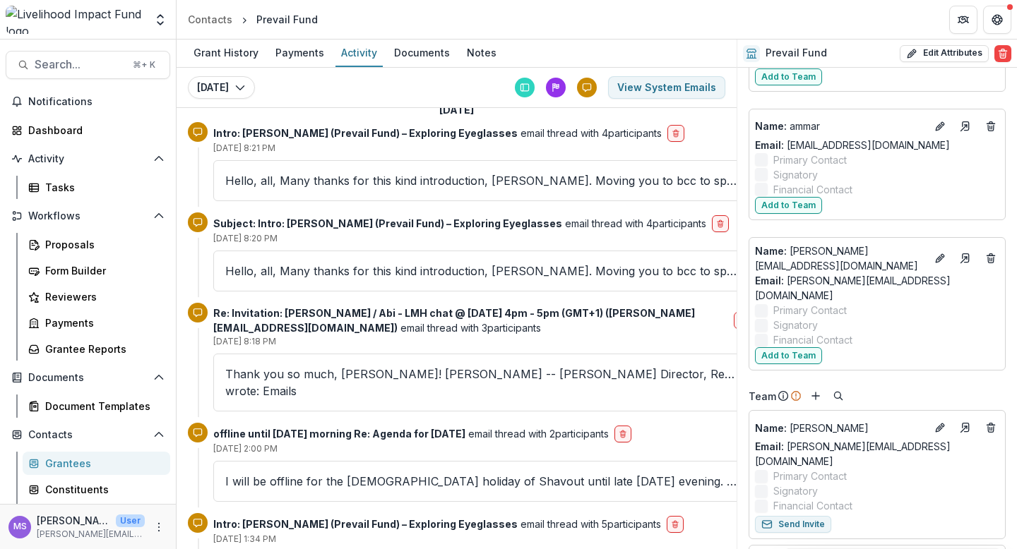
click at [388, 461] on div "I will be offline for the [DEMOGRAPHIC_DATA] holiday of Shavout until late [DAT…" at bounding box center [481, 481] width 537 height 41
click at [405, 473] on p "I will be offline for the [DEMOGRAPHIC_DATA] holiday of Shavout until late [DAT…" at bounding box center [481, 481] width 513 height 17
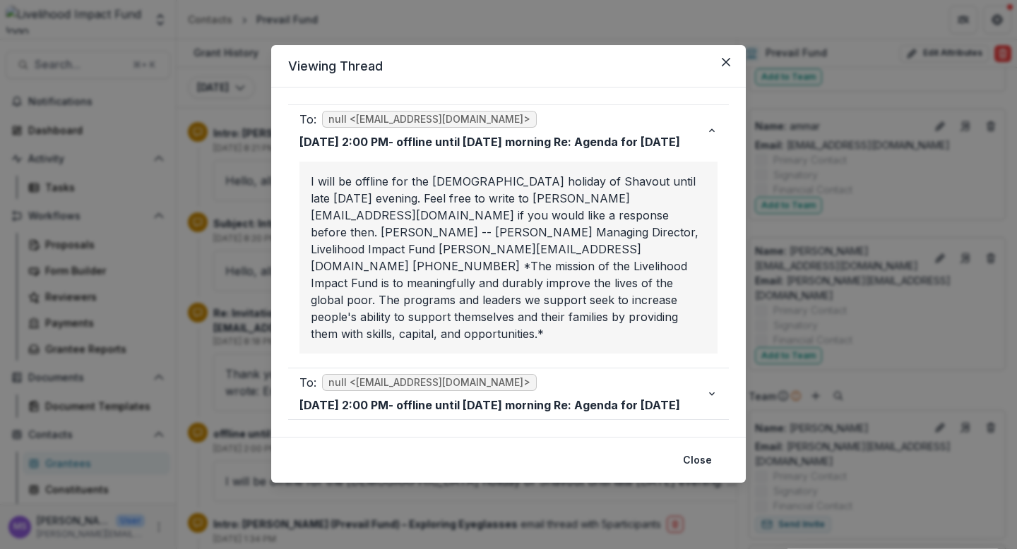
click at [340, 484] on div "Viewing Thread To: null <[EMAIL_ADDRESS][DOMAIN_NAME]> [DATE] 2:00 PM - offline…" at bounding box center [508, 274] width 1017 height 549
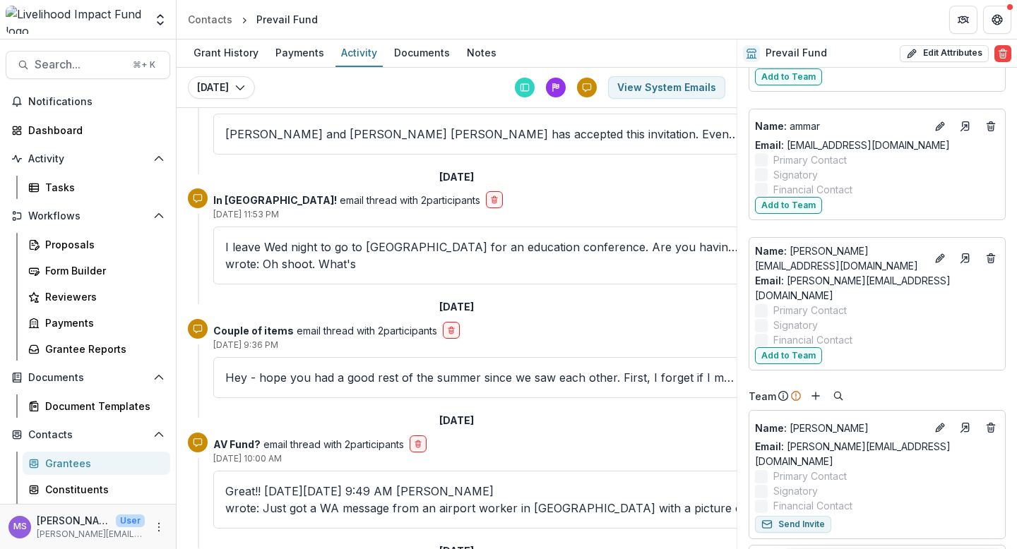
scroll to position [11232, 0]
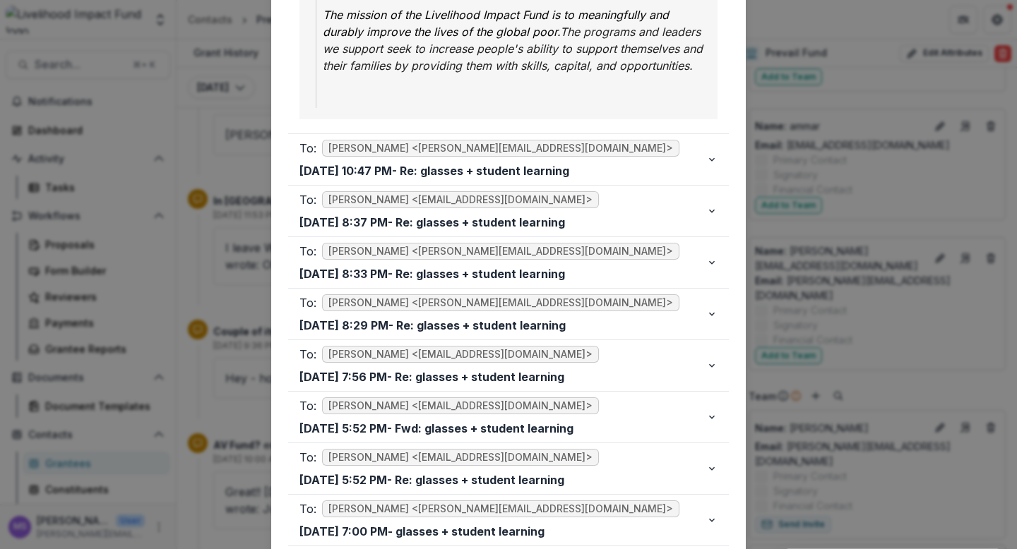
scroll to position [1001, 0]
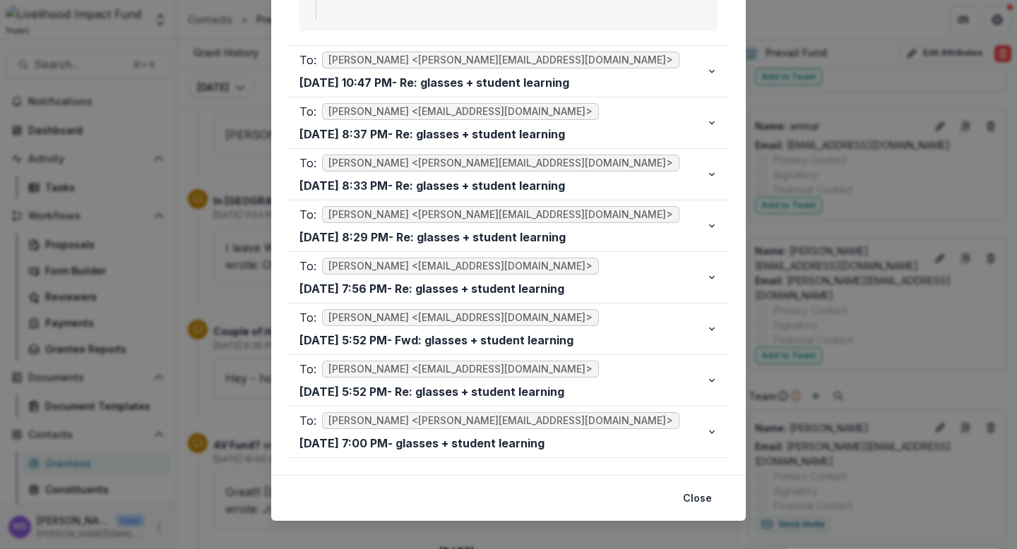
click at [219, 396] on div "Viewing Thread To: [PERSON_NAME] <[PERSON_NAME][EMAIL_ADDRESS][DOMAIN_NAME]> [D…" at bounding box center [508, 274] width 1017 height 549
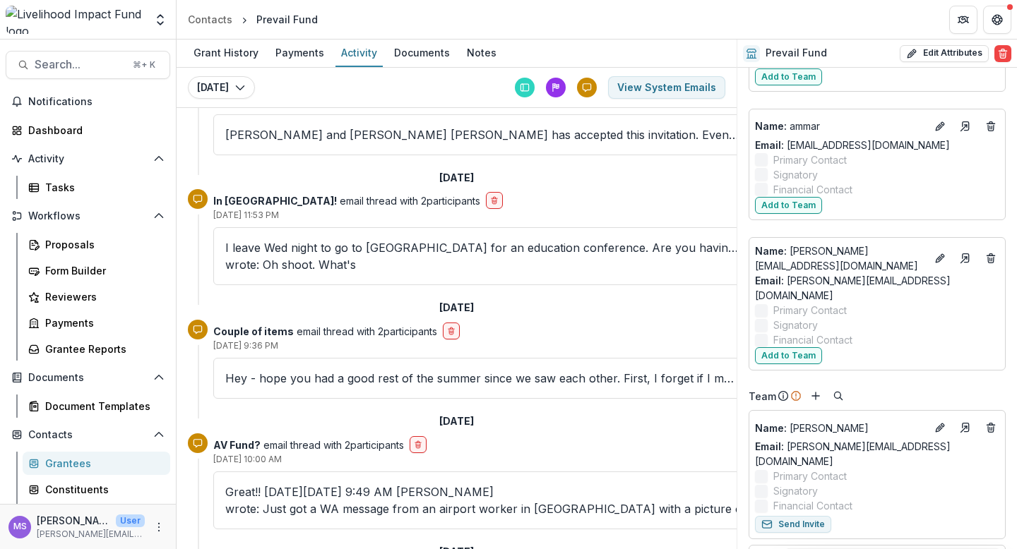
click at [451, 484] on p "Great!! [DATE][DATE] 9:49 AM [PERSON_NAME] wrote: Just got a WA message from an…" at bounding box center [481, 501] width 513 height 34
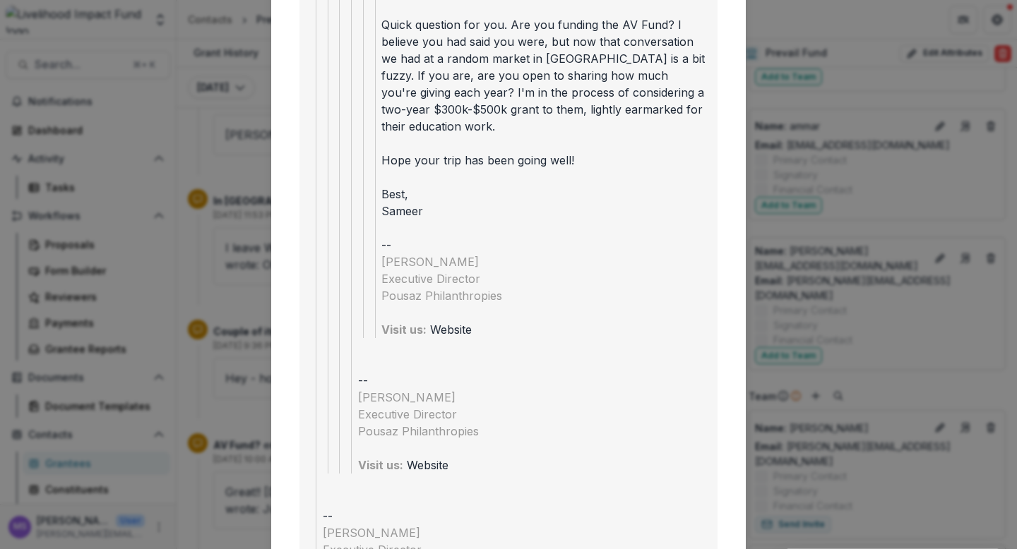
scroll to position [1593, 0]
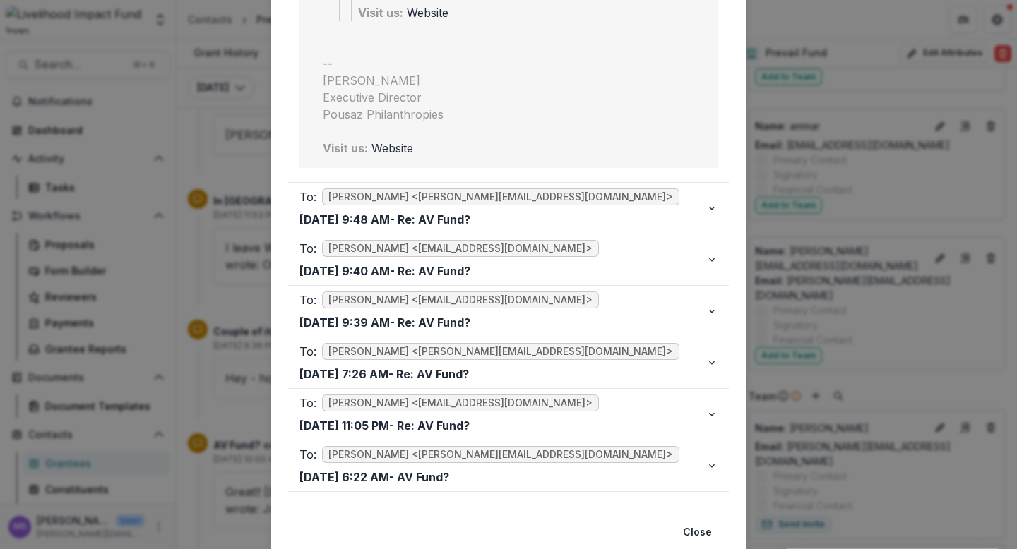
click at [244, 359] on div "Viewing Thread To: [PERSON_NAME] <[EMAIL_ADDRESS][DOMAIN_NAME]> [DATE] 10:00 AM…" at bounding box center [508, 274] width 1017 height 549
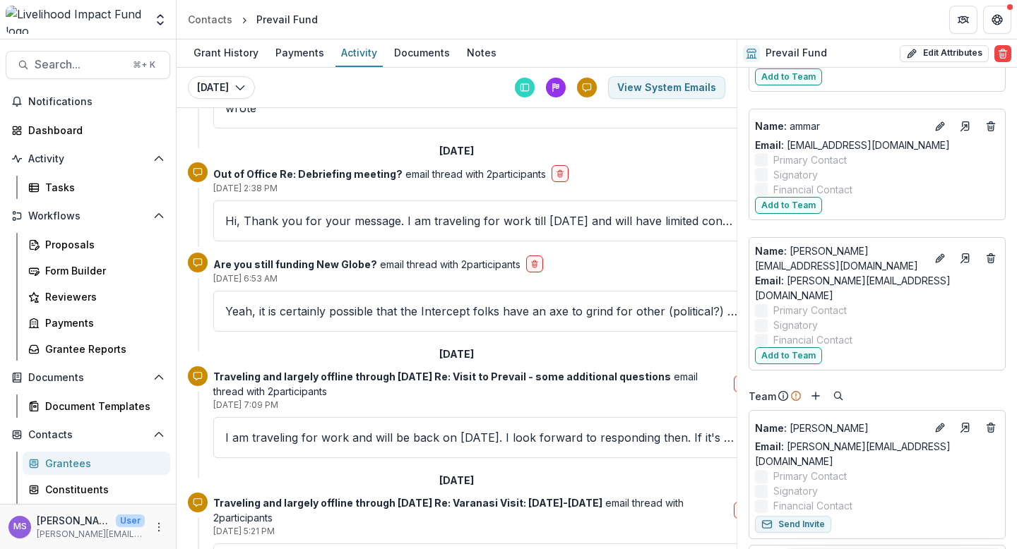
scroll to position [10471, 0]
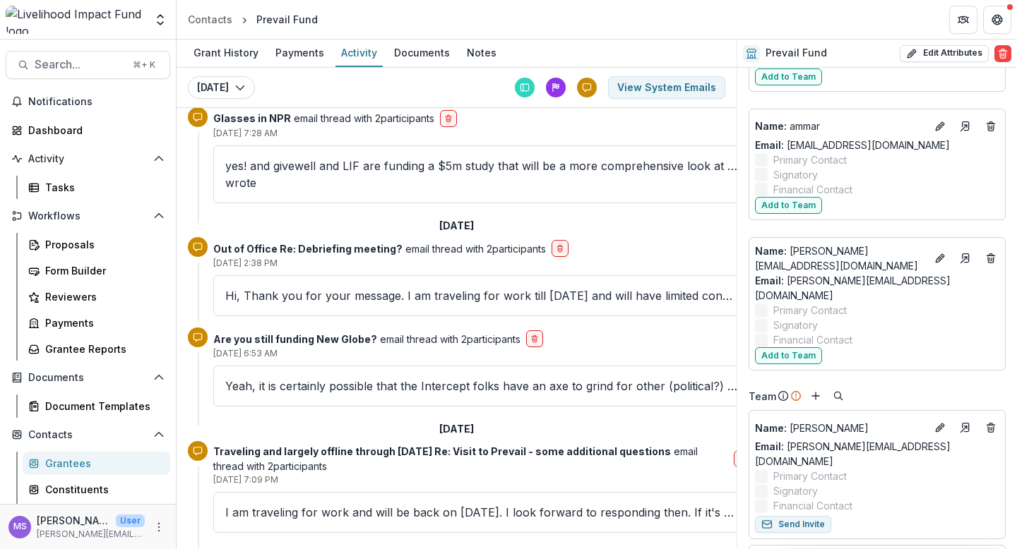
click at [311, 441] on div "Traveling and largely offline through [DATE] Re: Visit to Prevail - some additi…" at bounding box center [456, 492] width 537 height 103
click at [321, 504] on p "I am traveling for work and will be back on [DATE]. I look forward to respondin…" at bounding box center [481, 512] width 513 height 17
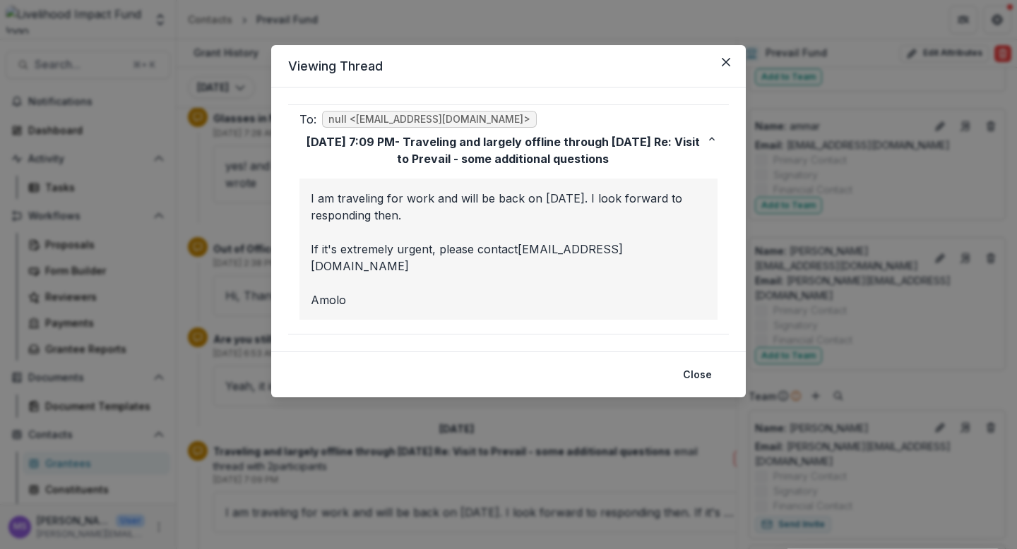
click at [302, 412] on div "Viewing Thread To: null <[EMAIL_ADDRESS][DOMAIN_NAME]> [DATE] 7:09 PM - Traveli…" at bounding box center [508, 274] width 1017 height 549
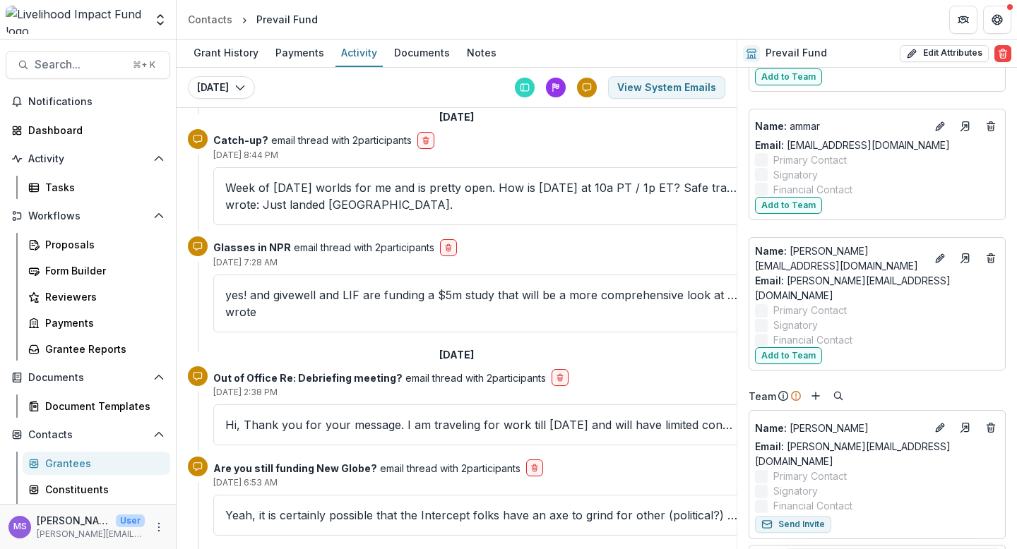
scroll to position [10340, 0]
click at [381, 418] on p "Hi, Thank you for your message. I am traveling for work till [DATE] and will ha…" at bounding box center [481, 426] width 513 height 17
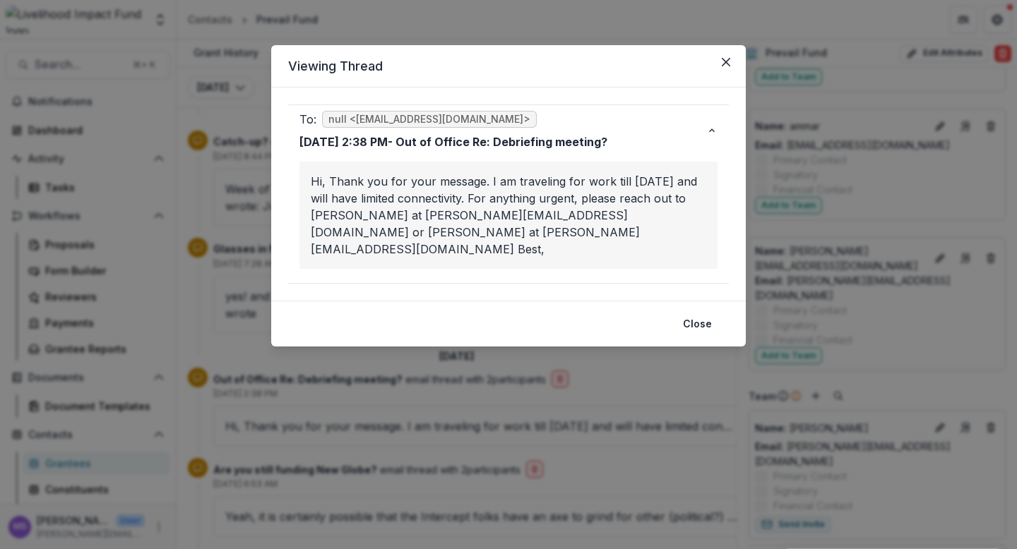
click at [369, 407] on div "Viewing Thread To: null <[EMAIL_ADDRESS][DOMAIN_NAME]> [DATE] 2:38 PM - Out of …" at bounding box center [508, 274] width 1017 height 549
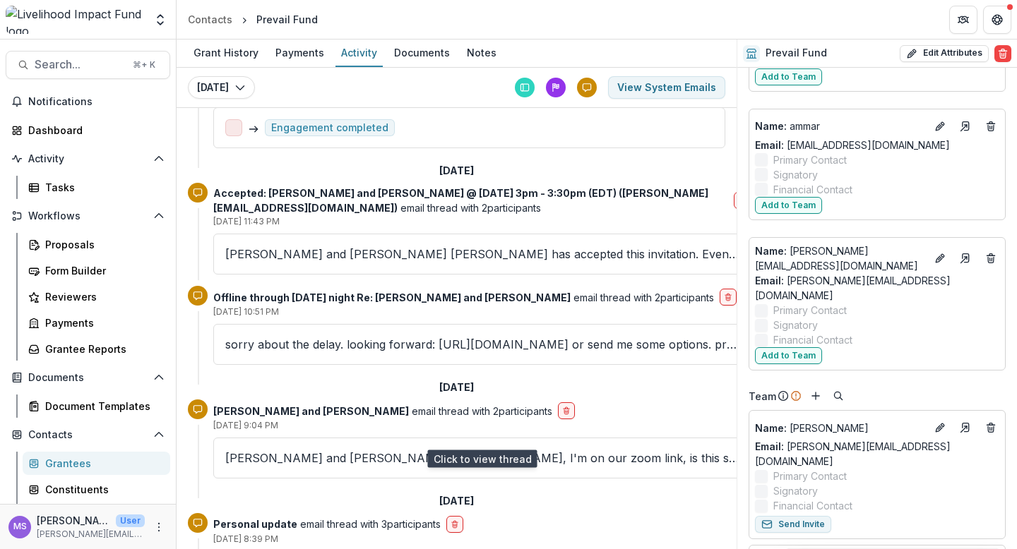
scroll to position [9721, 0]
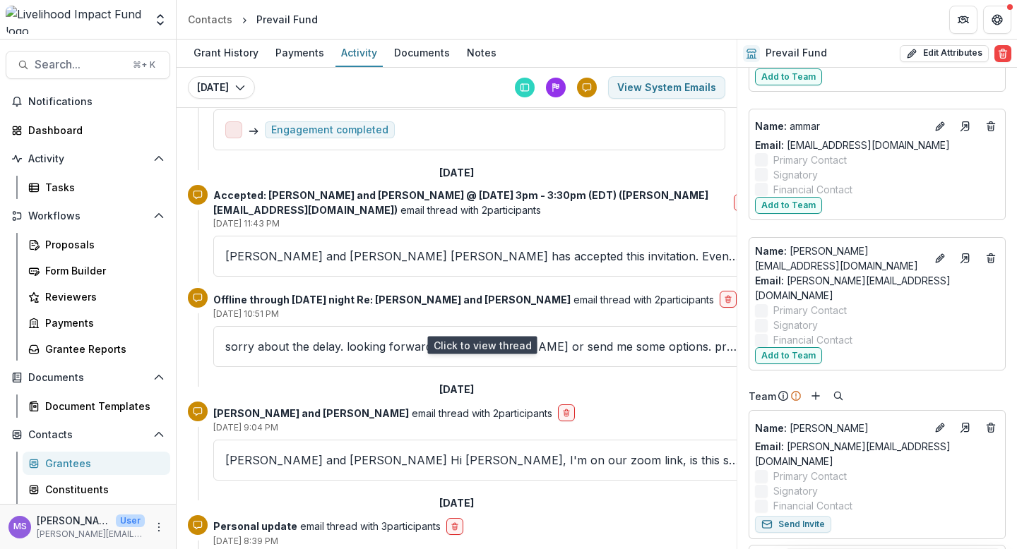
click at [396, 452] on p "[PERSON_NAME] and [PERSON_NAME] Hi [PERSON_NAME], I'm on our zoom link, is this…" at bounding box center [481, 460] width 513 height 17
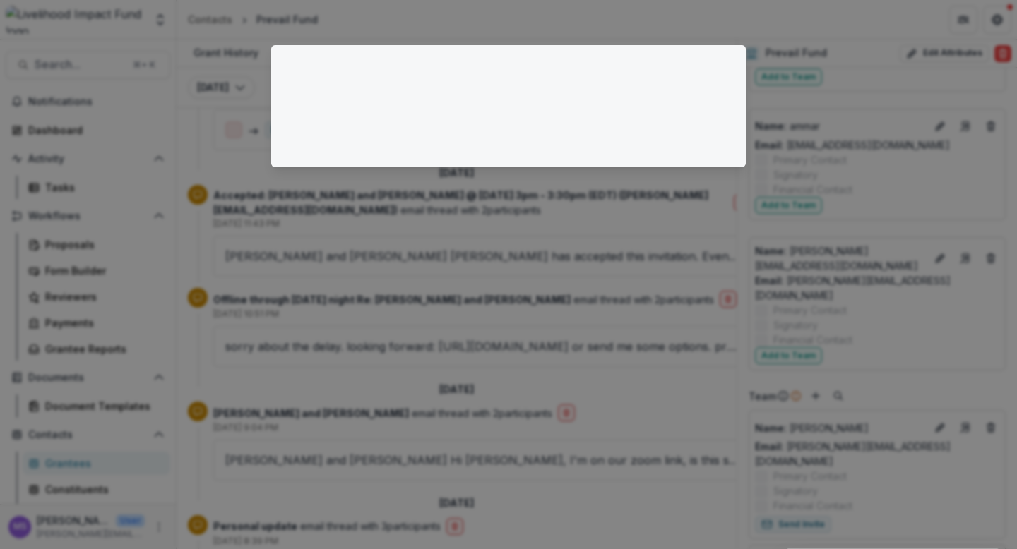
scroll to position [14523, 0]
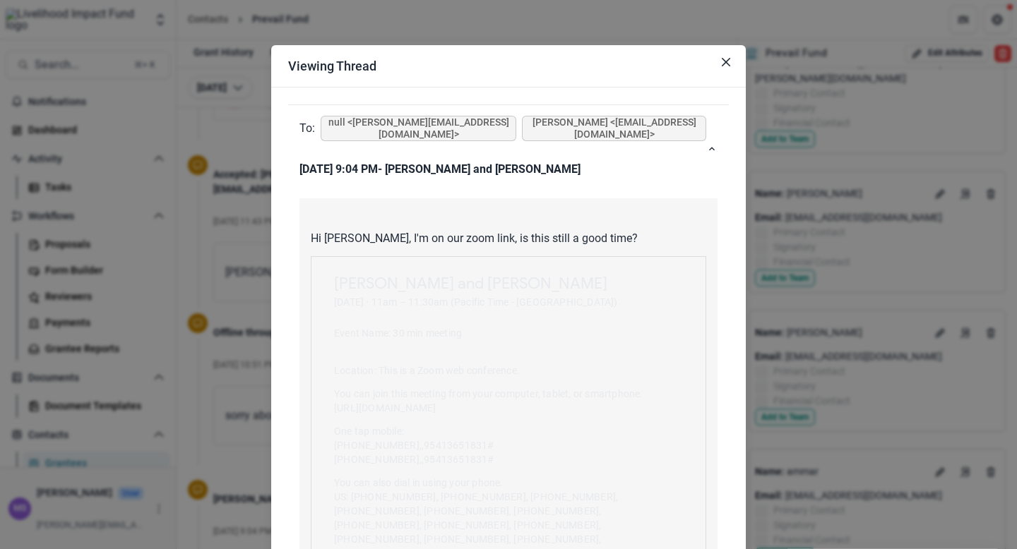
click at [211, 361] on div "Viewing Thread To: null <[PERSON_NAME][EMAIL_ADDRESS][DOMAIN_NAME]> [PERSON_NAM…" at bounding box center [508, 274] width 1017 height 549
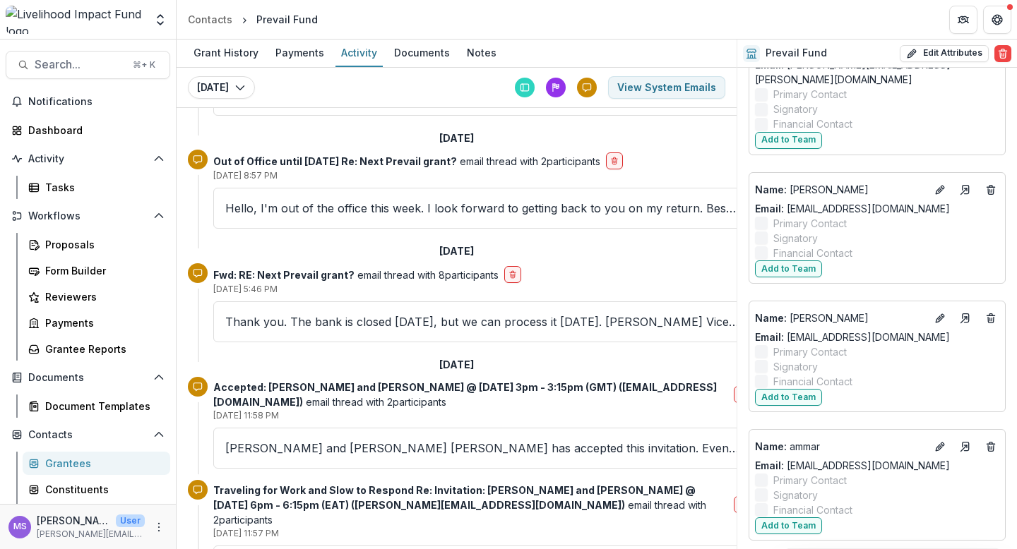
scroll to position [8091, 0]
click at [371, 429] on div "[PERSON_NAME] and [PERSON_NAME] [PERSON_NAME] has accepted this invitation. Eve…" at bounding box center [481, 449] width 537 height 41
click at [389, 441] on p "[PERSON_NAME] and [PERSON_NAME] [PERSON_NAME] has accepted this invitation. Eve…" at bounding box center [481, 449] width 513 height 17
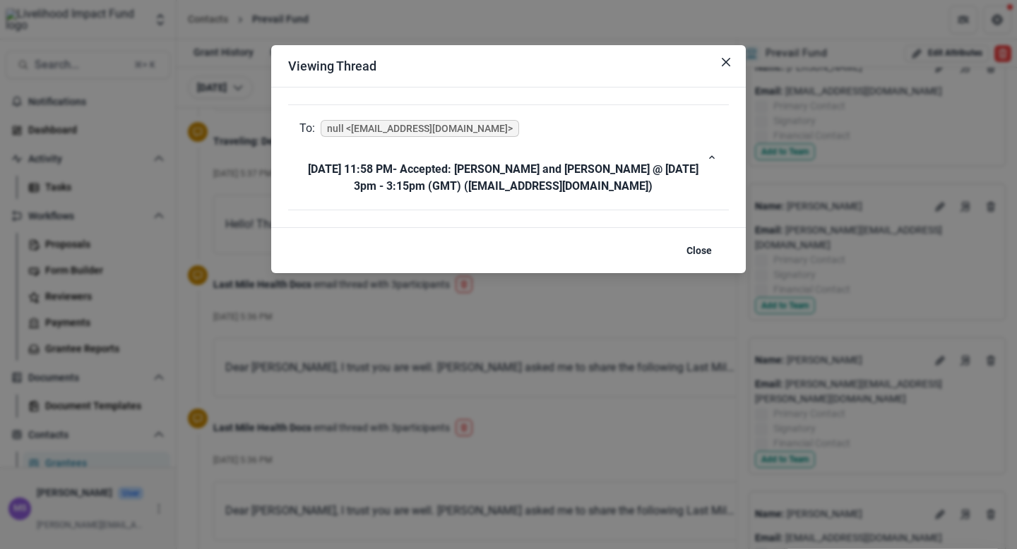
scroll to position [2261, 0]
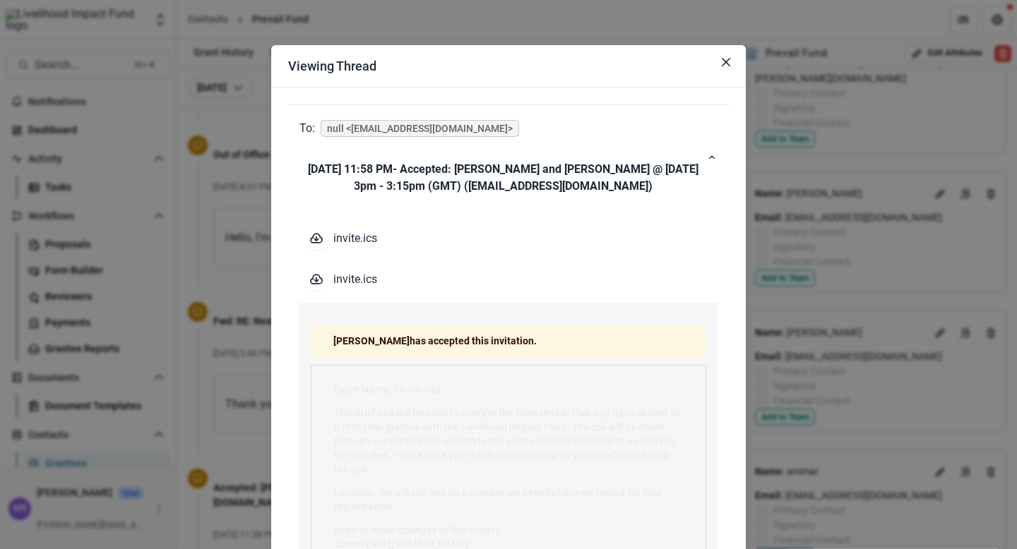
click at [253, 343] on div "Viewing Thread To: null <[EMAIL_ADDRESS][DOMAIN_NAME]> [DATE] 11:58 PM - Accept…" at bounding box center [508, 274] width 1017 height 549
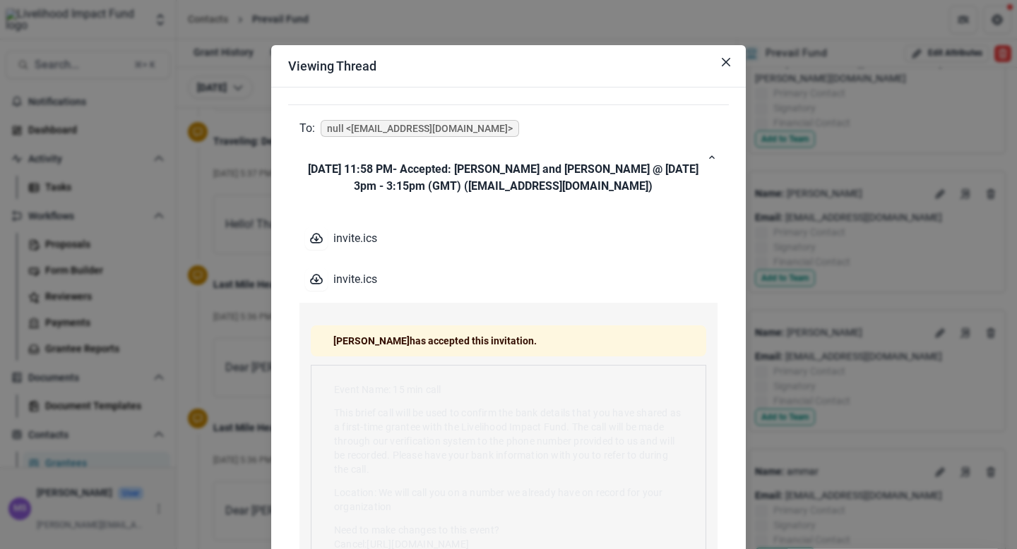
scroll to position [1941, 0]
